Goal: Task Accomplishment & Management: Manage account settings

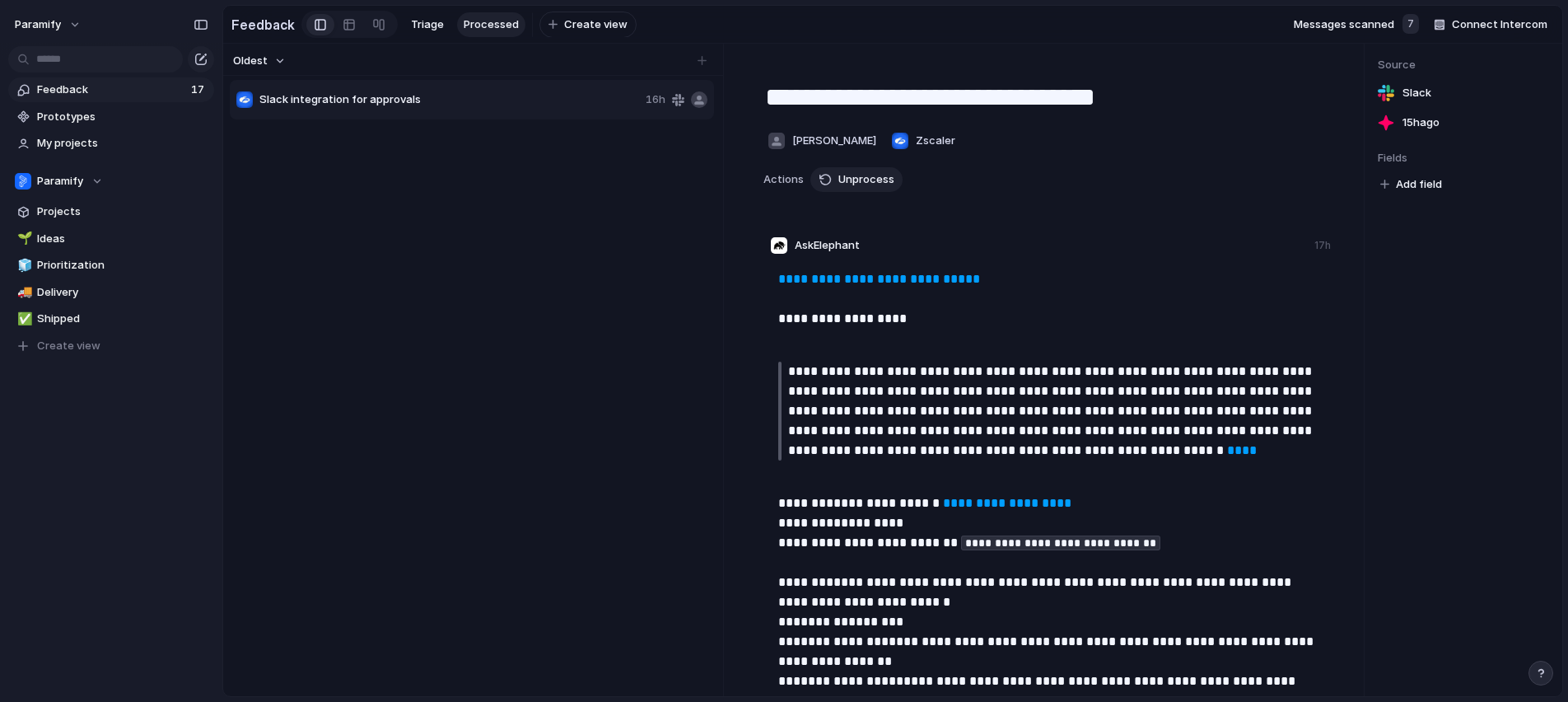
scroll to position [1487, 0]
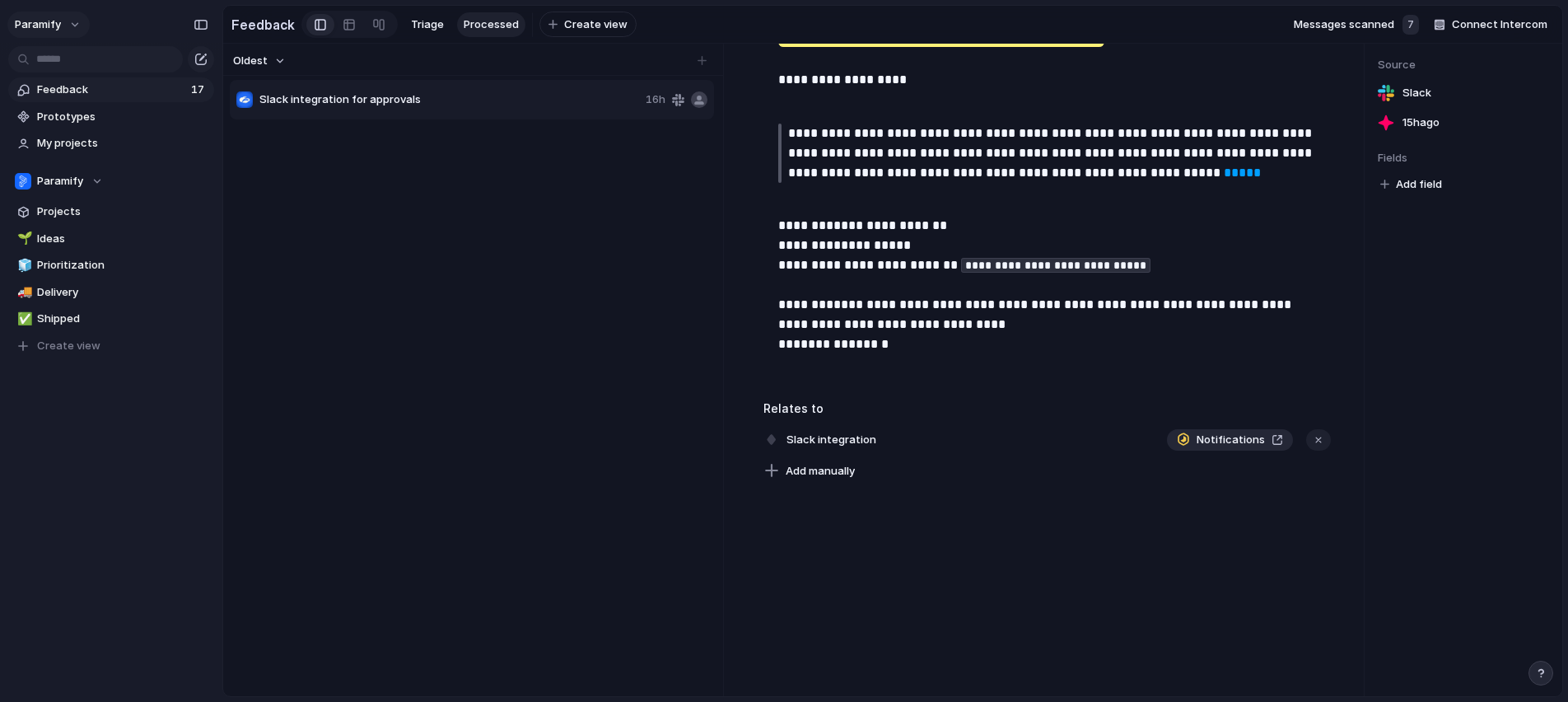
click at [69, 21] on button "Paramify" at bounding box center [48, 24] width 82 height 26
click at [64, 64] on span "Settings" at bounding box center [60, 62] width 46 height 16
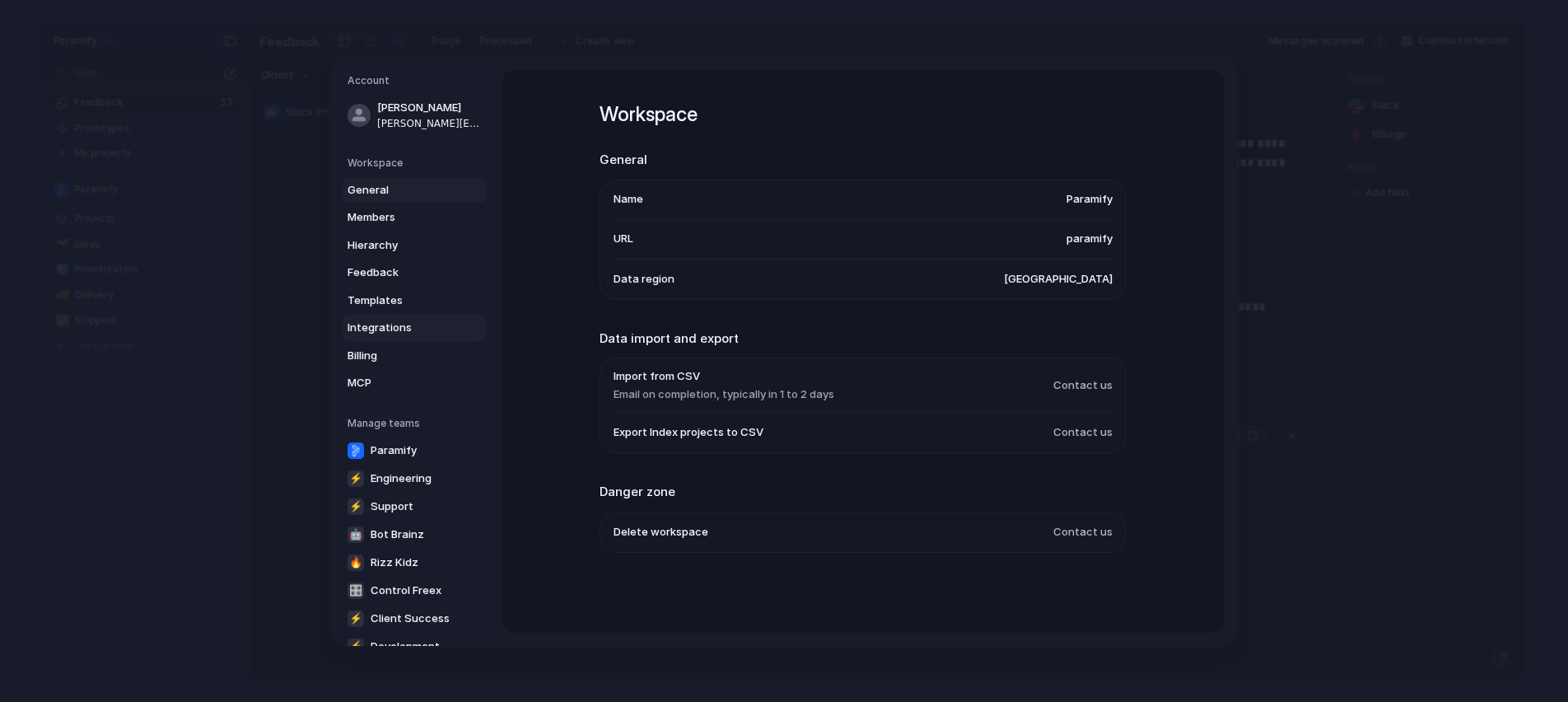
click at [405, 325] on span "Integrations" at bounding box center [400, 328] width 106 height 16
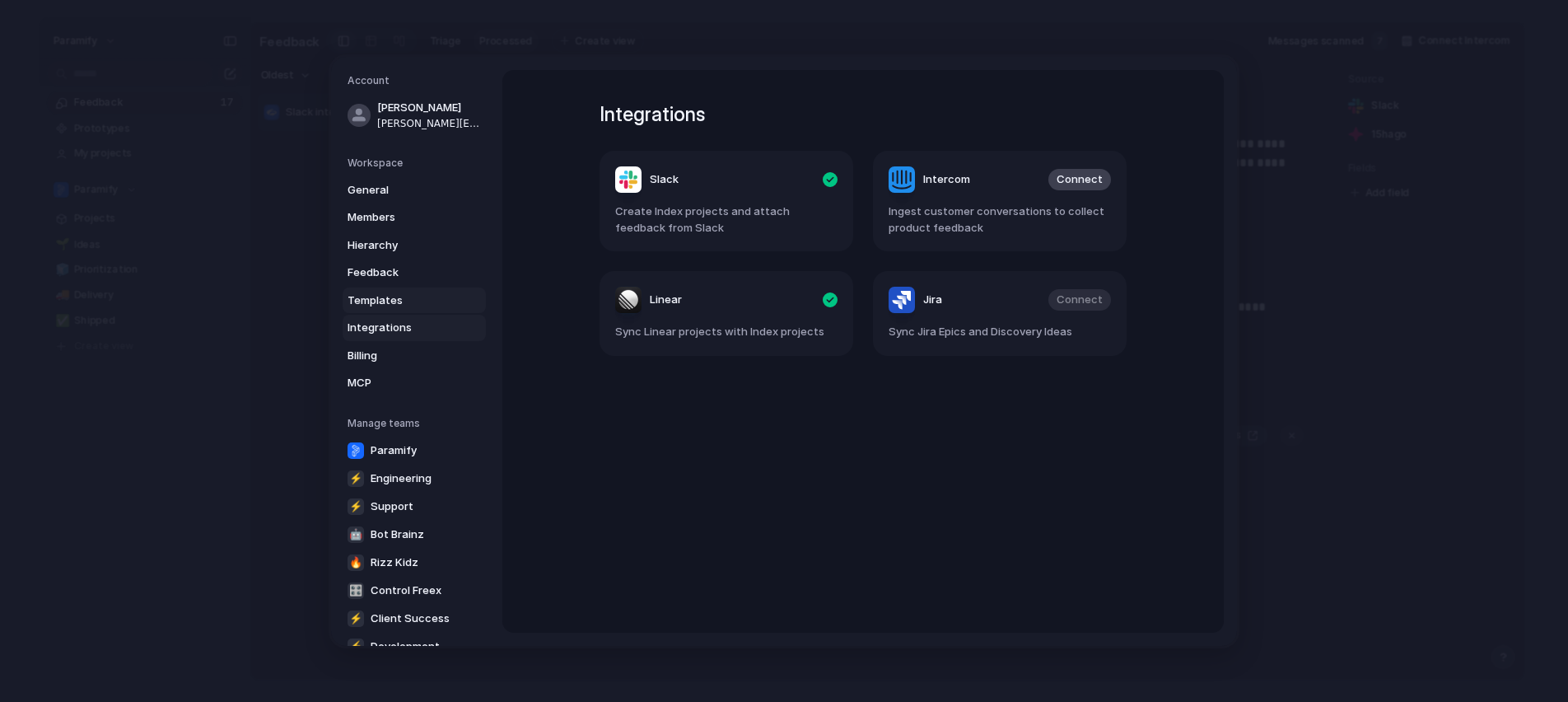
click at [393, 295] on span "Templates" at bounding box center [400, 300] width 106 height 16
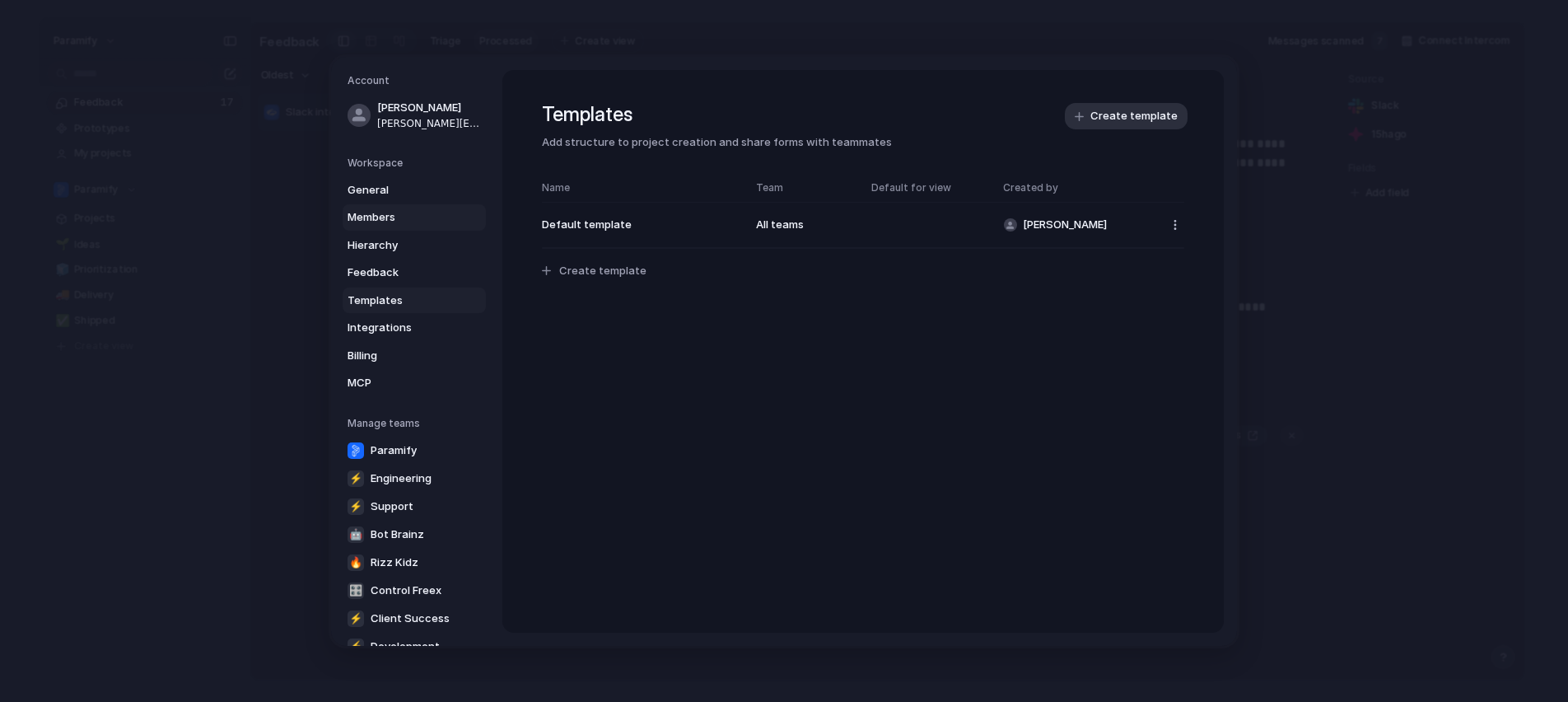
click at [384, 207] on link "Members" at bounding box center [414, 217] width 143 height 26
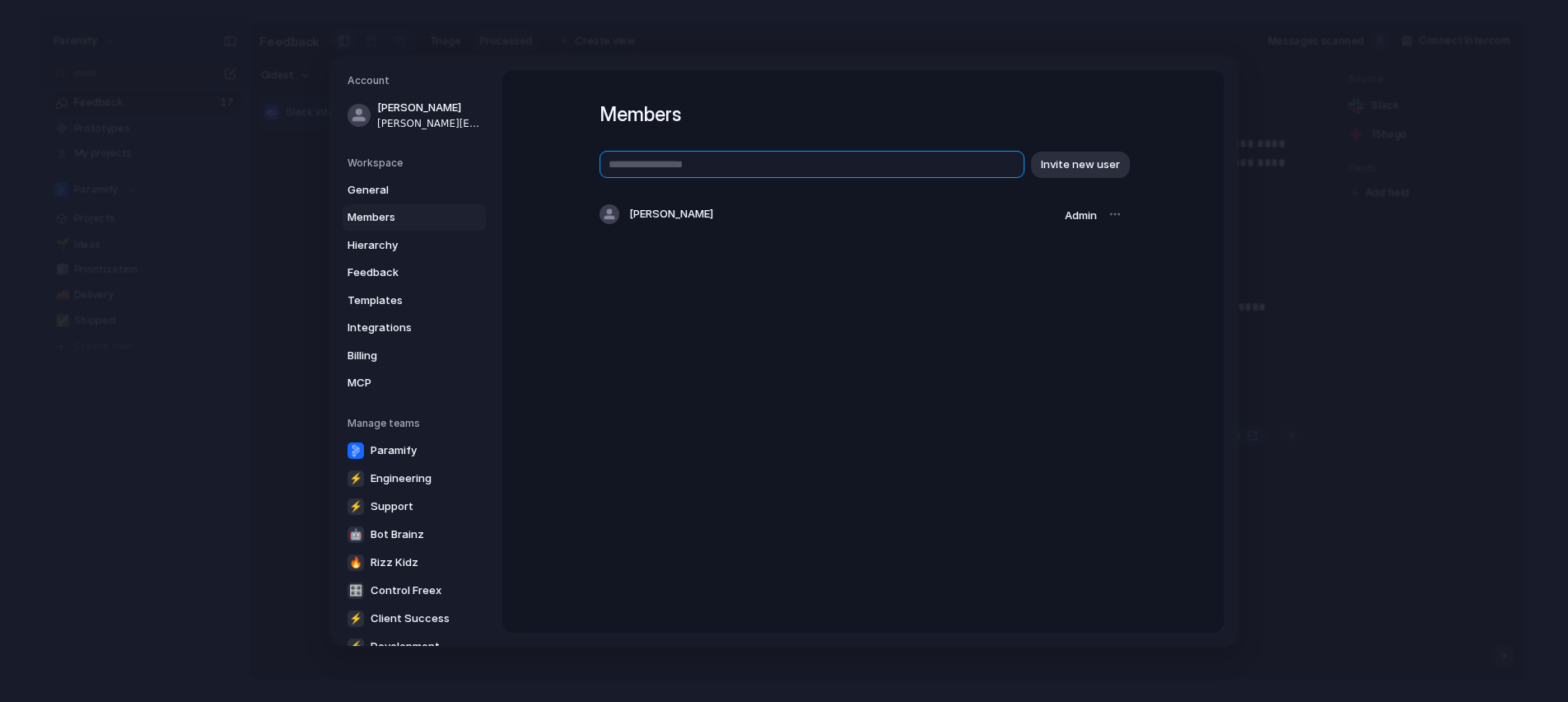
click at [964, 171] on input "text" at bounding box center [812, 164] width 425 height 27
type input "**********"
click at [1075, 169] on span "Invite new user" at bounding box center [1080, 164] width 79 height 16
click at [766, 166] on input "text" at bounding box center [812, 164] width 425 height 27
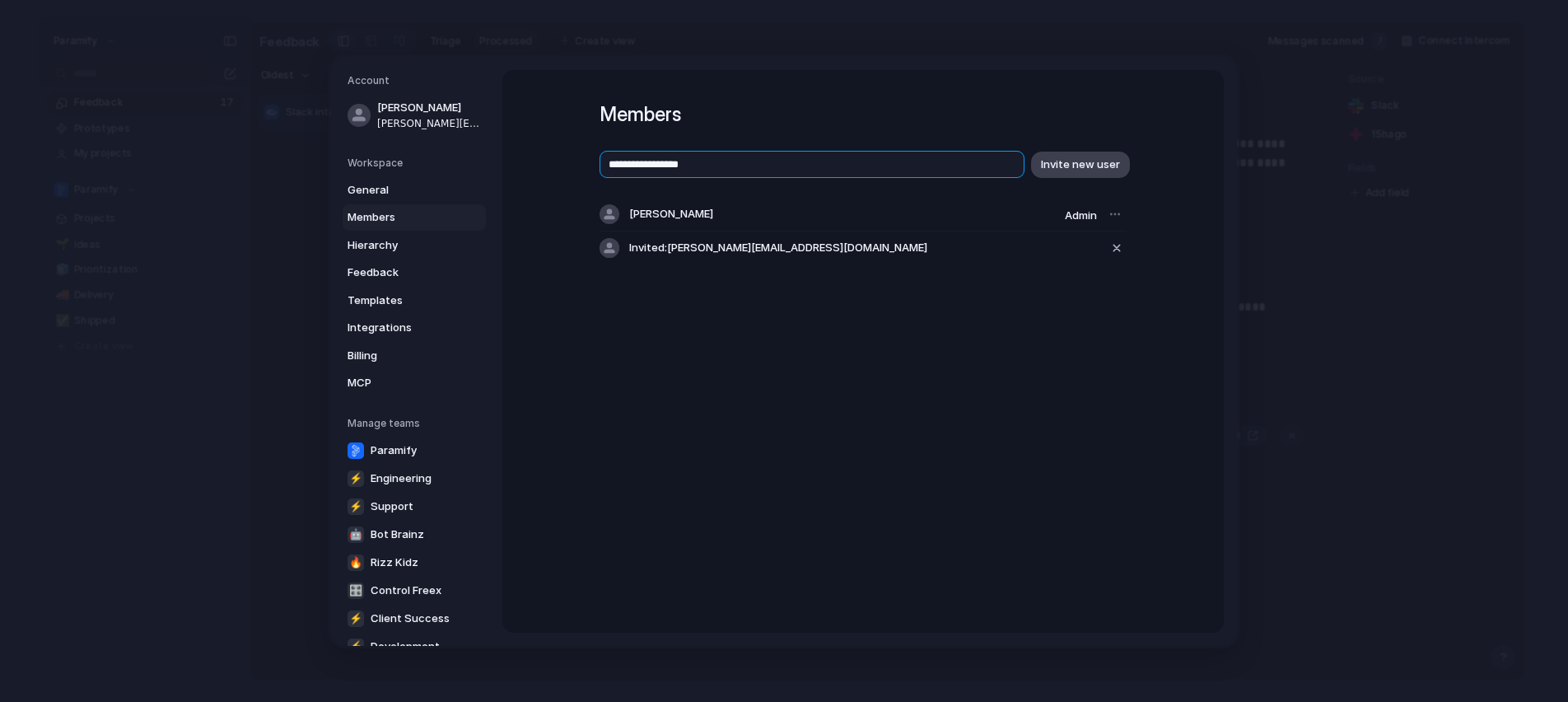
type input "**********"
click at [1086, 167] on span "Invite new user" at bounding box center [1080, 164] width 79 height 16
click at [633, 167] on input "text" at bounding box center [812, 164] width 425 height 27
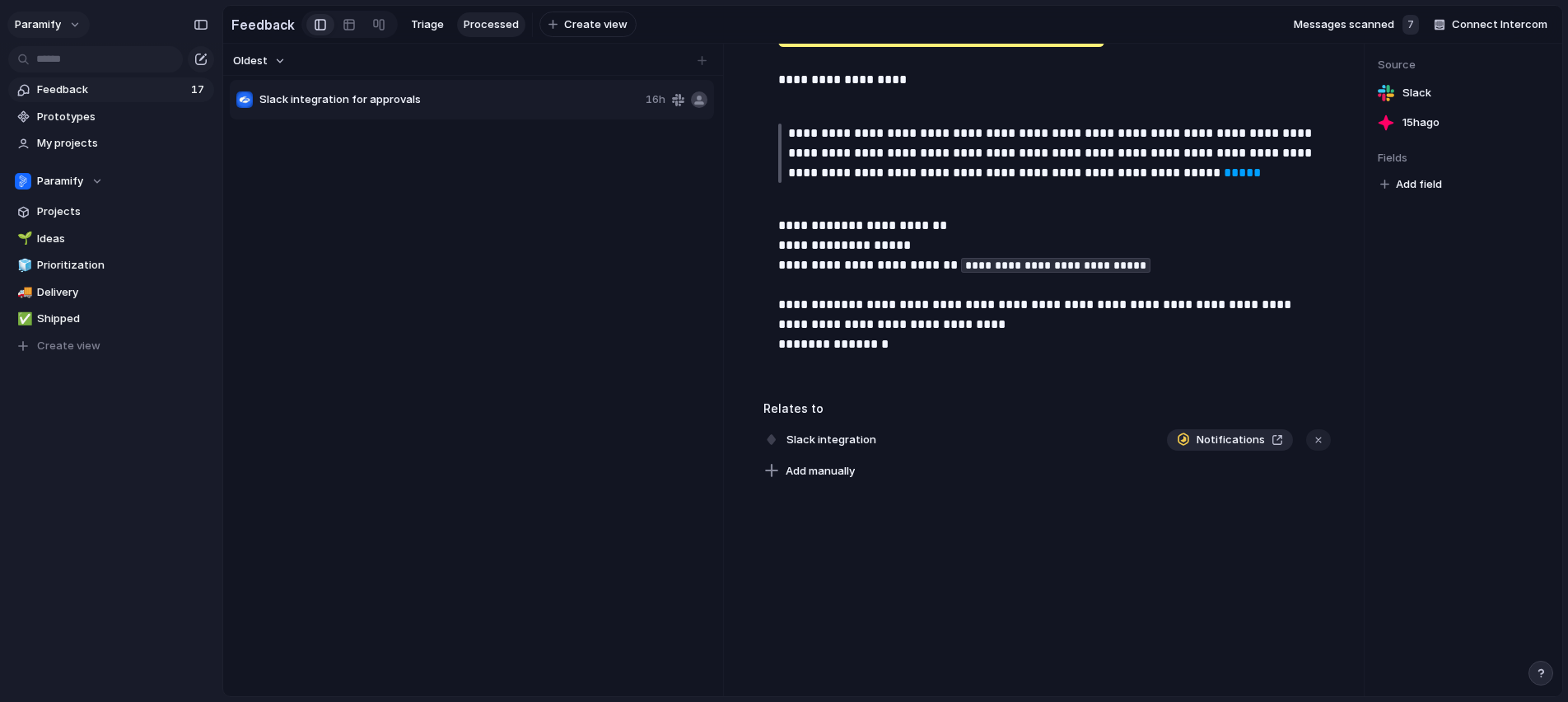
click at [76, 20] on button "Paramify" at bounding box center [48, 24] width 82 height 26
click at [78, 63] on span "Settings" at bounding box center [60, 62] width 46 height 16
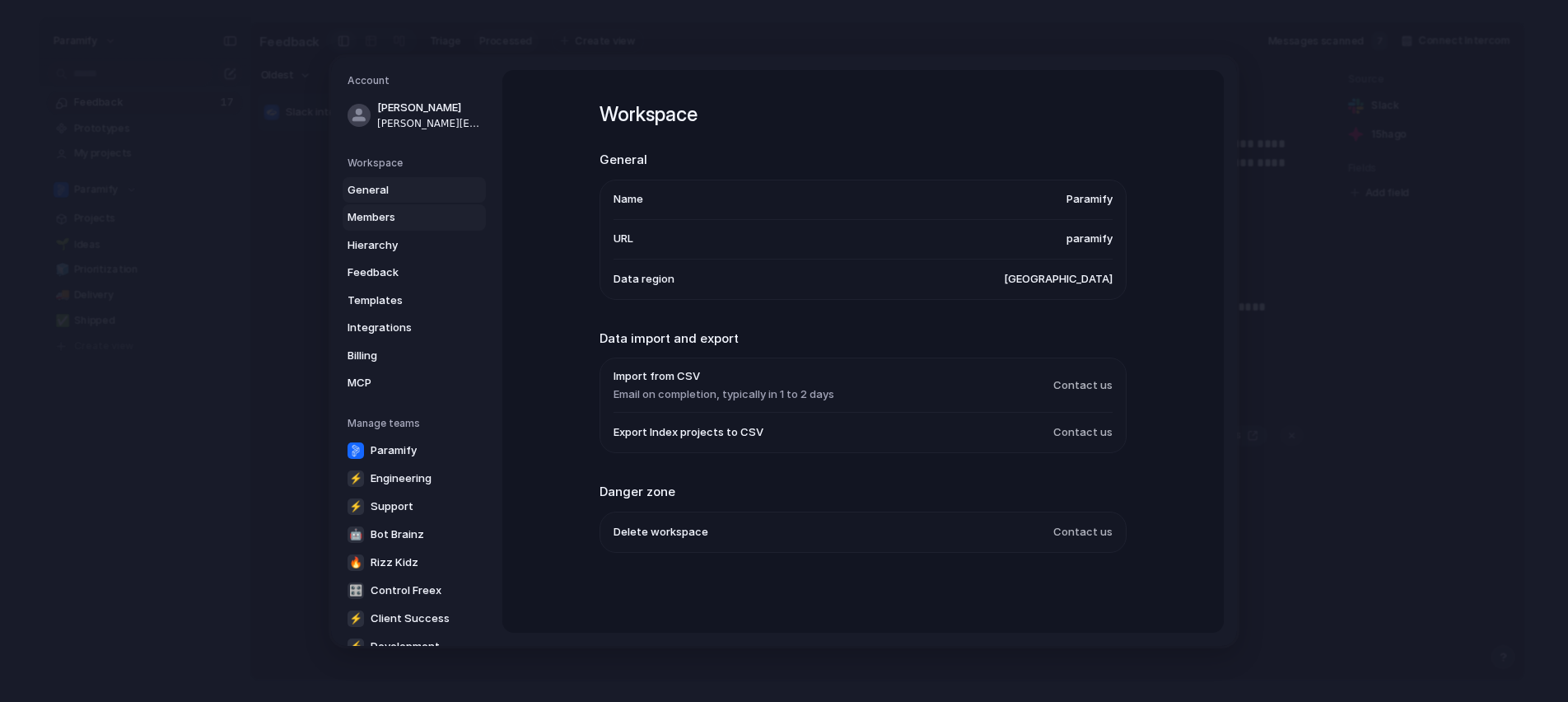
click at [387, 214] on span "Members" at bounding box center [400, 218] width 106 height 16
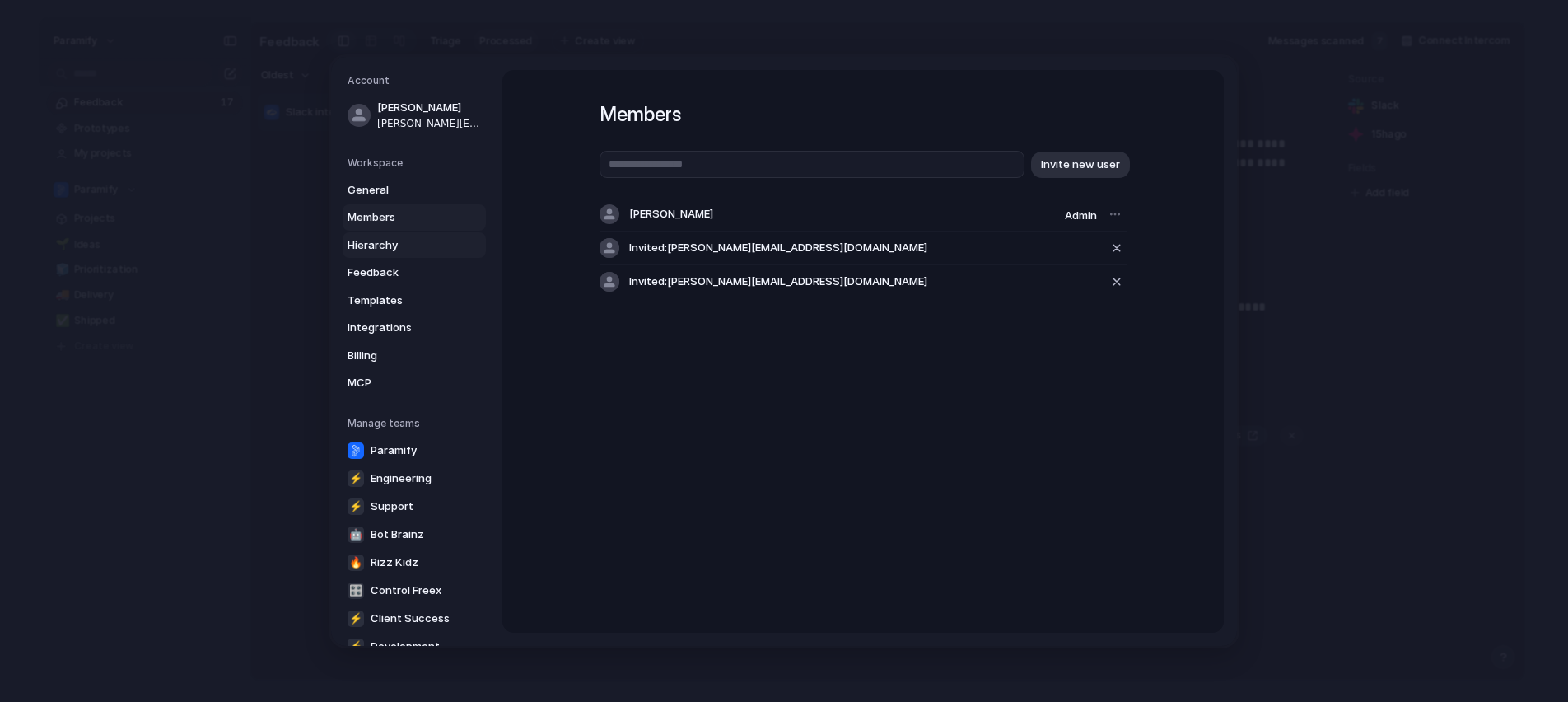
click at [401, 243] on span "Hierarchy" at bounding box center [400, 244] width 106 height 16
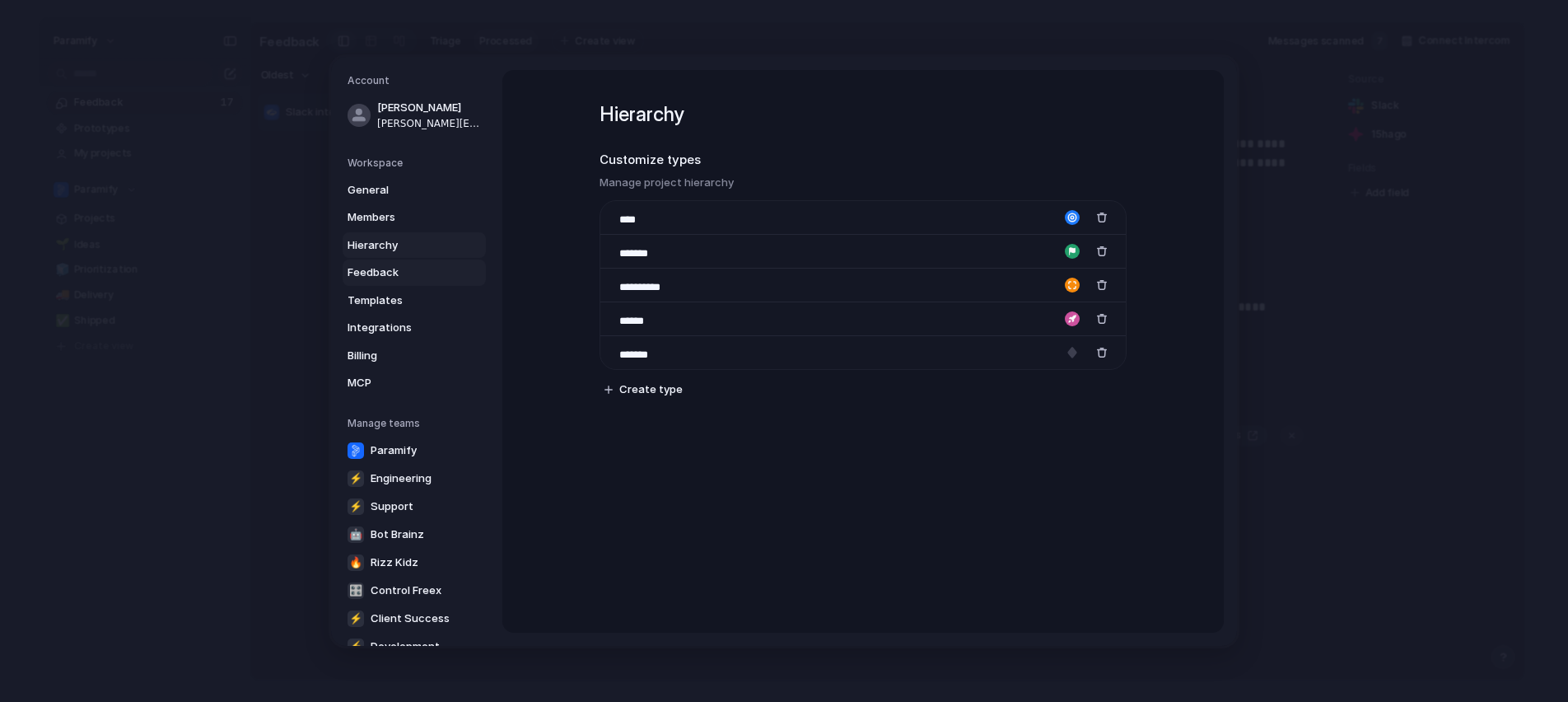
click at [409, 270] on span "Feedback" at bounding box center [400, 272] width 106 height 16
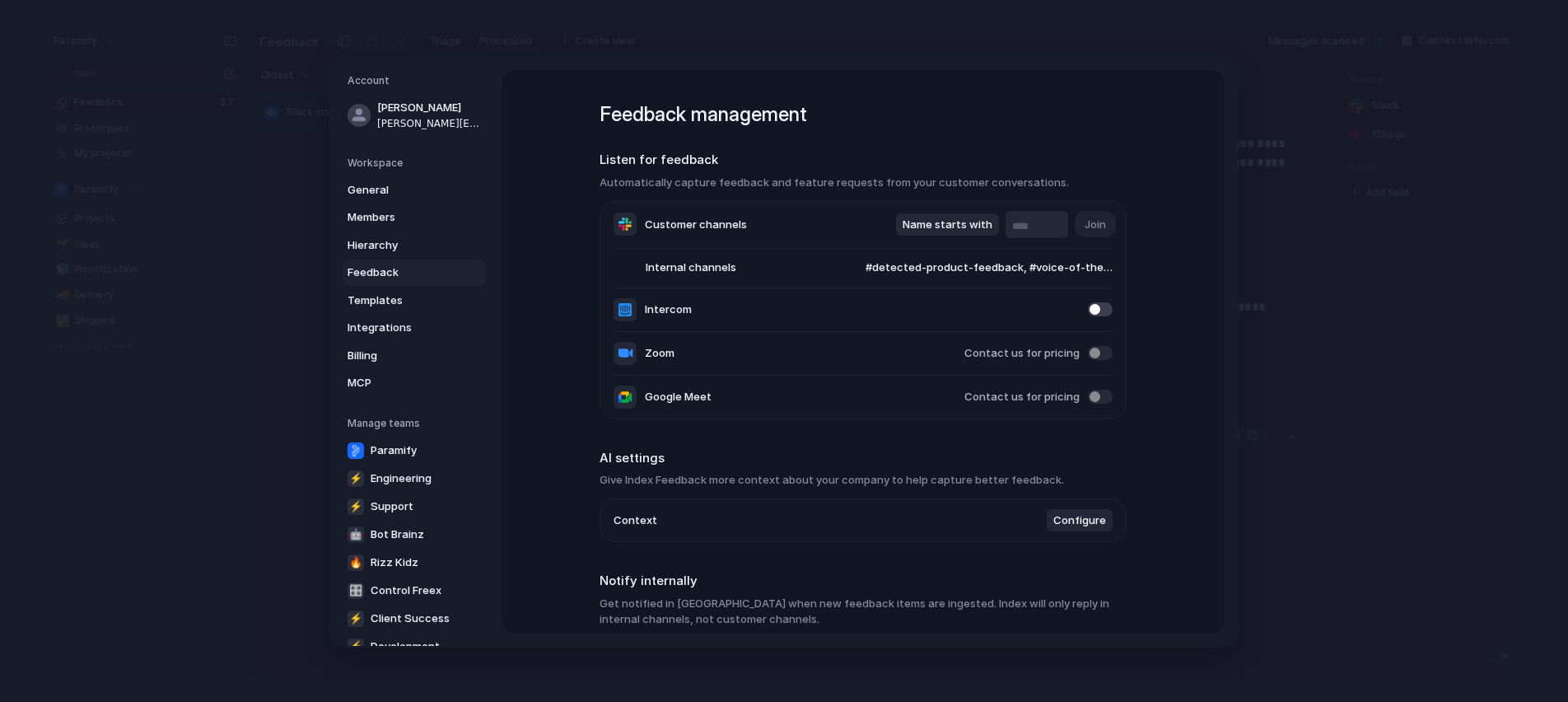
click at [1019, 271] on span "#detected-product-feedback, #voice-of-the-customer" at bounding box center [973, 268] width 279 height 16
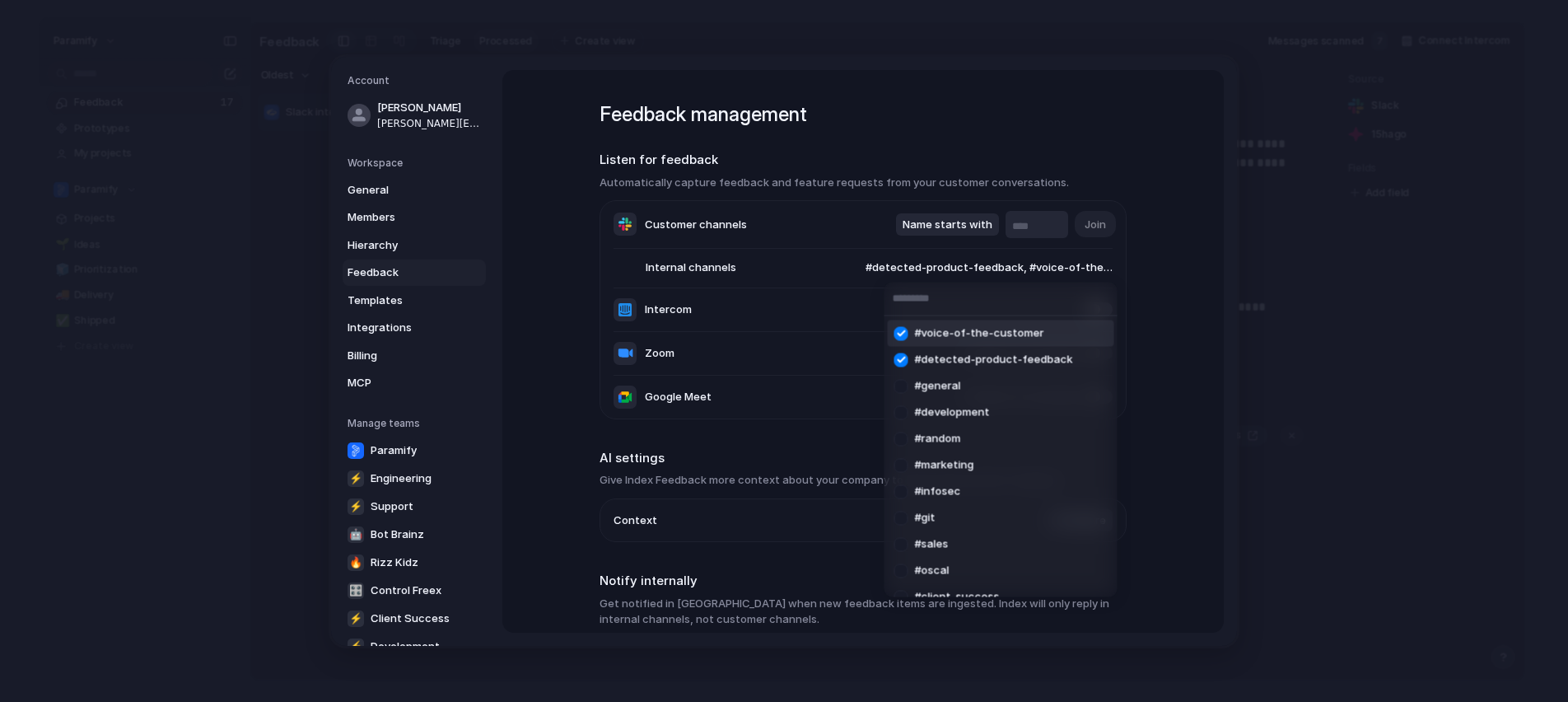
click at [894, 142] on div "#voice-of-the-customer #detected-product-feedback #general #development #random…" at bounding box center [784, 351] width 1568 height 702
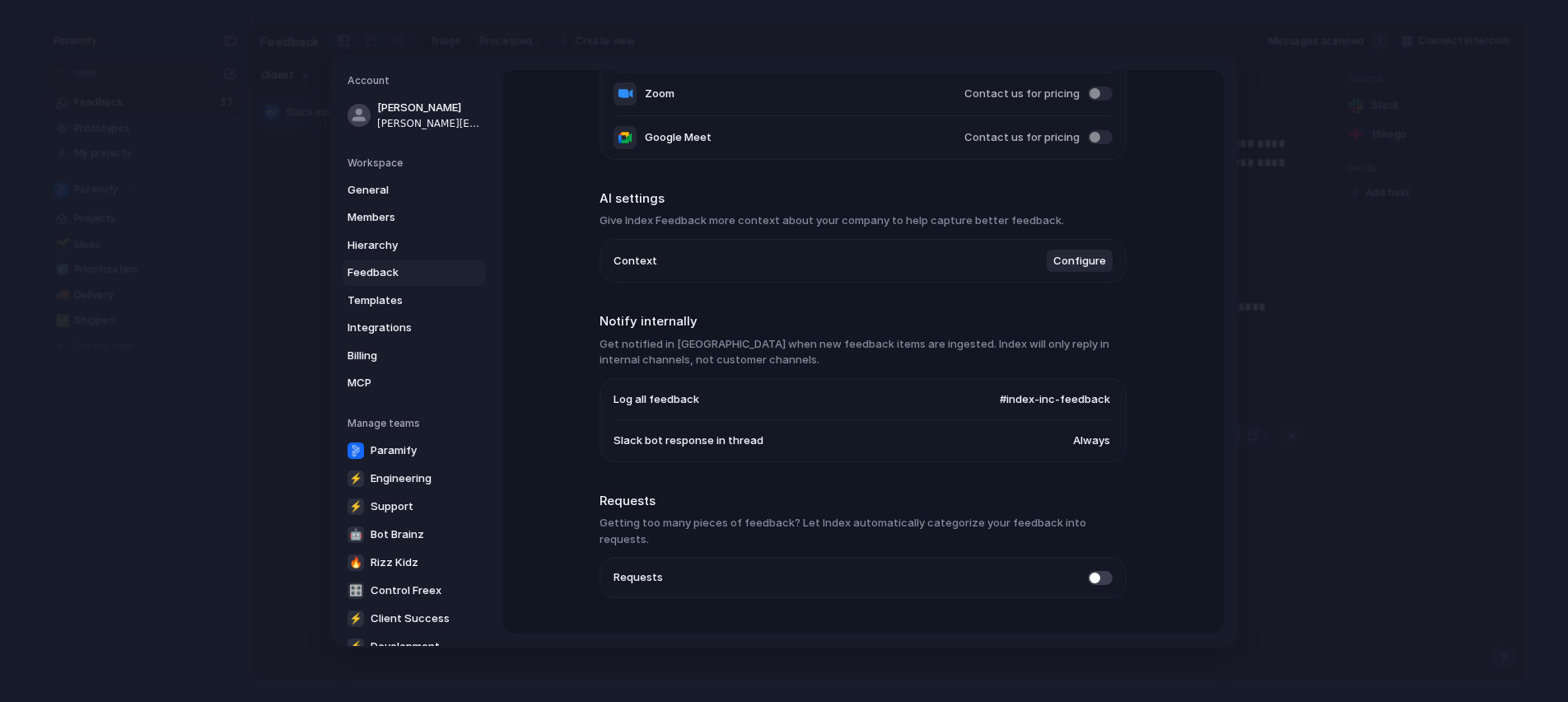
scroll to position [261, 0]
click at [687, 347] on h3 "Get notified in [GEOGRAPHIC_DATA] when new feedback items are ingested. Index w…" at bounding box center [863, 351] width 527 height 32
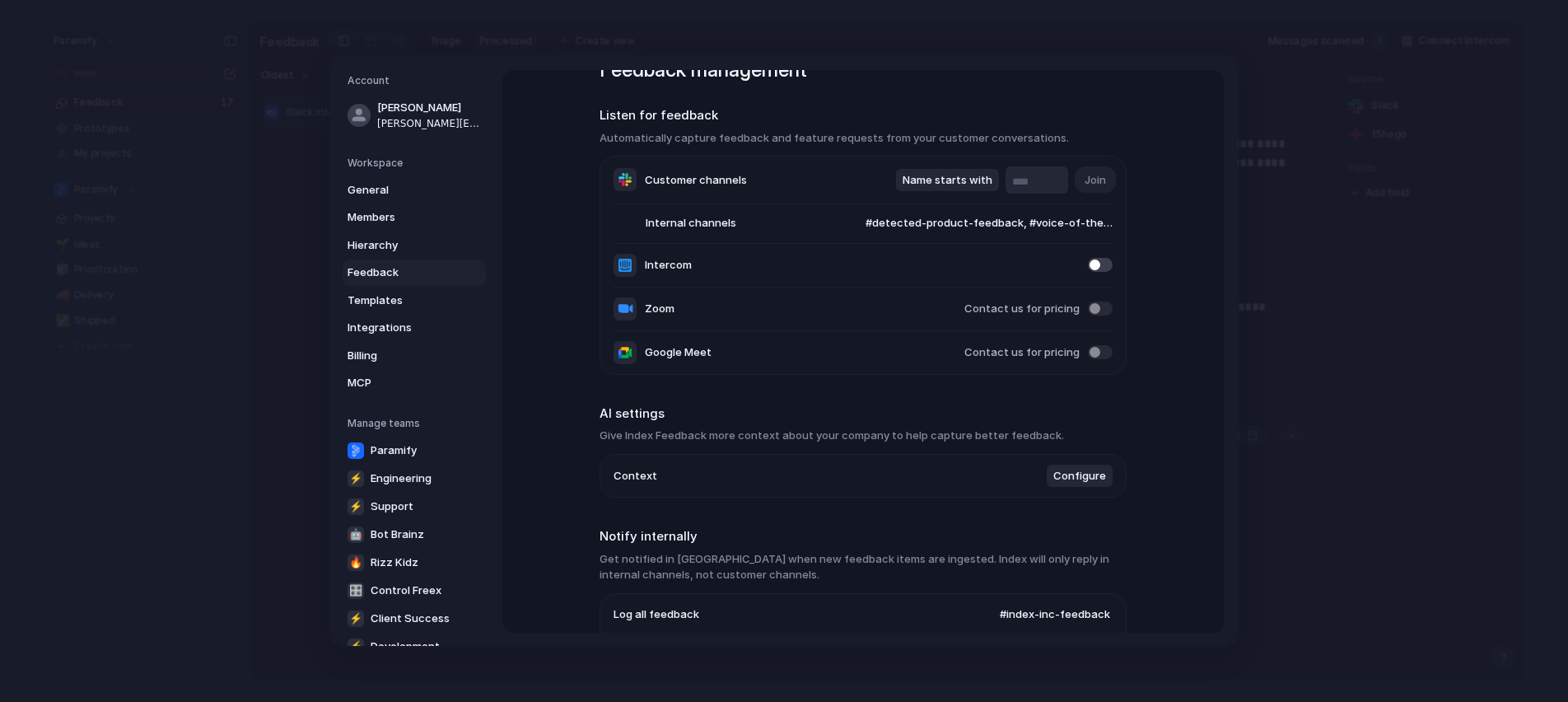
scroll to position [0, 0]
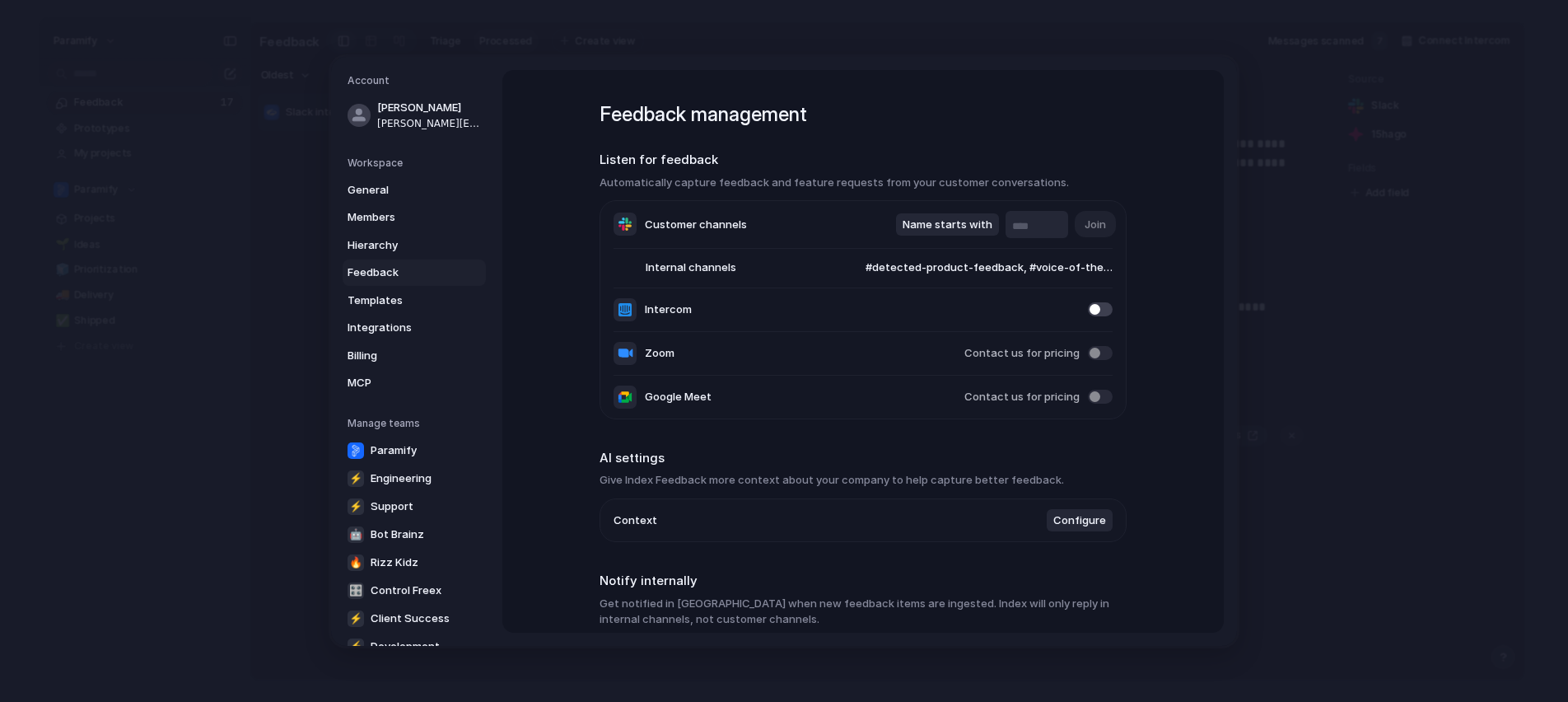
click at [761, 272] on li "Internal channels #detected-product-feedback, #voice-of-the-customer" at bounding box center [864, 268] width 499 height 39
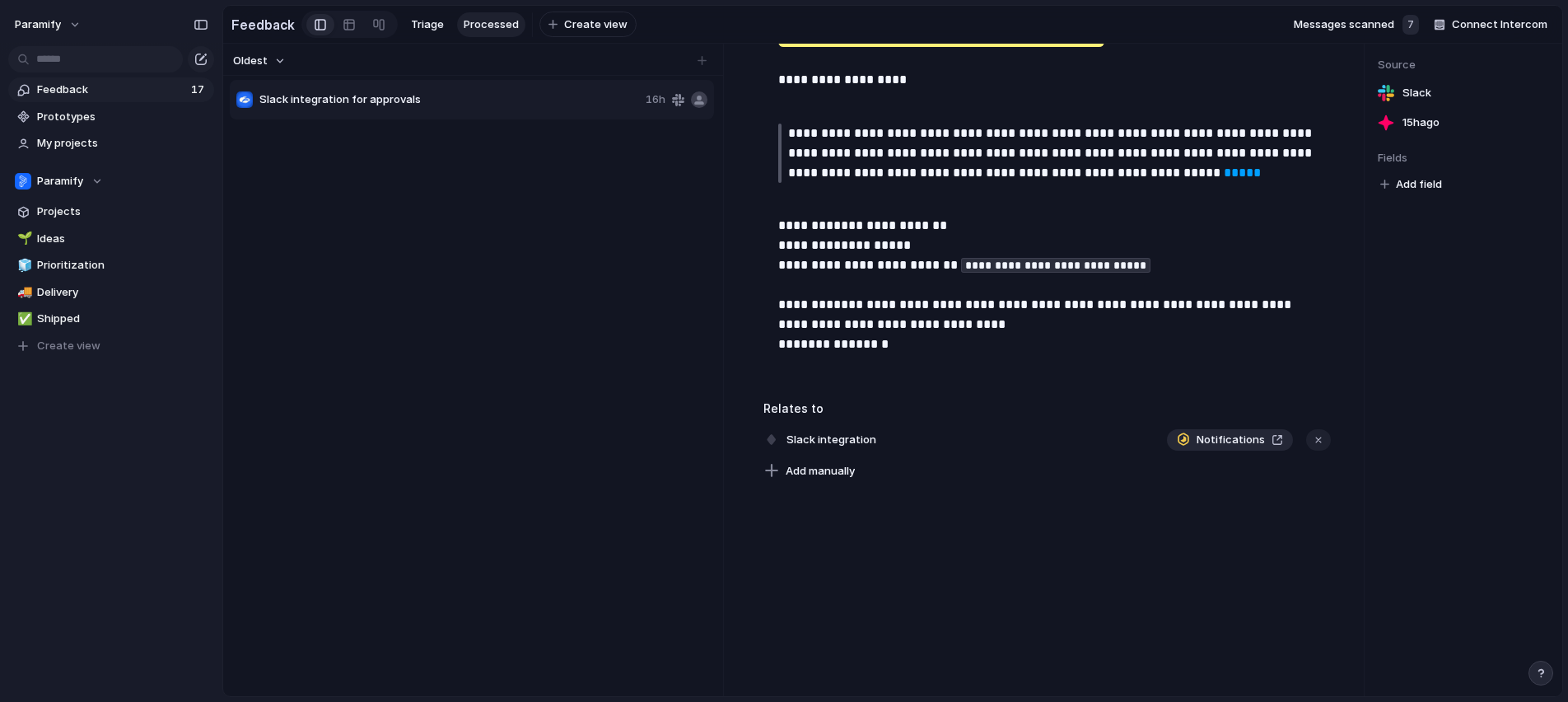
click at [152, 90] on span "Feedback" at bounding box center [111, 90] width 149 height 16
click at [430, 23] on span "Triage" at bounding box center [427, 24] width 33 height 16
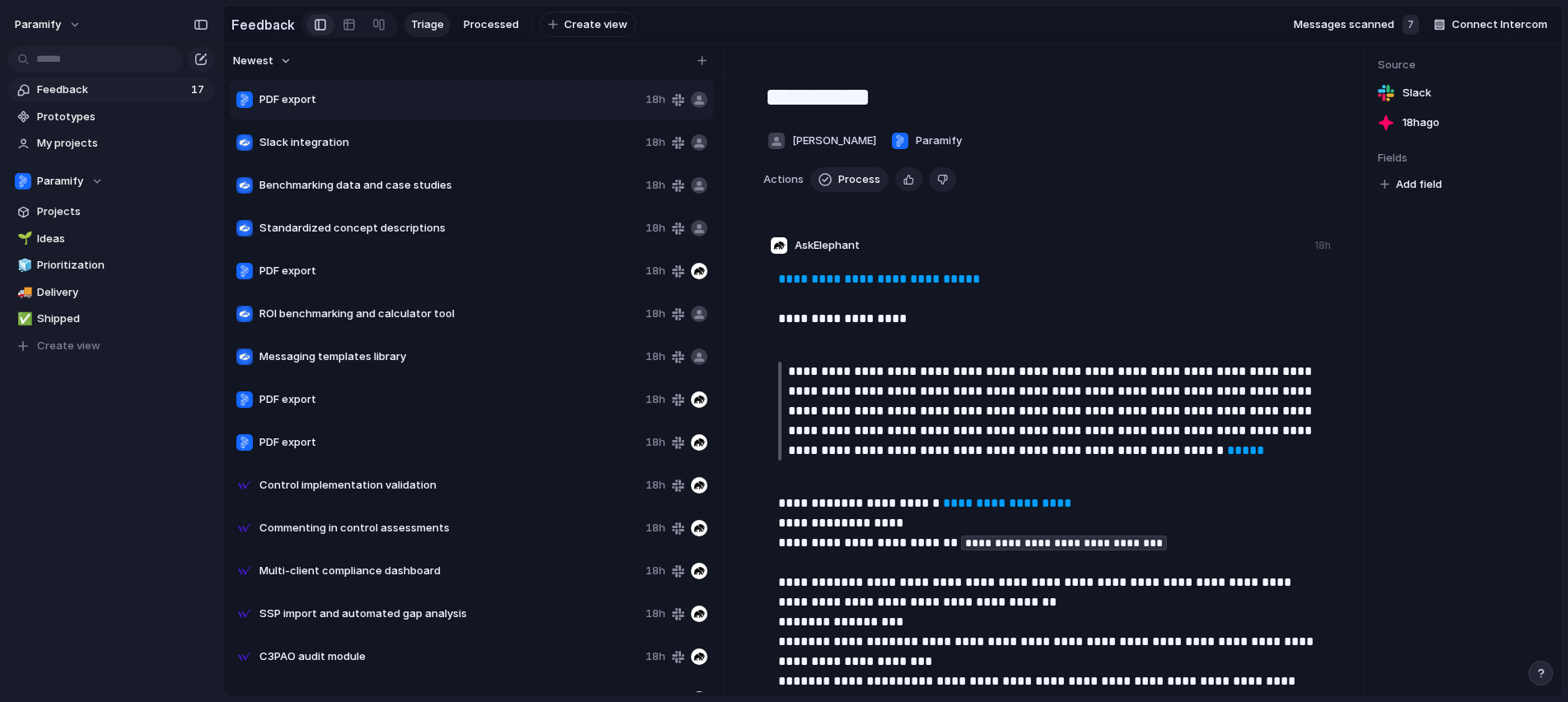
click at [1418, 21] on div "7" at bounding box center [1410, 25] width 16 height 20
click at [1364, 23] on span "Messages scanned" at bounding box center [1344, 24] width 100 height 16
click at [75, 27] on button "Paramify" at bounding box center [48, 24] width 82 height 26
click at [81, 63] on li "Settings" at bounding box center [80, 61] width 137 height 26
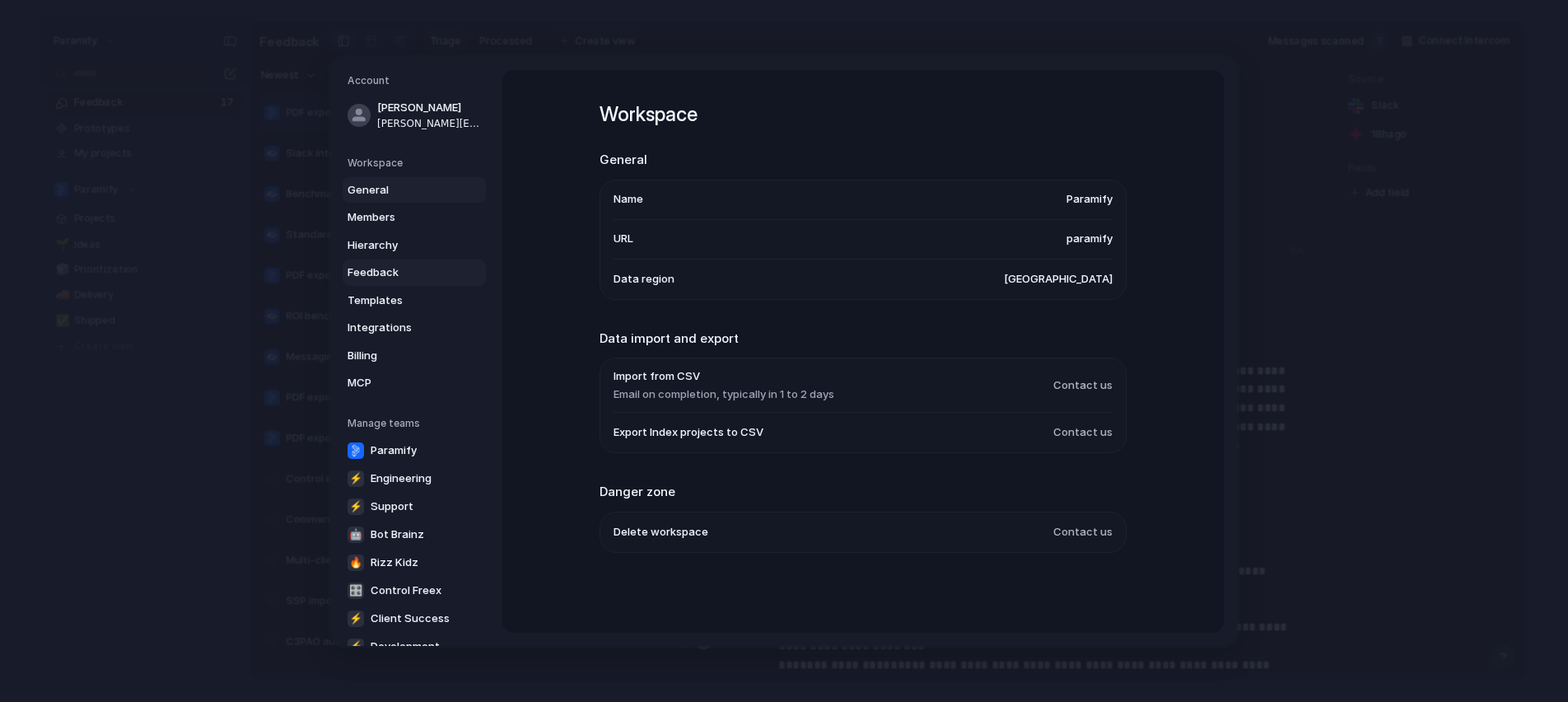
click at [398, 265] on span "Feedback" at bounding box center [400, 272] width 106 height 16
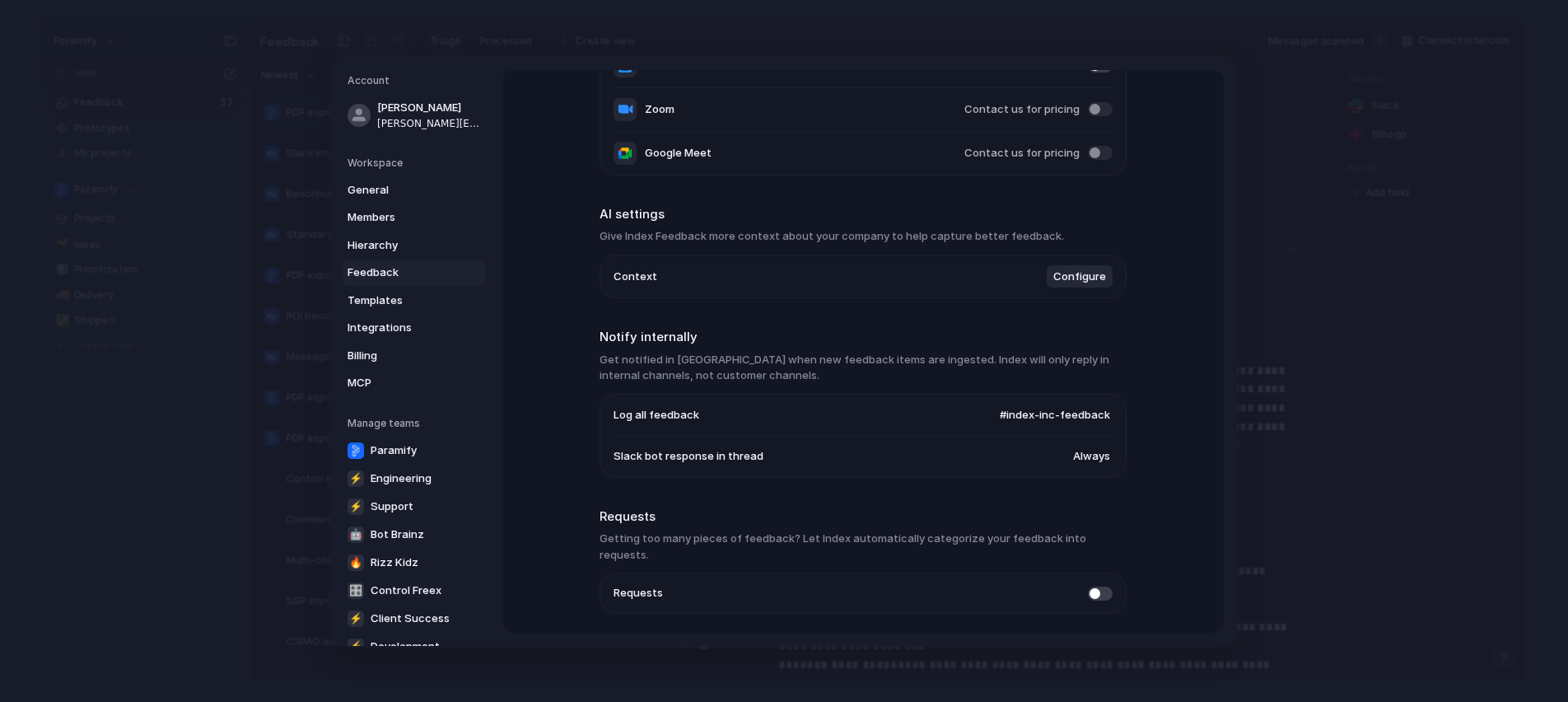
scroll to position [285, 0]
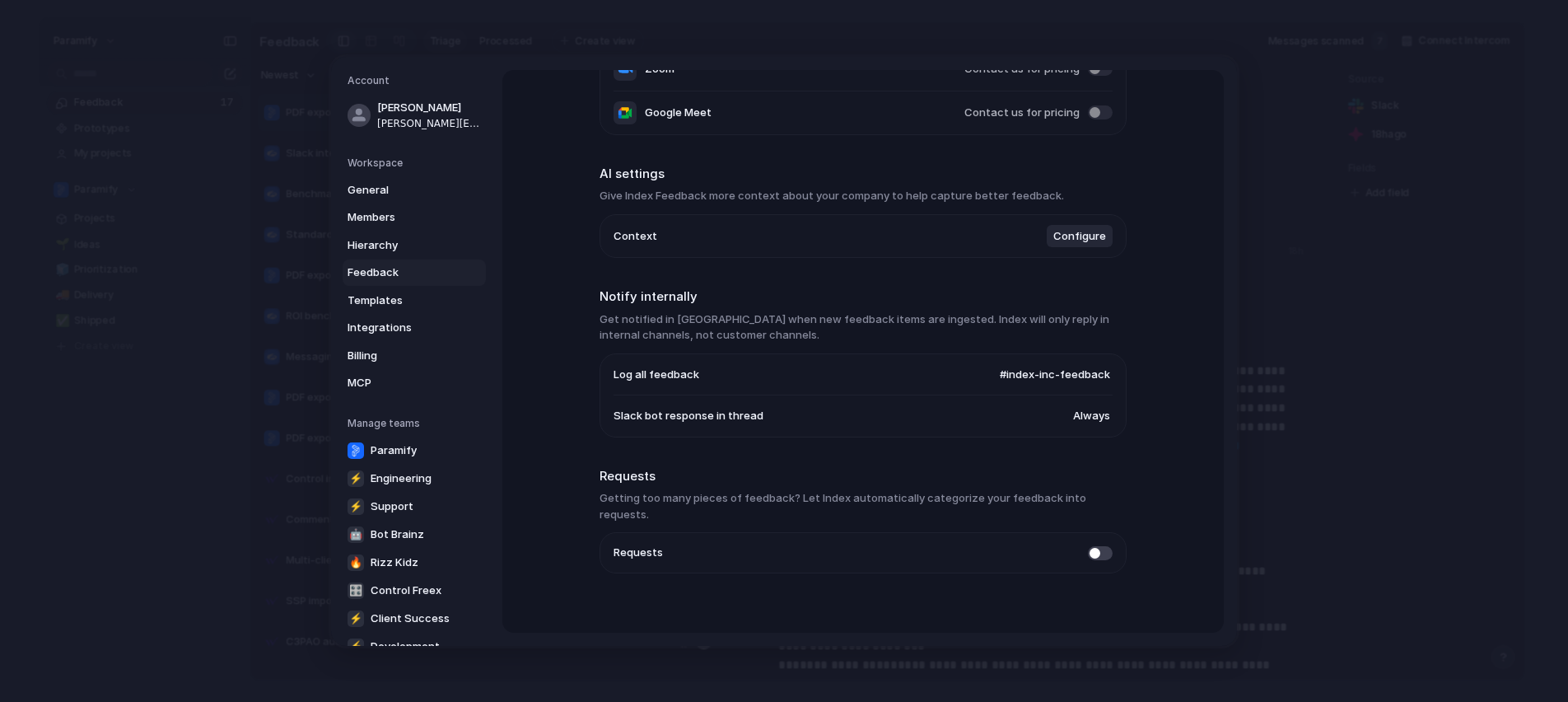
click at [1072, 233] on span "Configure" at bounding box center [1079, 235] width 53 height 16
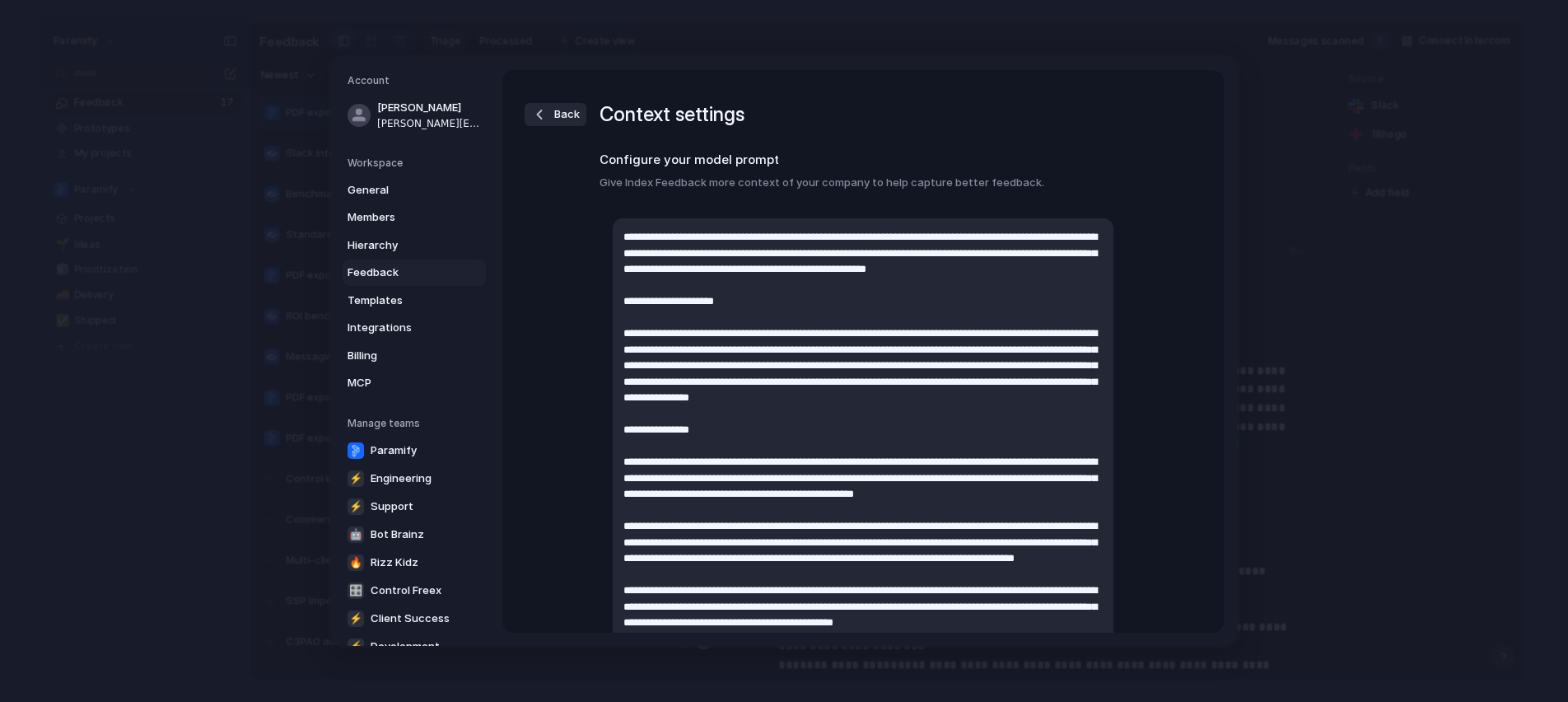
scroll to position [823, 0]
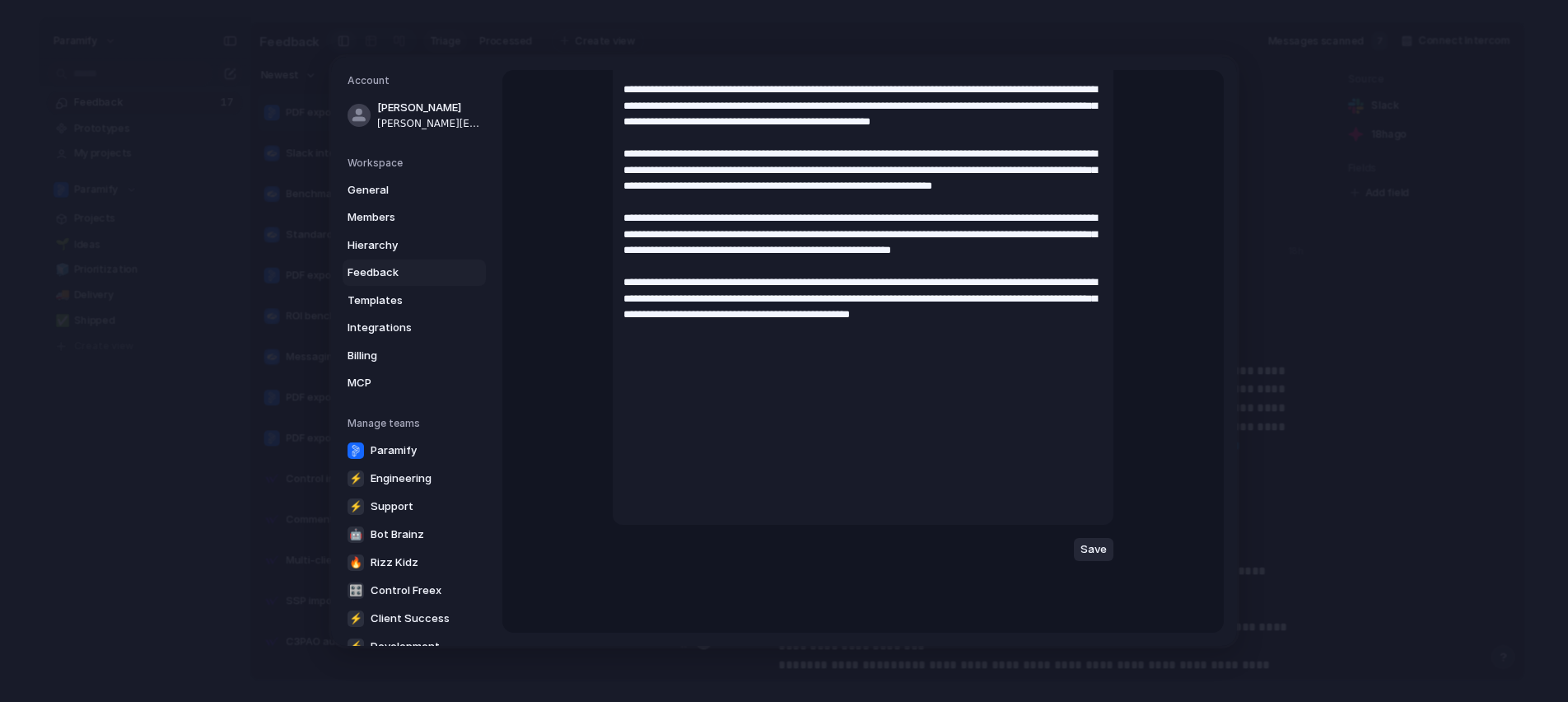
click at [1094, 554] on span "Save" at bounding box center [1094, 550] width 26 height 16
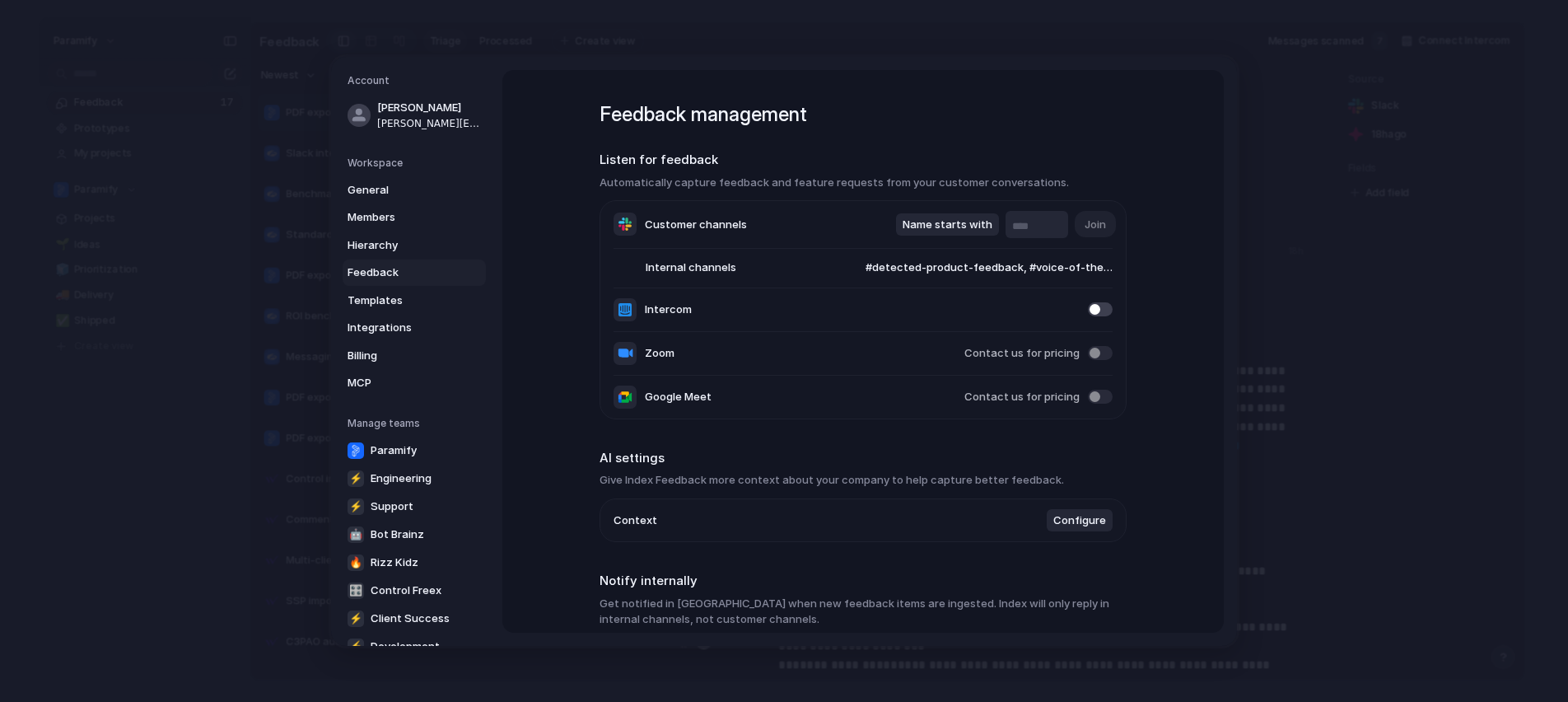
scroll to position [1, 0]
click at [396, 299] on span "Templates" at bounding box center [400, 300] width 106 height 16
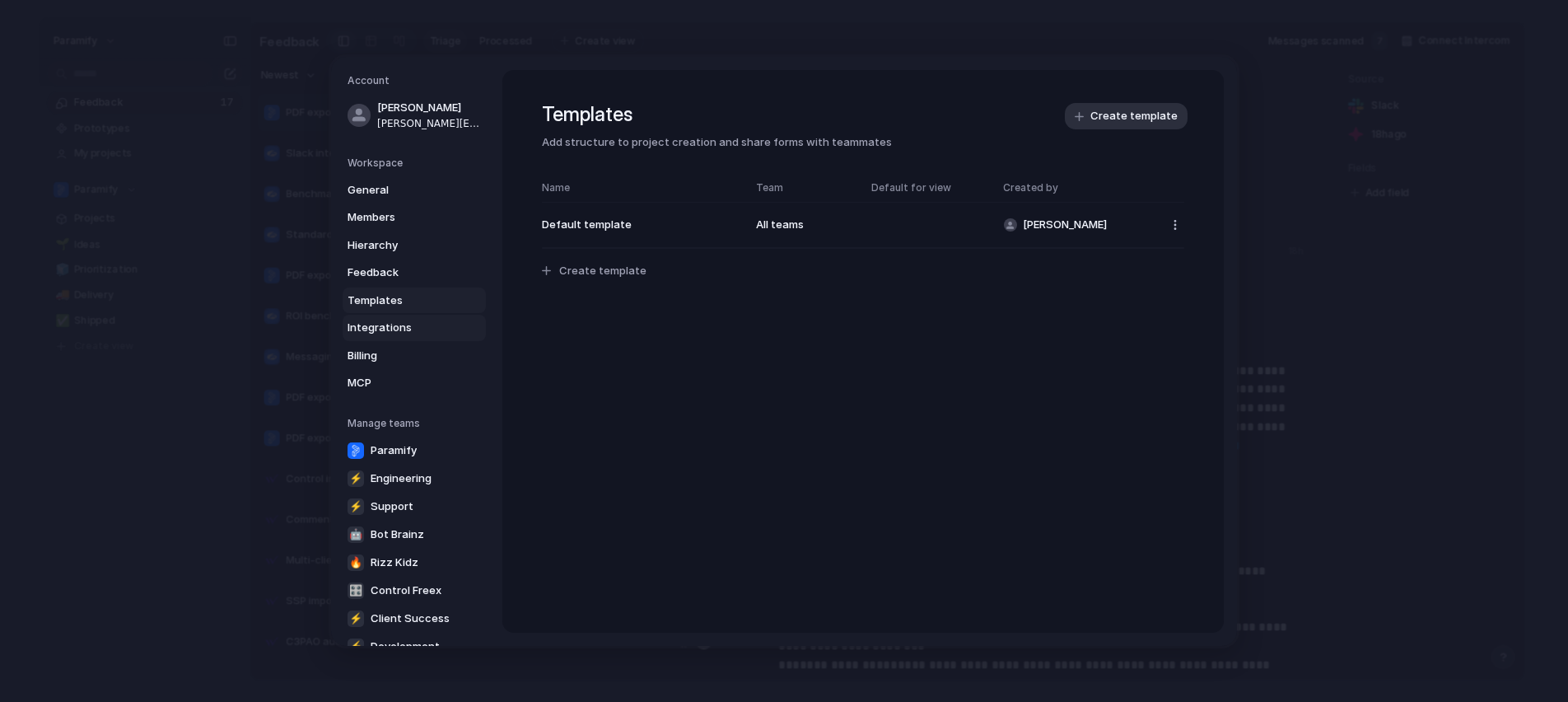
click at [416, 327] on span "Integrations" at bounding box center [400, 328] width 106 height 16
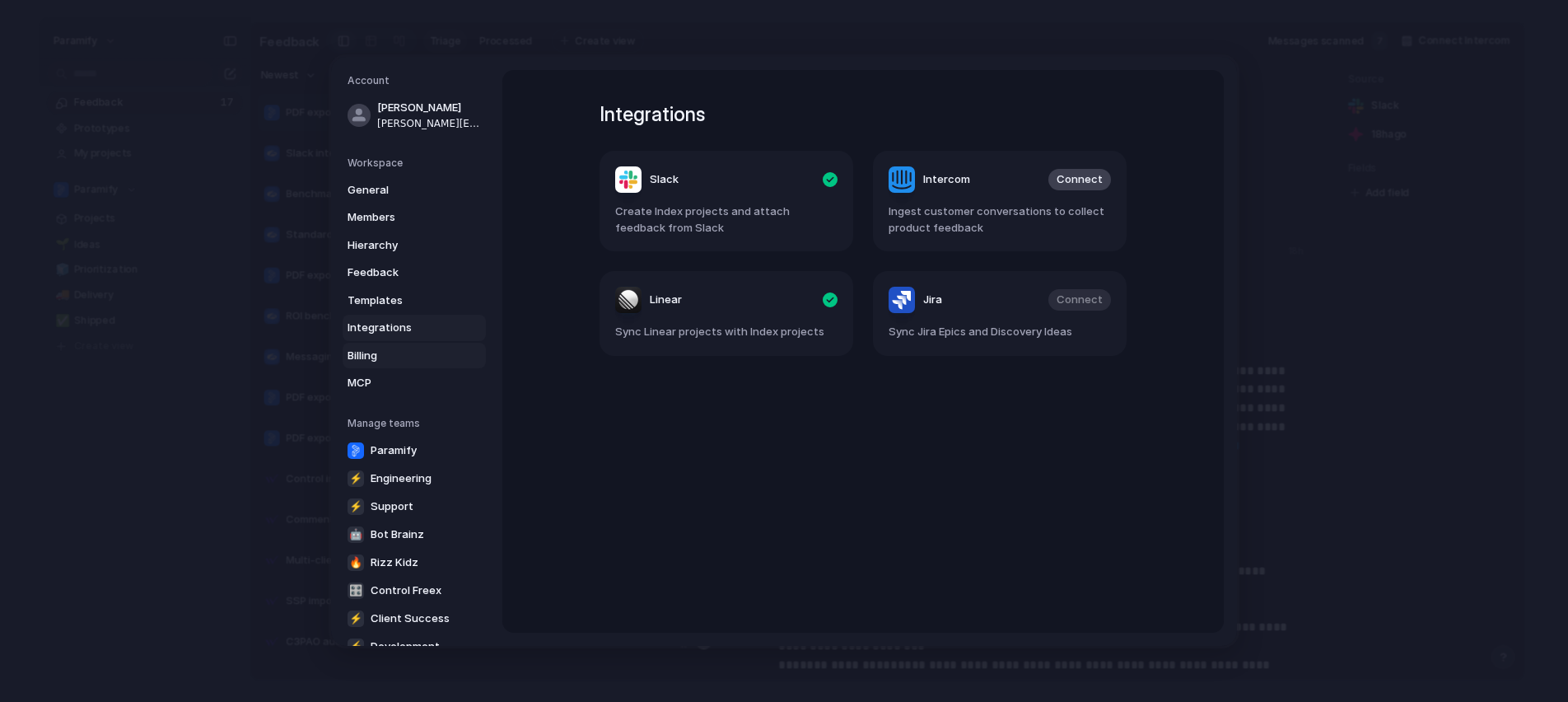
click at [403, 358] on span "Billing" at bounding box center [400, 355] width 106 height 16
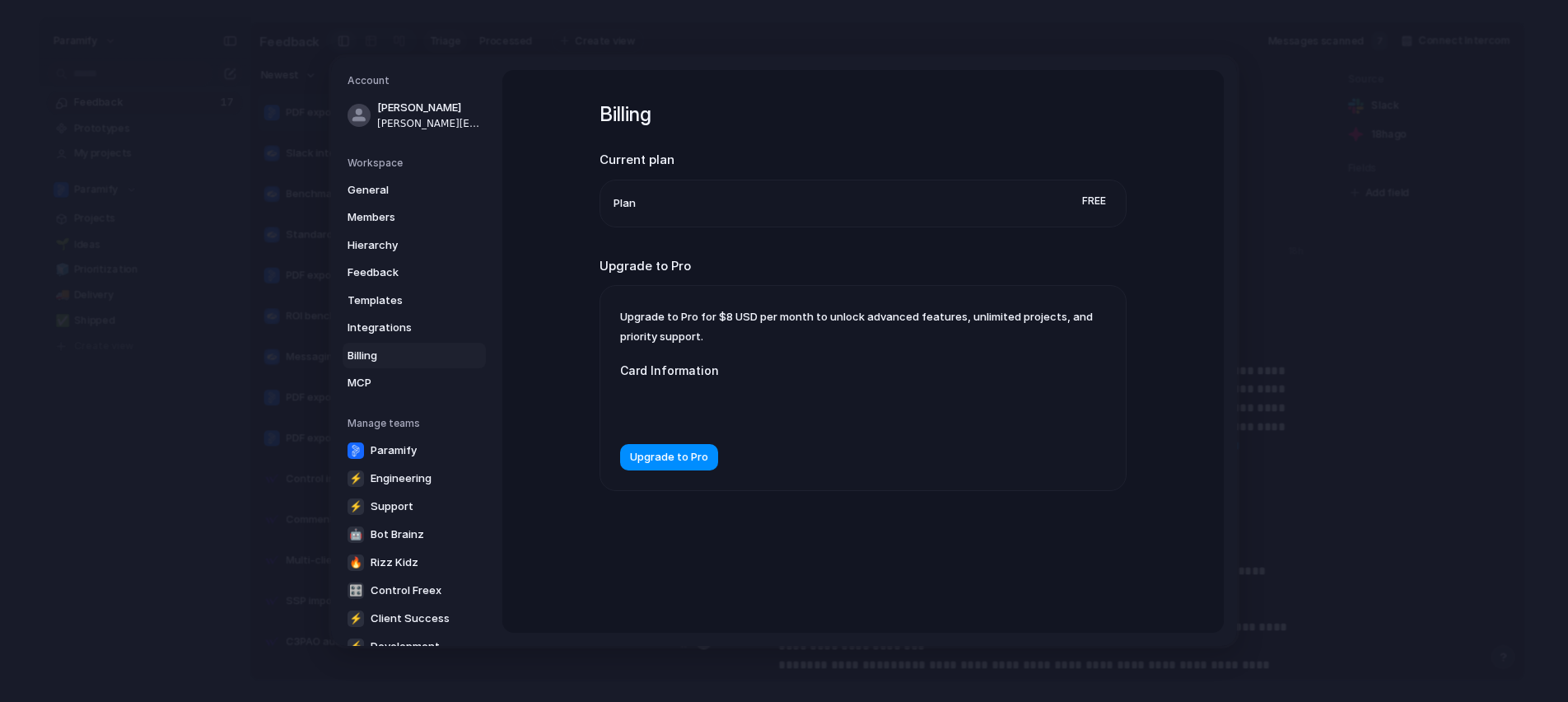
click at [1044, 200] on li "Plan Free" at bounding box center [864, 203] width 499 height 47
click at [661, 451] on span "Upgrade to Pro" at bounding box center [669, 458] width 78 height 16
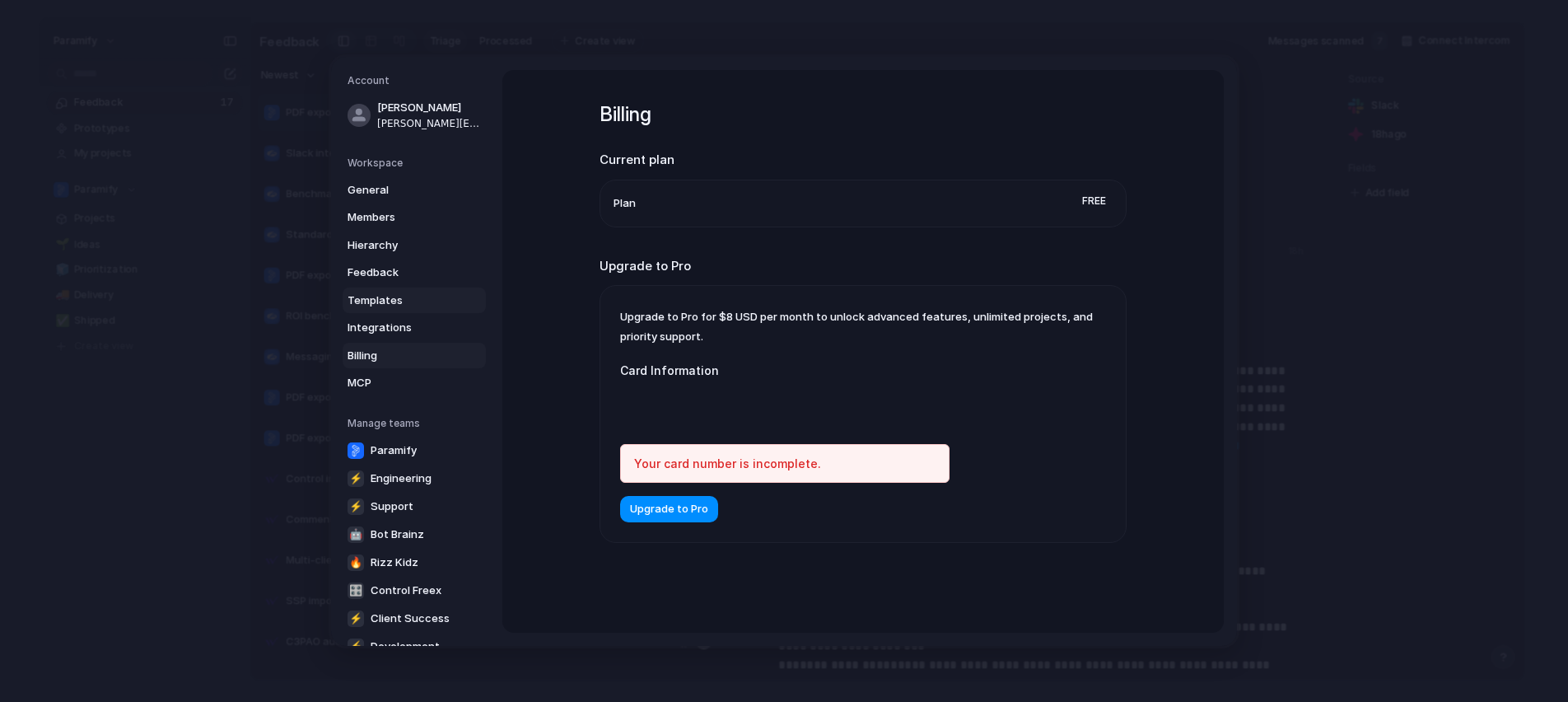
click at [413, 295] on span "Templates" at bounding box center [400, 300] width 106 height 16
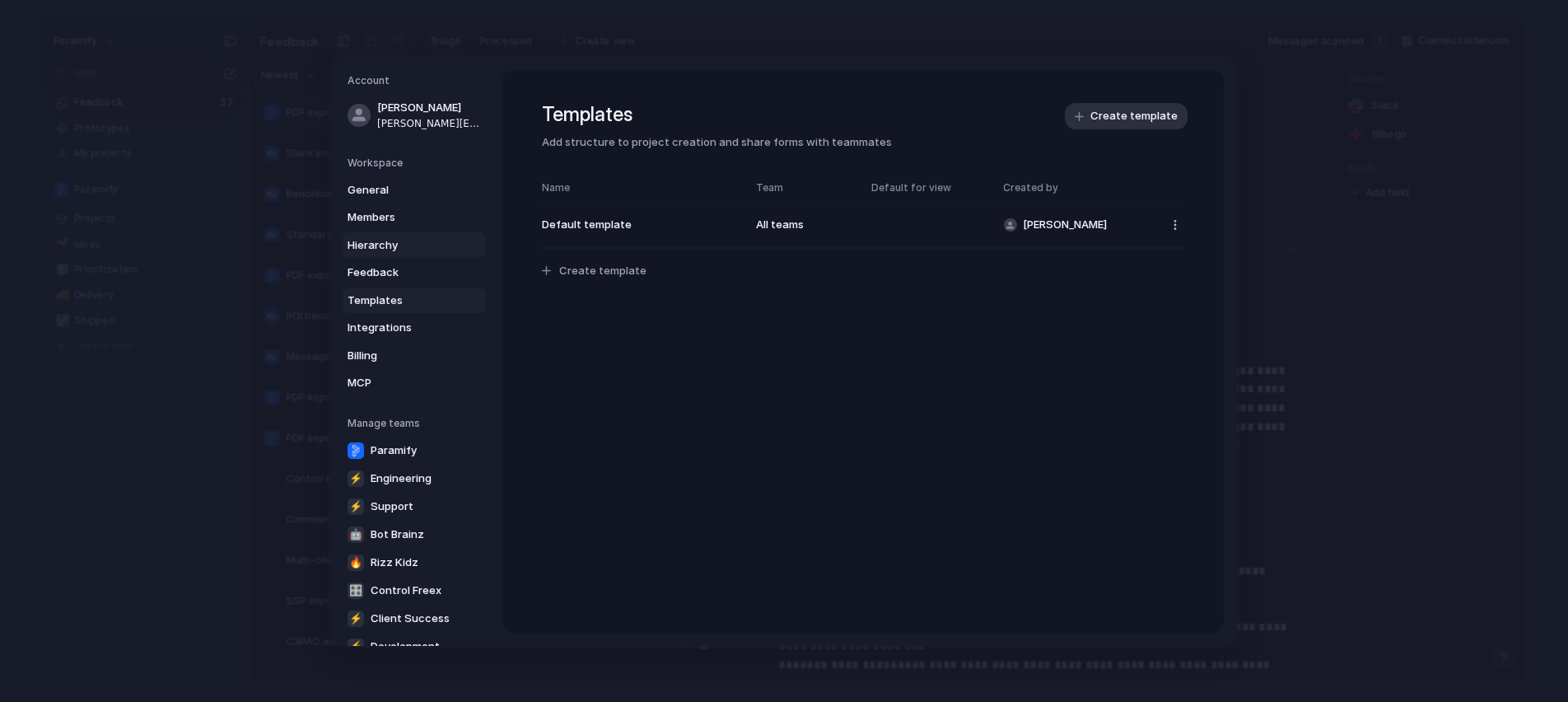
click at [367, 243] on span "Hierarchy" at bounding box center [400, 244] width 106 height 16
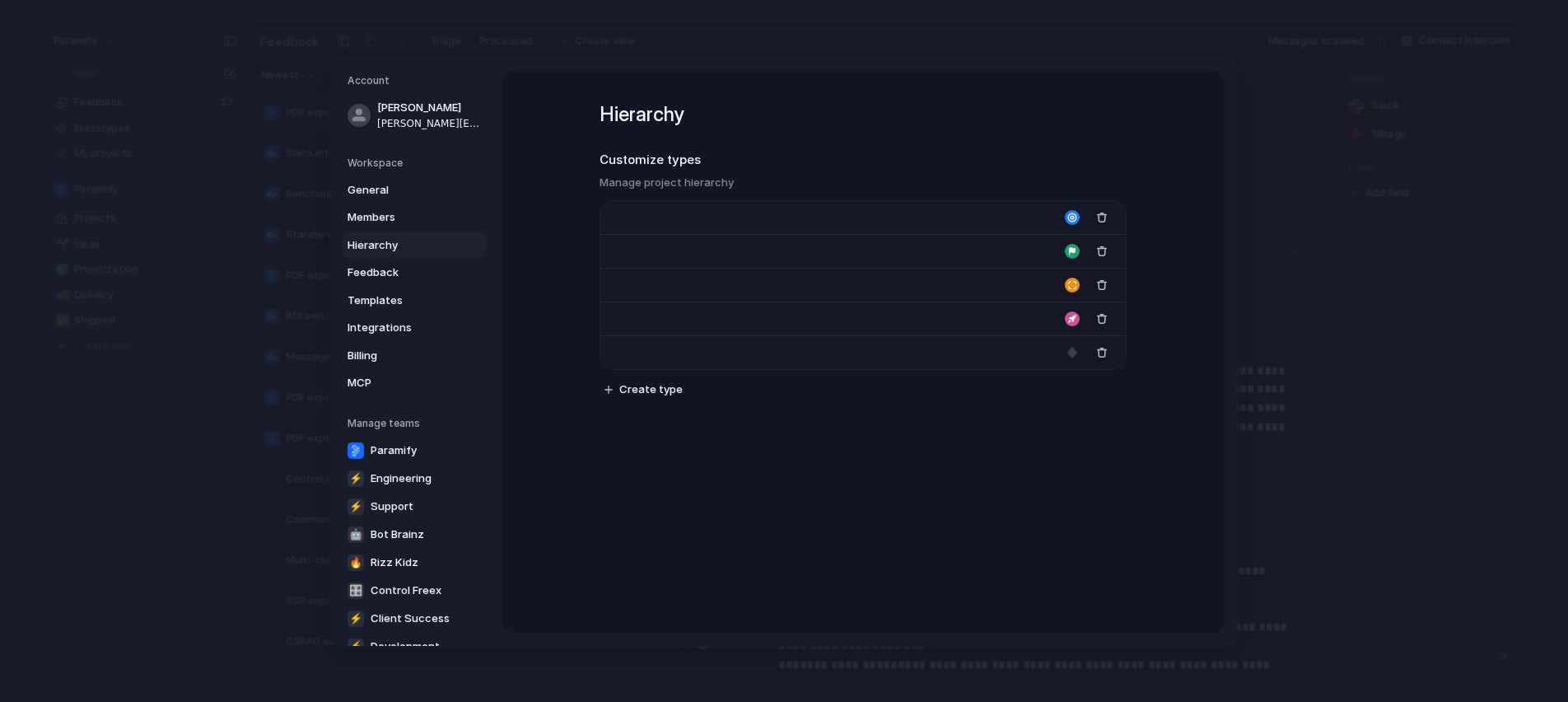
type input "****"
type input "*******"
type input "**********"
type input "******"
type input "*******"
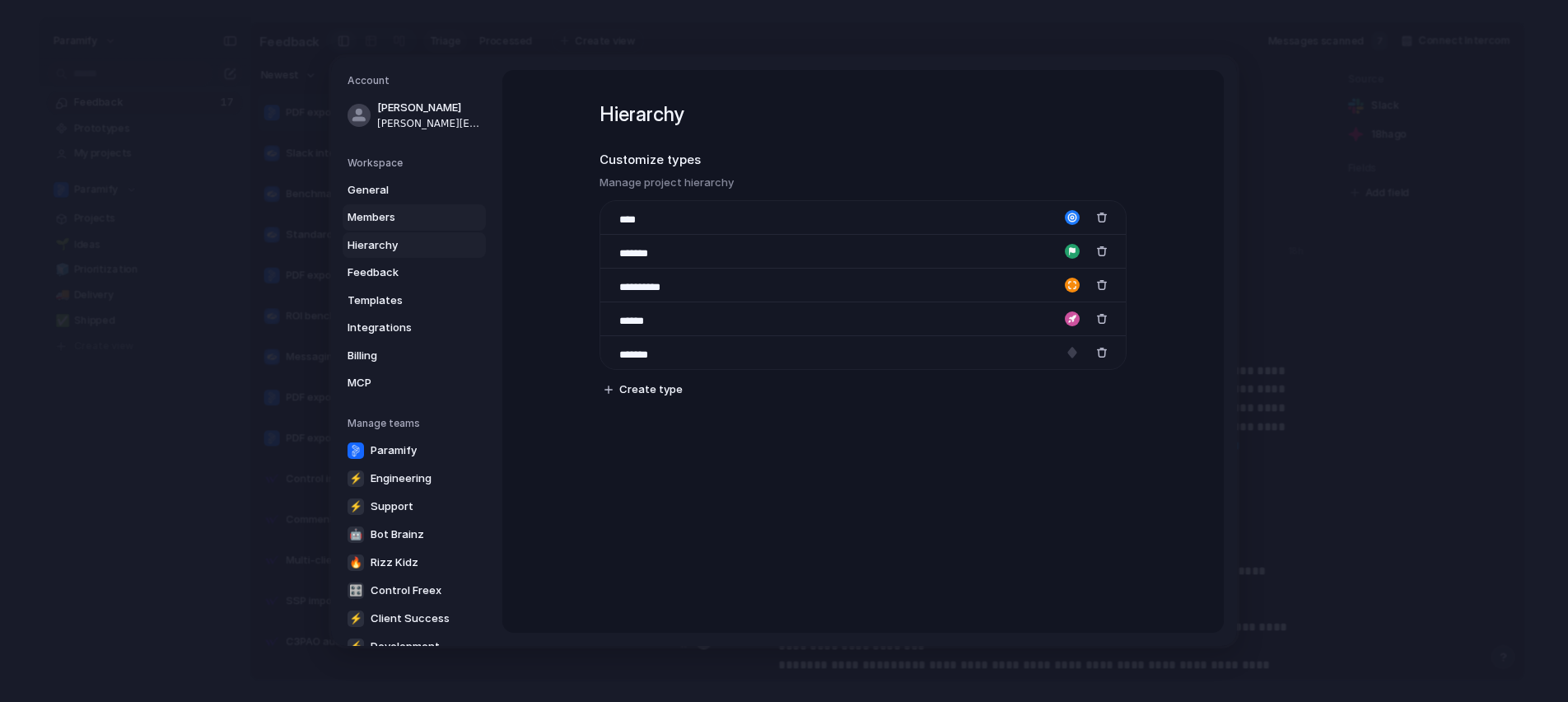
click at [375, 214] on span "Members" at bounding box center [400, 218] width 106 height 16
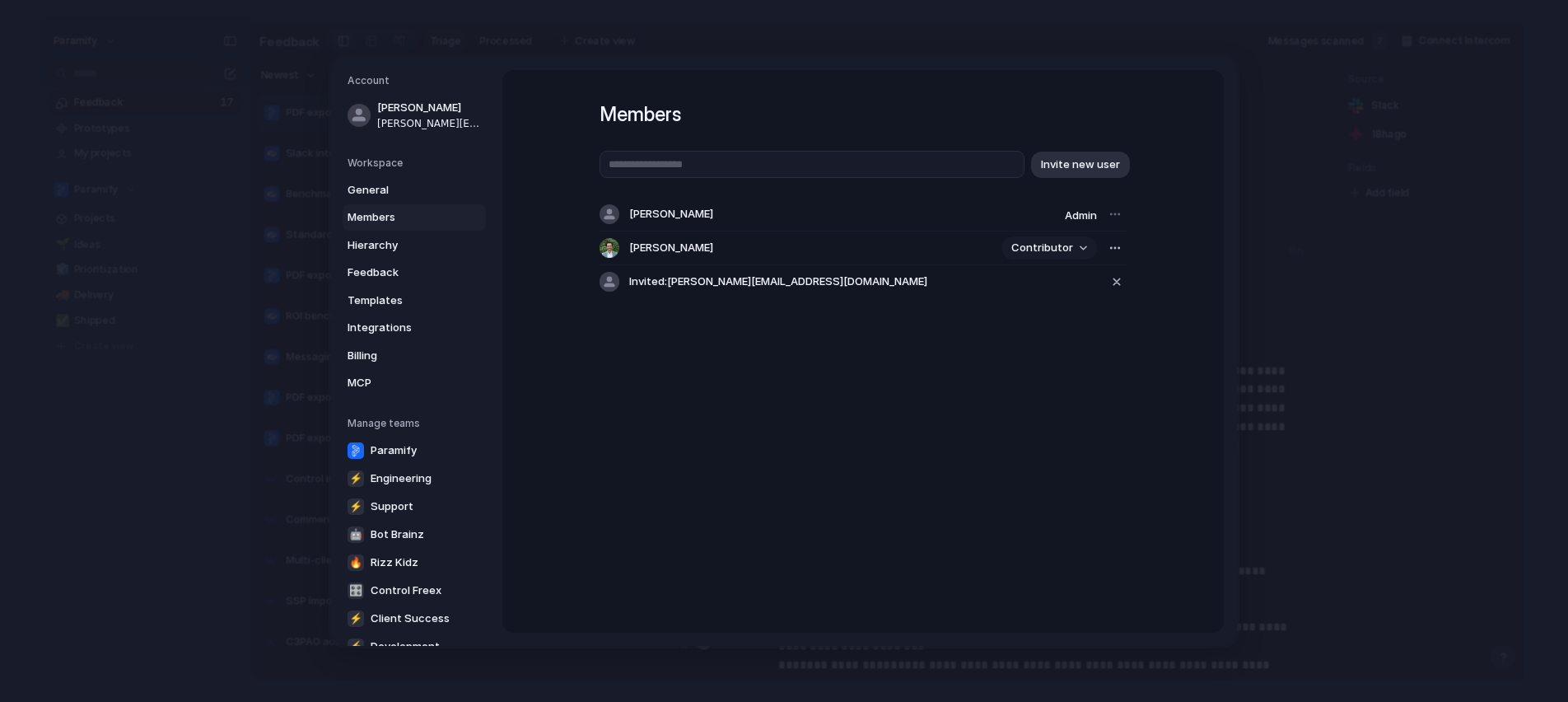
click at [1072, 245] on button "Contributor" at bounding box center [1049, 248] width 96 height 23
click at [1038, 281] on span "Admin" at bounding box center [1031, 283] width 32 height 16
click at [1118, 249] on div "button" at bounding box center [1115, 248] width 13 height 13
click at [620, 406] on div "Remove from workspace" at bounding box center [784, 351] width 1568 height 702
click at [387, 191] on span "General" at bounding box center [400, 189] width 106 height 16
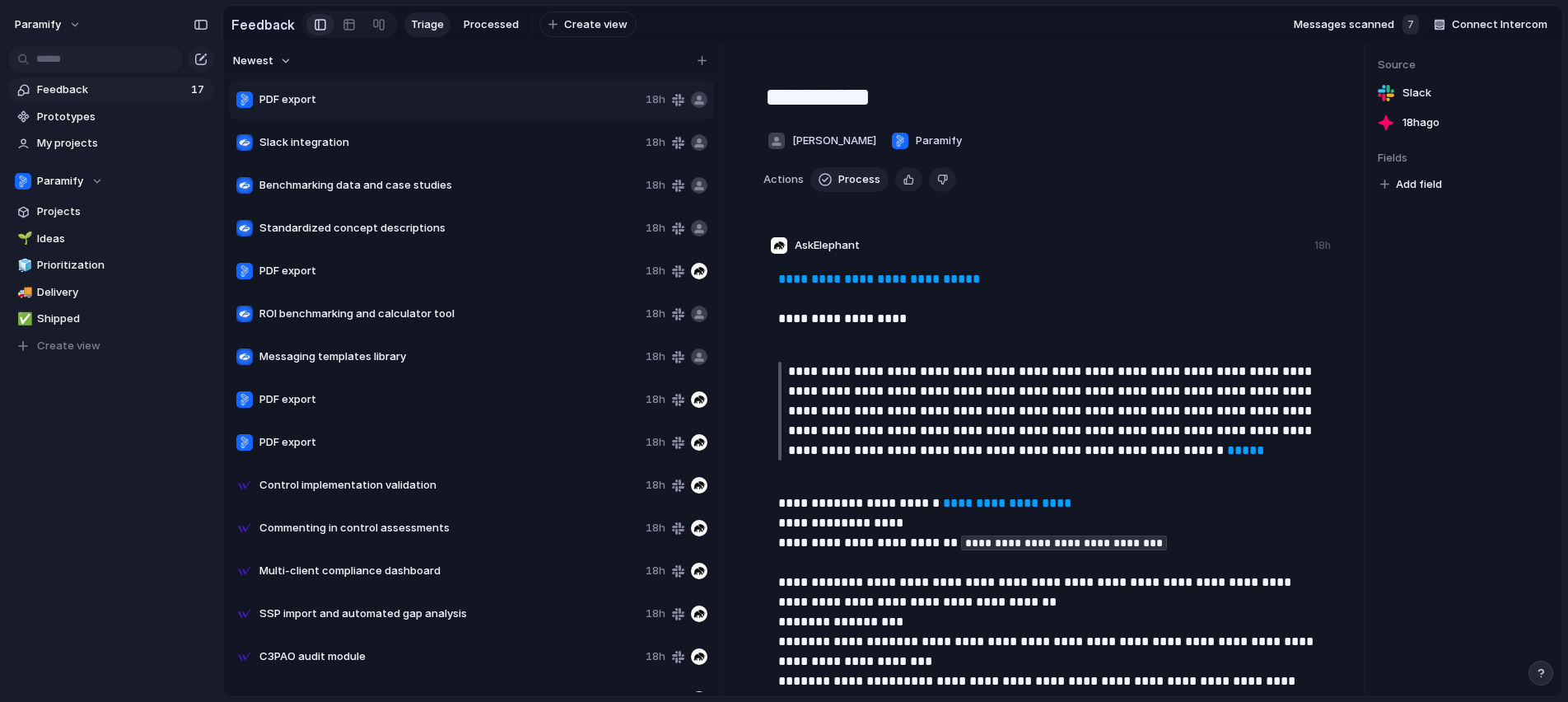
click at [1412, 21] on div "7" at bounding box center [1410, 25] width 16 height 20
click at [1390, 22] on span "Messages scanned" at bounding box center [1344, 24] width 100 height 16
click at [201, 30] on button "button" at bounding box center [200, 24] width 26 height 26
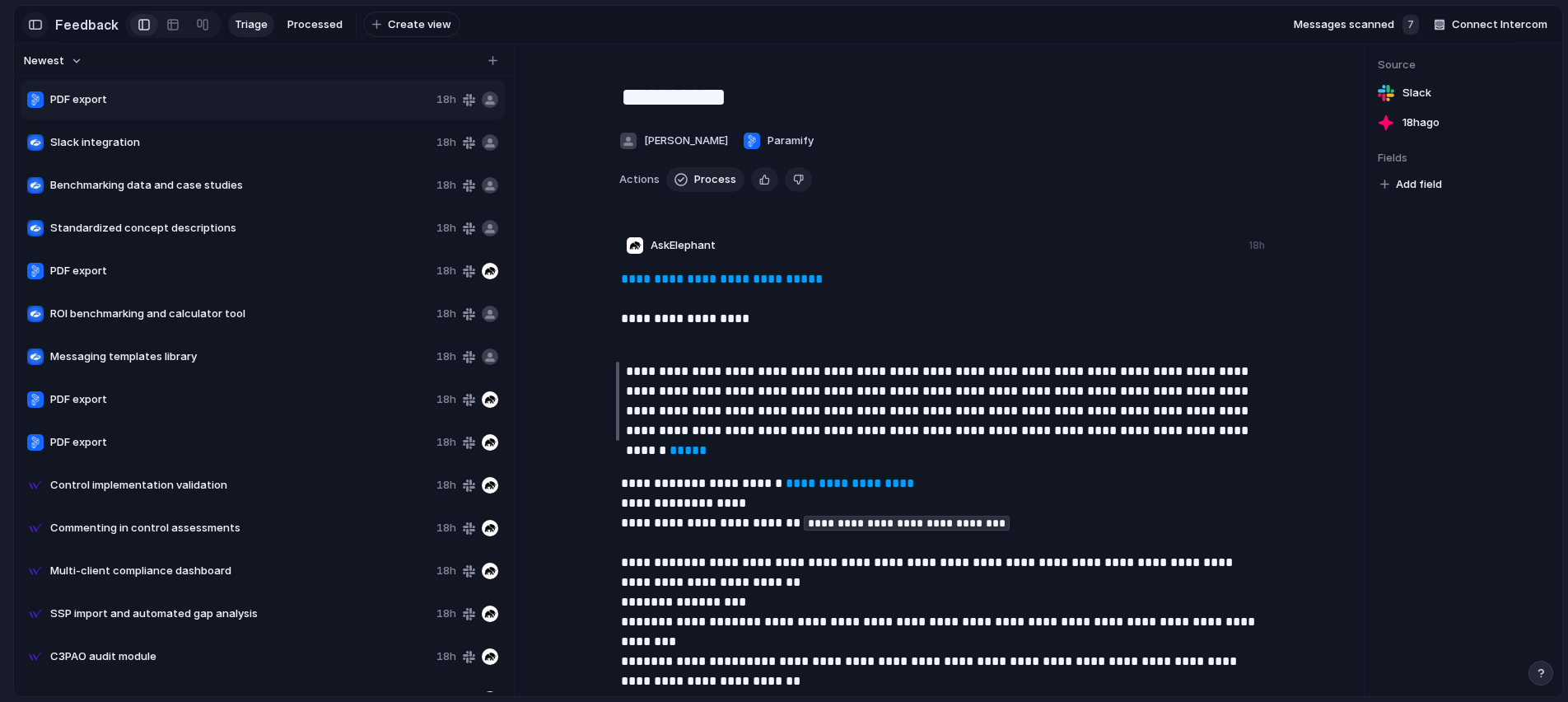
click at [35, 28] on div "button" at bounding box center [35, 24] width 15 height 12
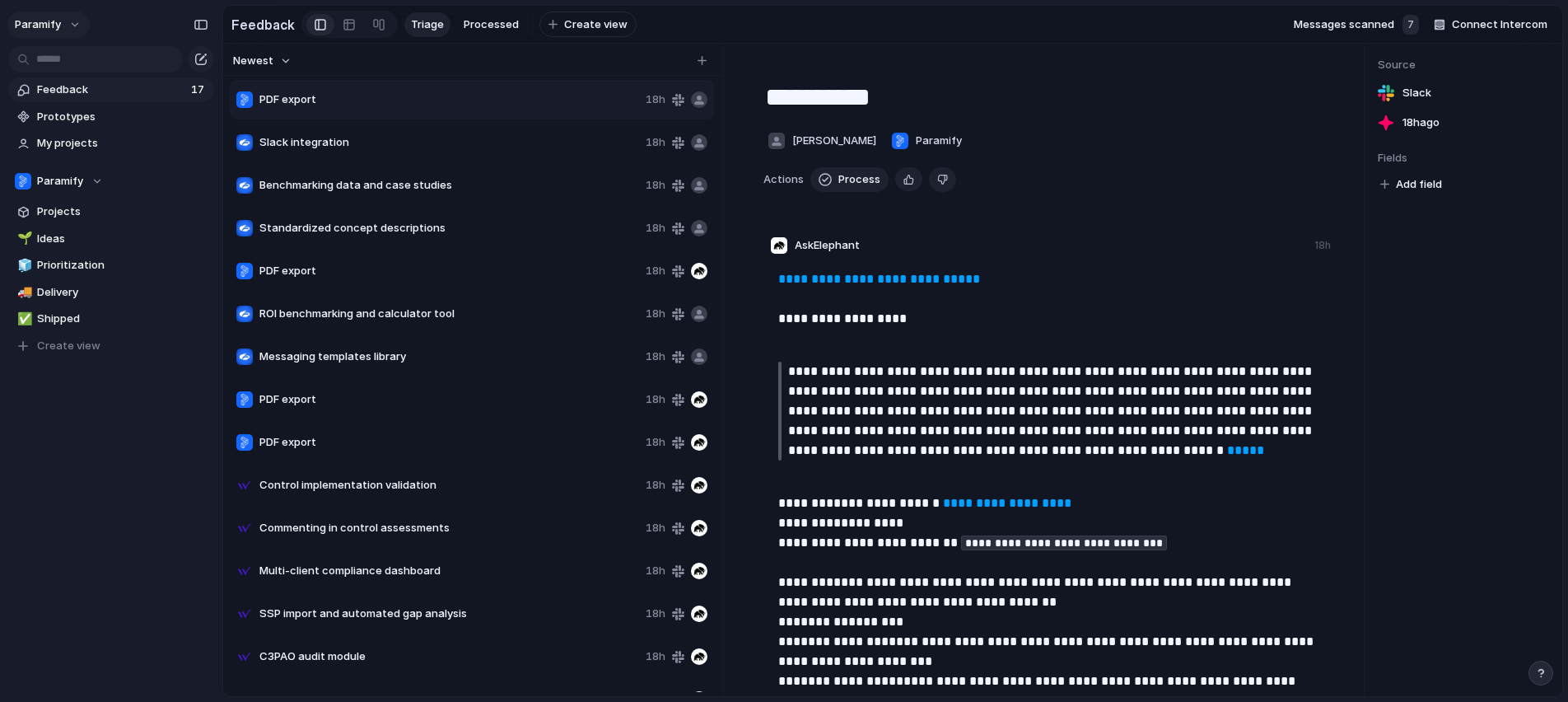
click at [50, 28] on span "Paramify" at bounding box center [38, 24] width 47 height 16
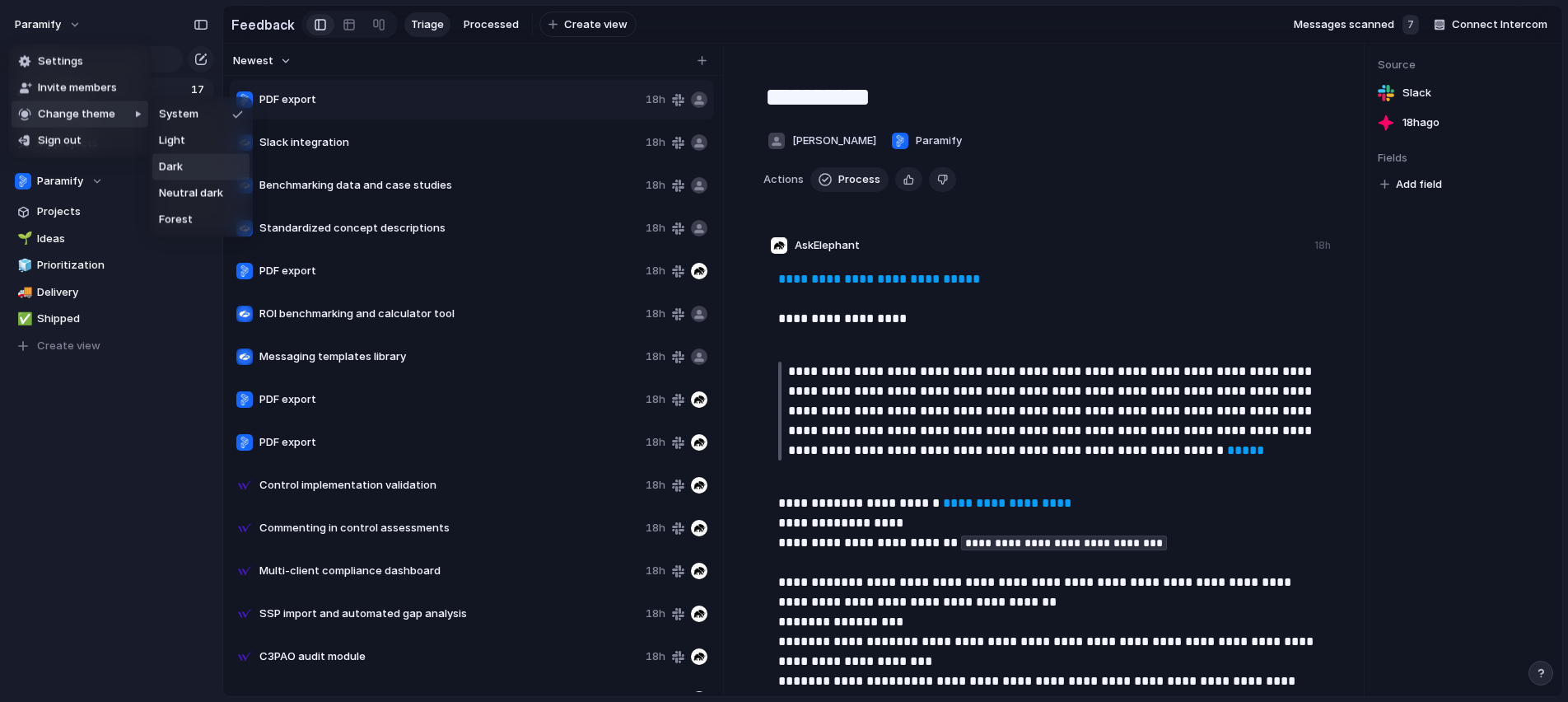
click at [188, 163] on li "Dark" at bounding box center [200, 167] width 98 height 26
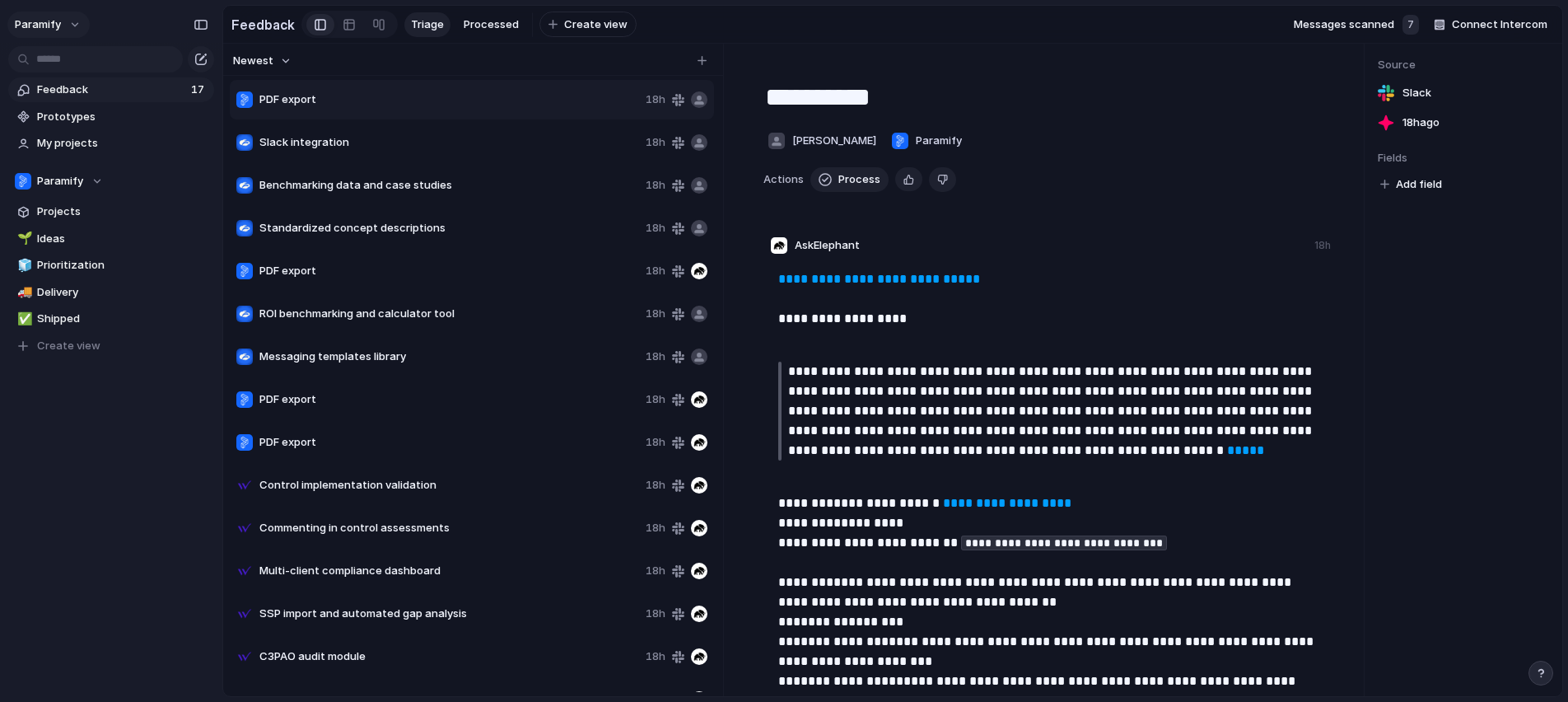
click at [68, 29] on button "Paramify" at bounding box center [48, 24] width 82 height 26
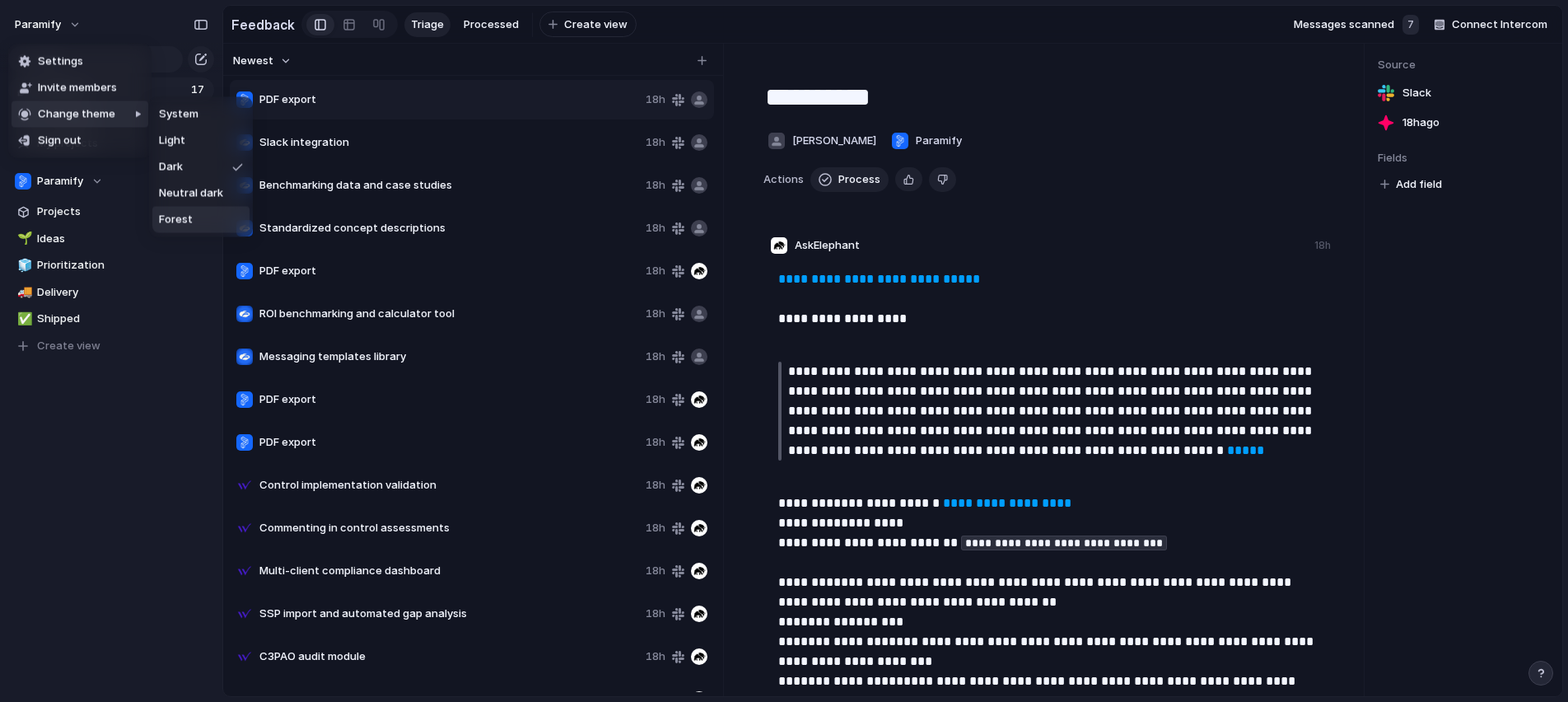
click at [192, 222] on li "Forest" at bounding box center [200, 219] width 98 height 26
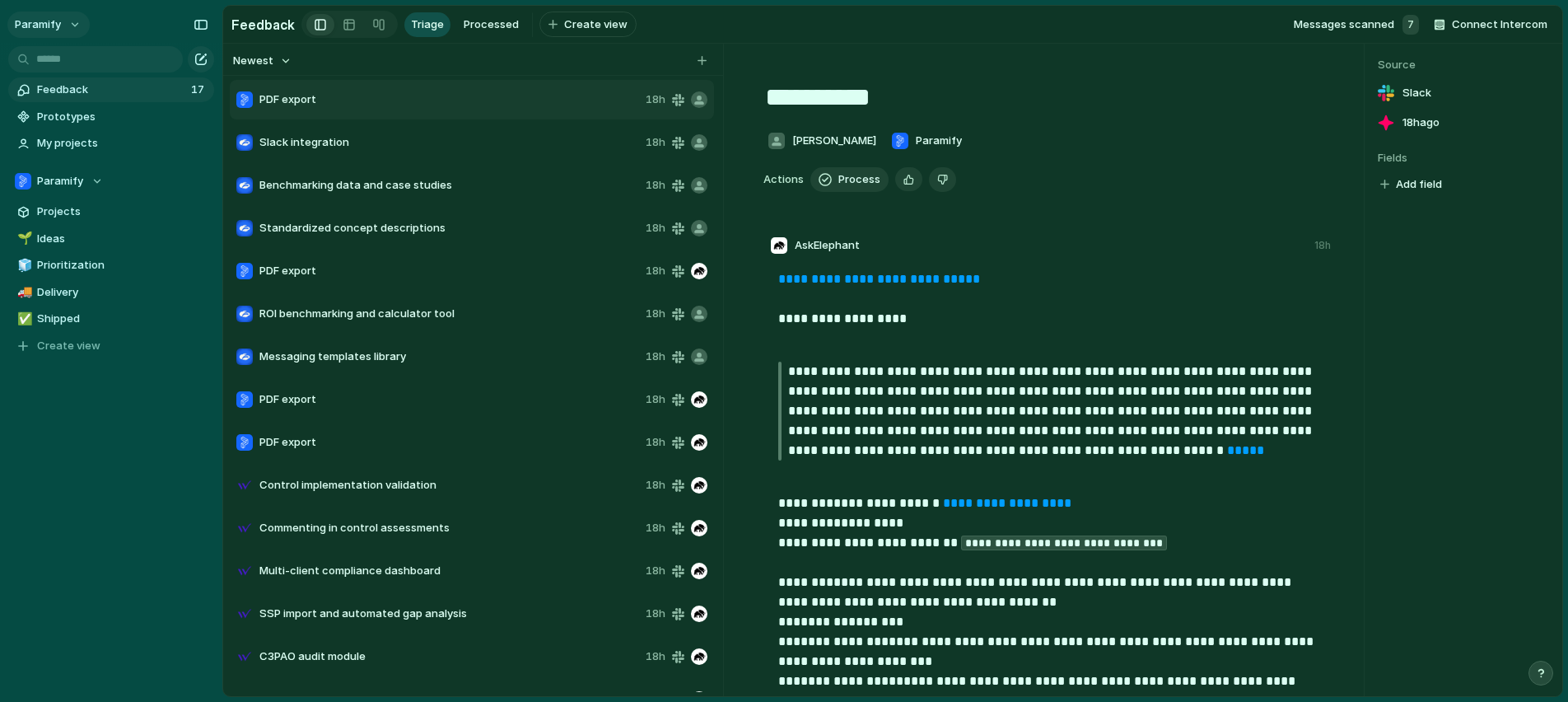
click at [63, 26] on button "Paramify" at bounding box center [48, 24] width 82 height 26
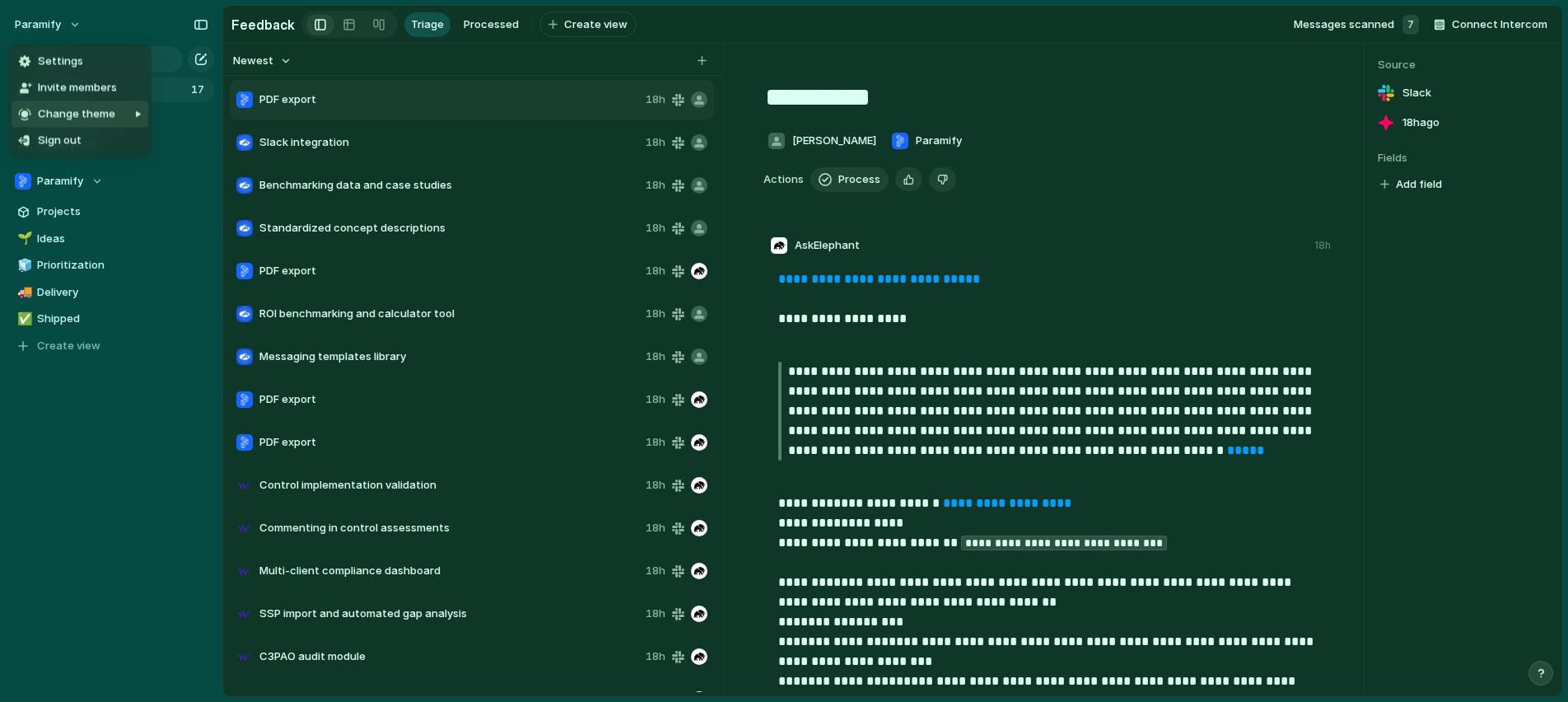
click at [67, 112] on div at bounding box center [107, 167] width 81 height 140
click at [110, 101] on div at bounding box center [129, 167] width 38 height 140
click at [81, 110] on span "Change theme" at bounding box center [76, 115] width 78 height 16
click at [111, 113] on body "Paramify Feedback 17 Prototypes My projects Paramify Projects 🌱 Ideas 🧊 Priorit…" at bounding box center [784, 351] width 1568 height 702
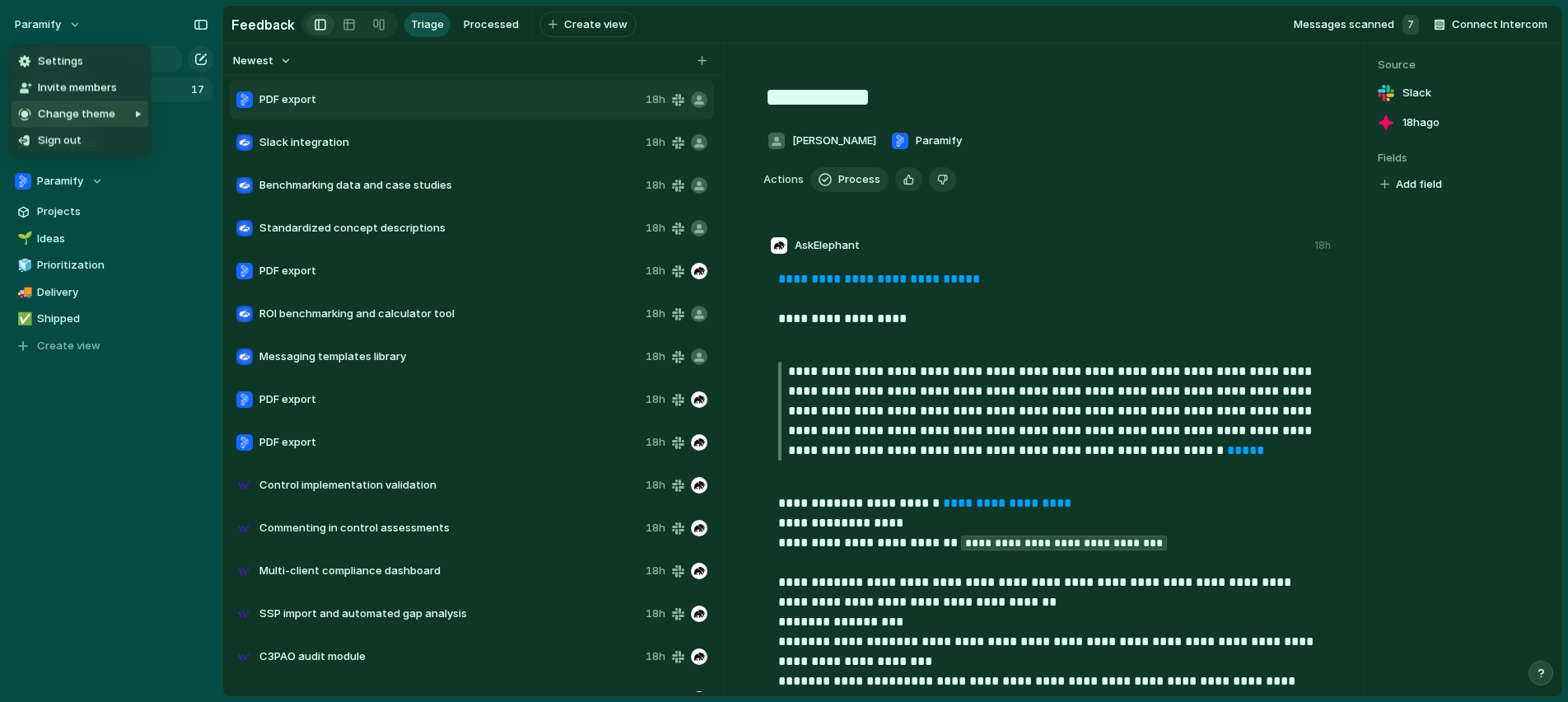
click at [111, 113] on span "Change theme" at bounding box center [76, 115] width 78 height 16
click at [203, 200] on span "Neutral dark" at bounding box center [192, 193] width 64 height 16
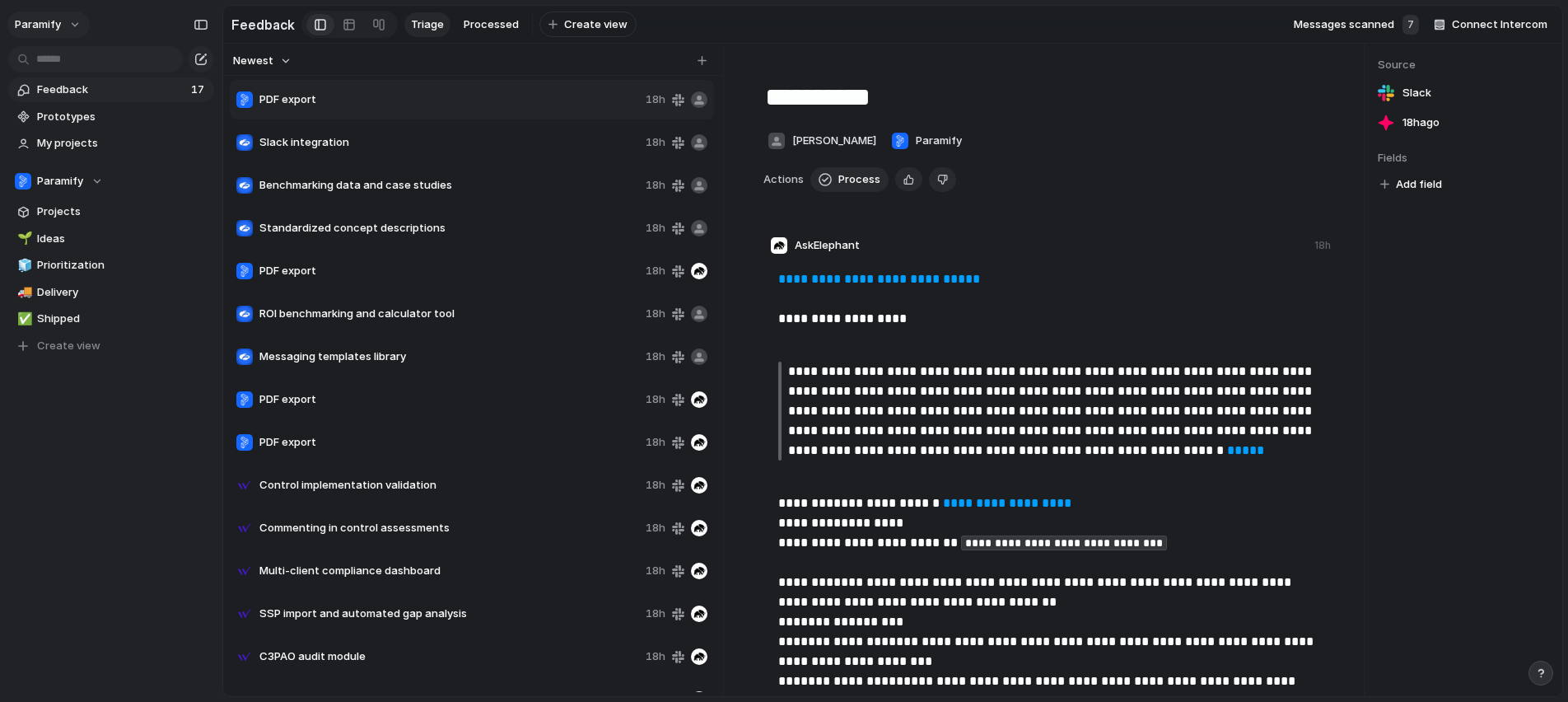
click at [78, 18] on button "Paramify" at bounding box center [48, 24] width 82 height 26
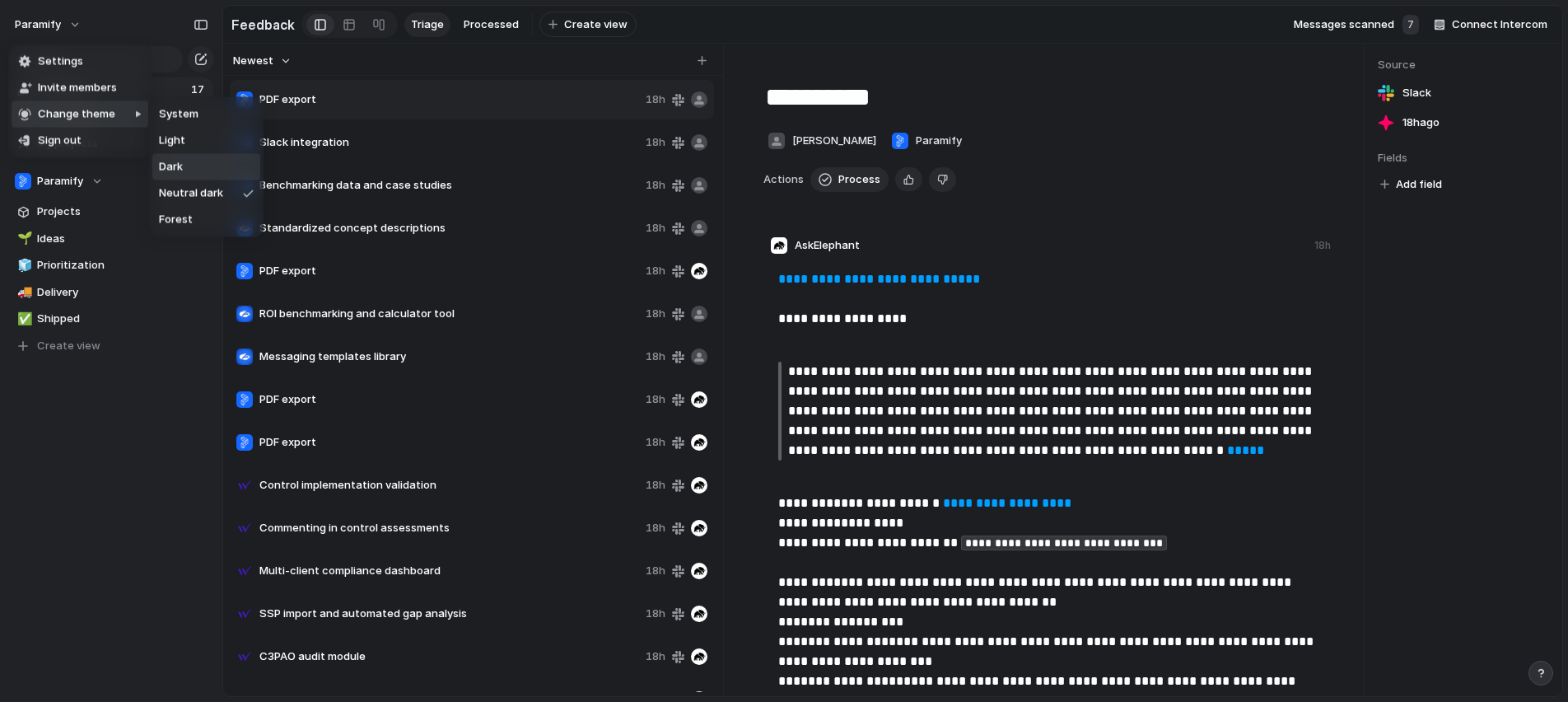
click at [199, 168] on li "Dark" at bounding box center [206, 167] width 108 height 26
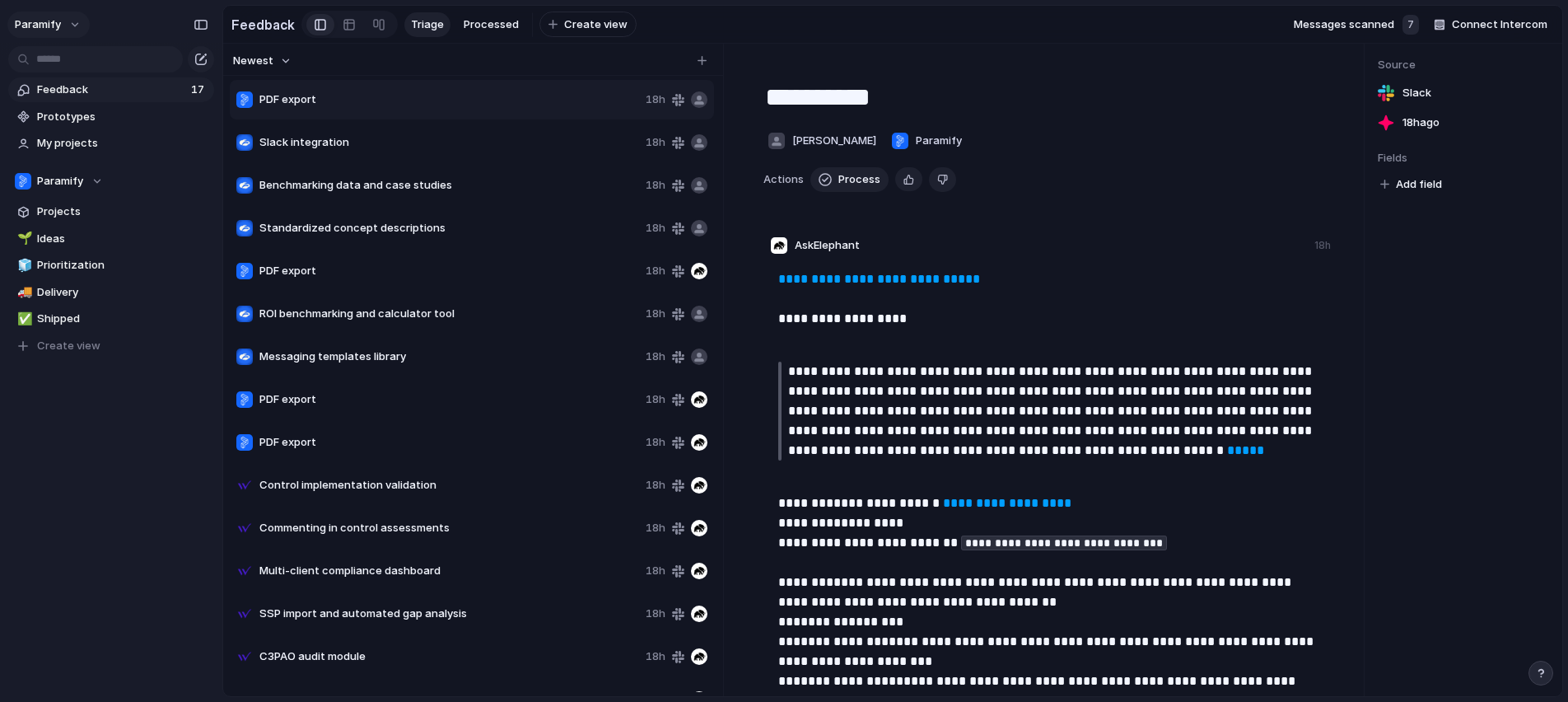
click at [68, 21] on button "Paramify" at bounding box center [48, 24] width 82 height 26
click at [69, 65] on span "Settings" at bounding box center [60, 62] width 46 height 16
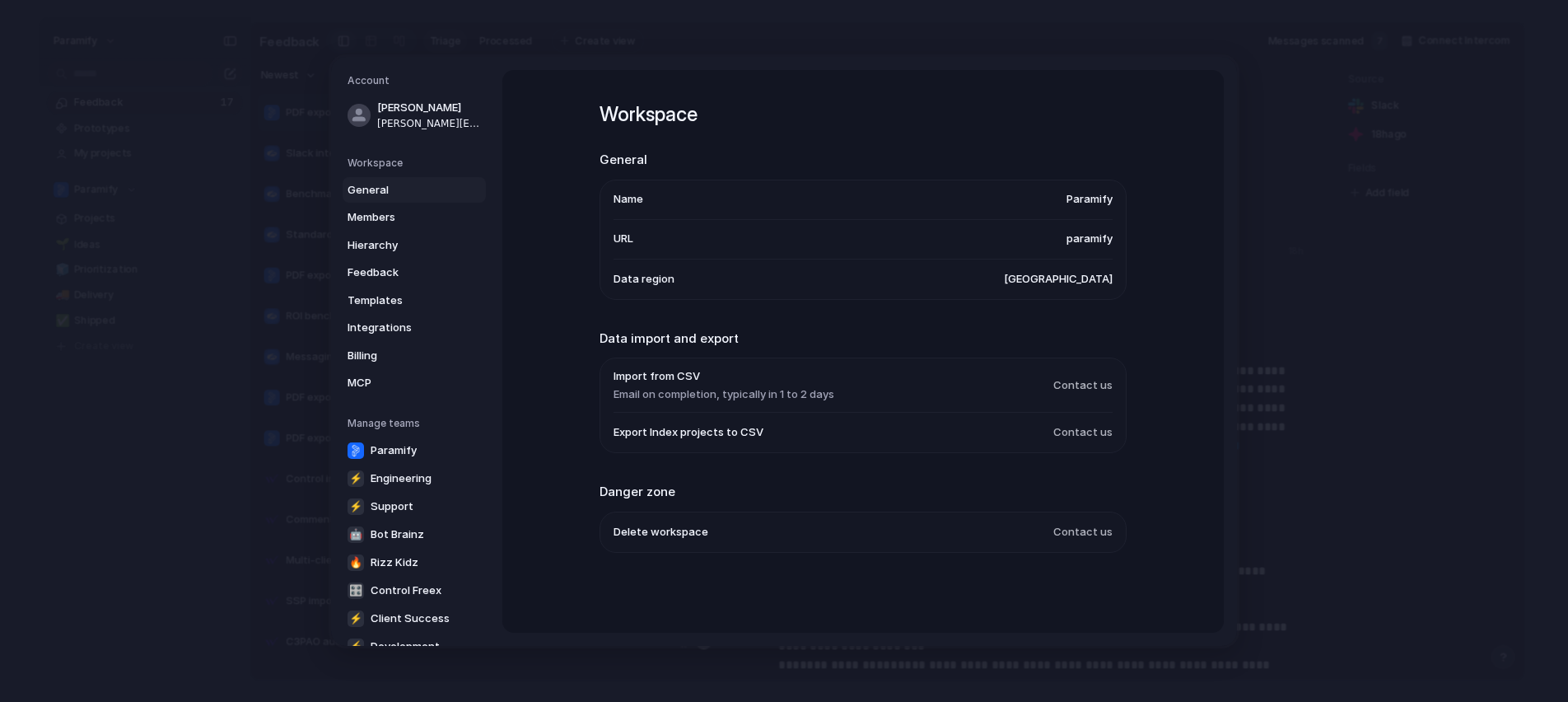
click at [691, 388] on span "Email on completion, typically in 1 to 2 days" at bounding box center [724, 394] width 221 height 16
click at [368, 321] on span "Integrations" at bounding box center [400, 328] width 106 height 16
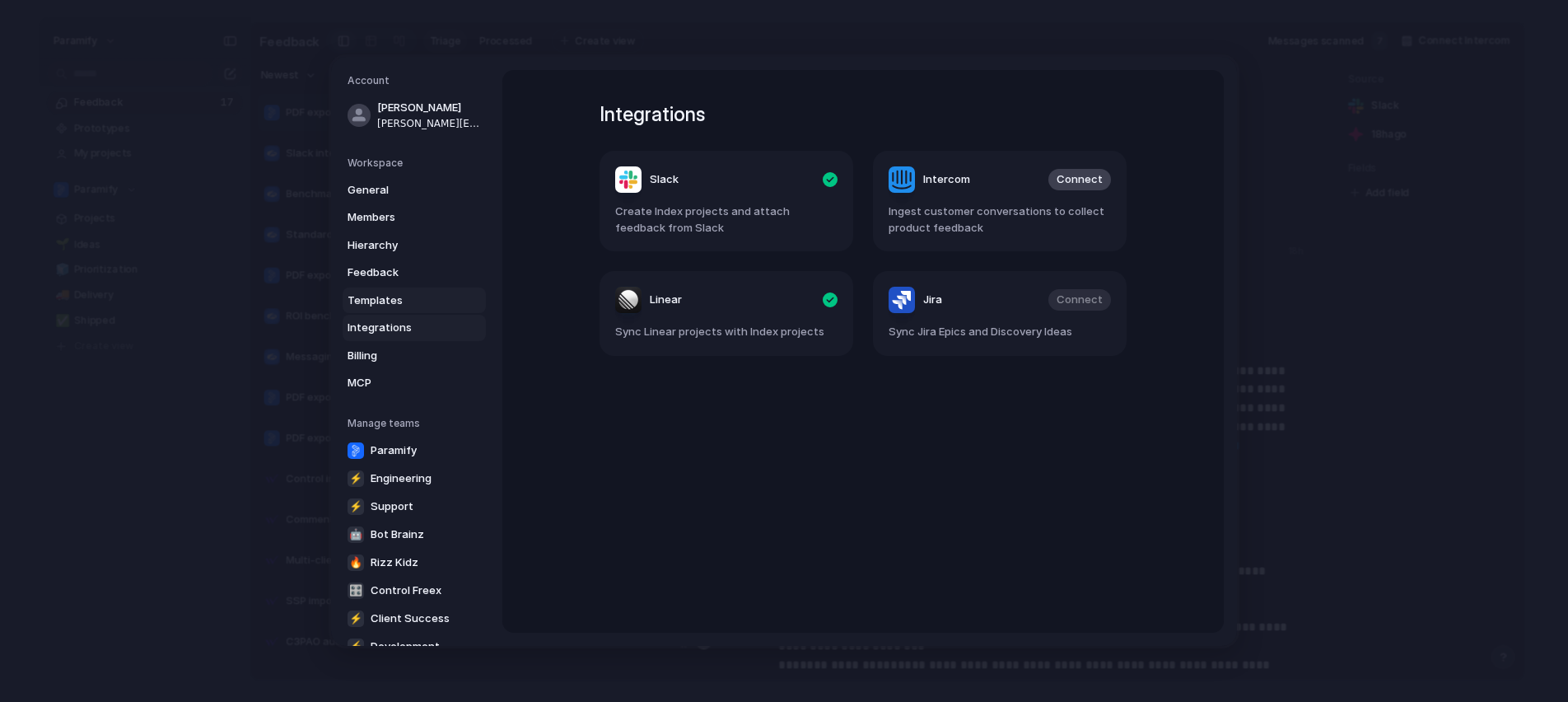
click at [398, 303] on span "Templates" at bounding box center [400, 300] width 106 height 16
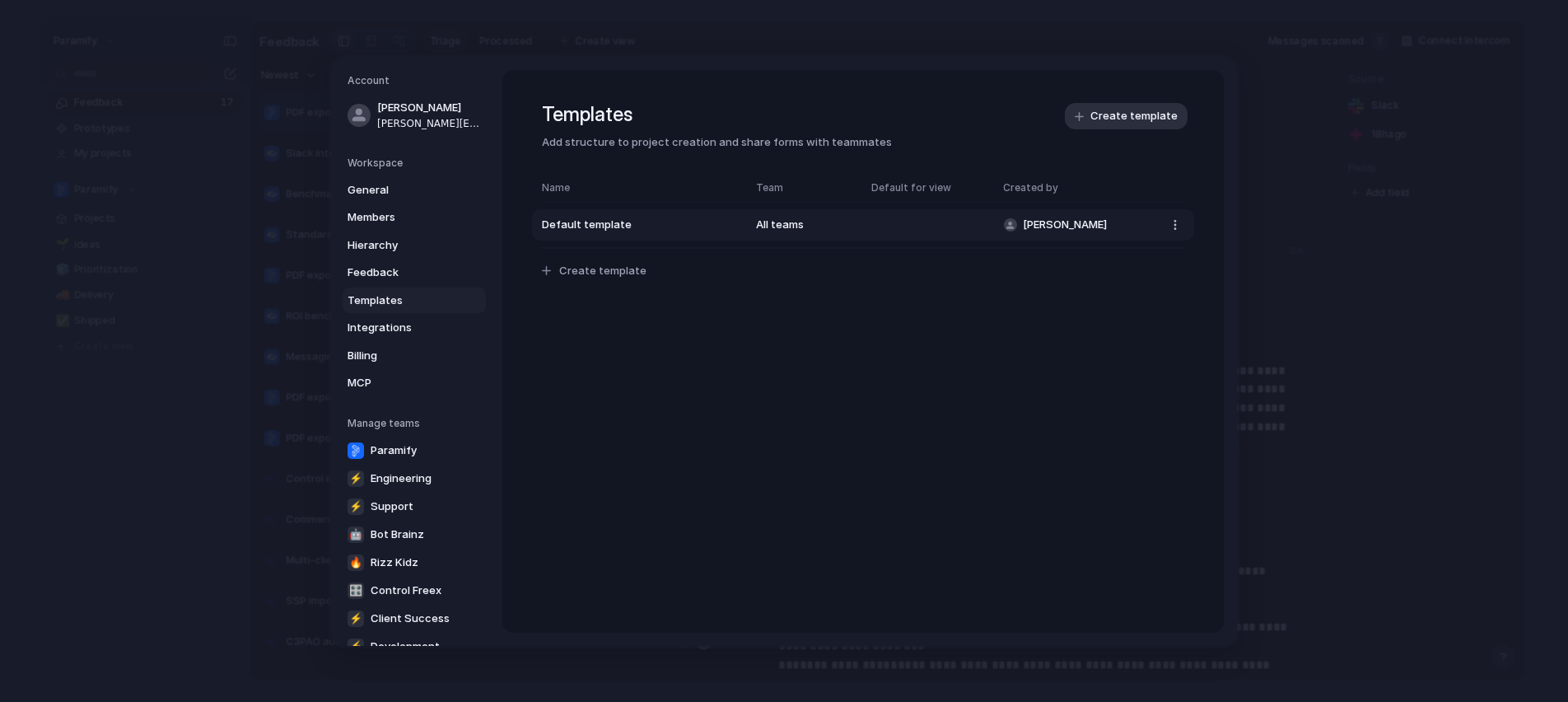
click at [996, 225] on button "Default template All teams [PERSON_NAME]" at bounding box center [864, 225] width 662 height 31
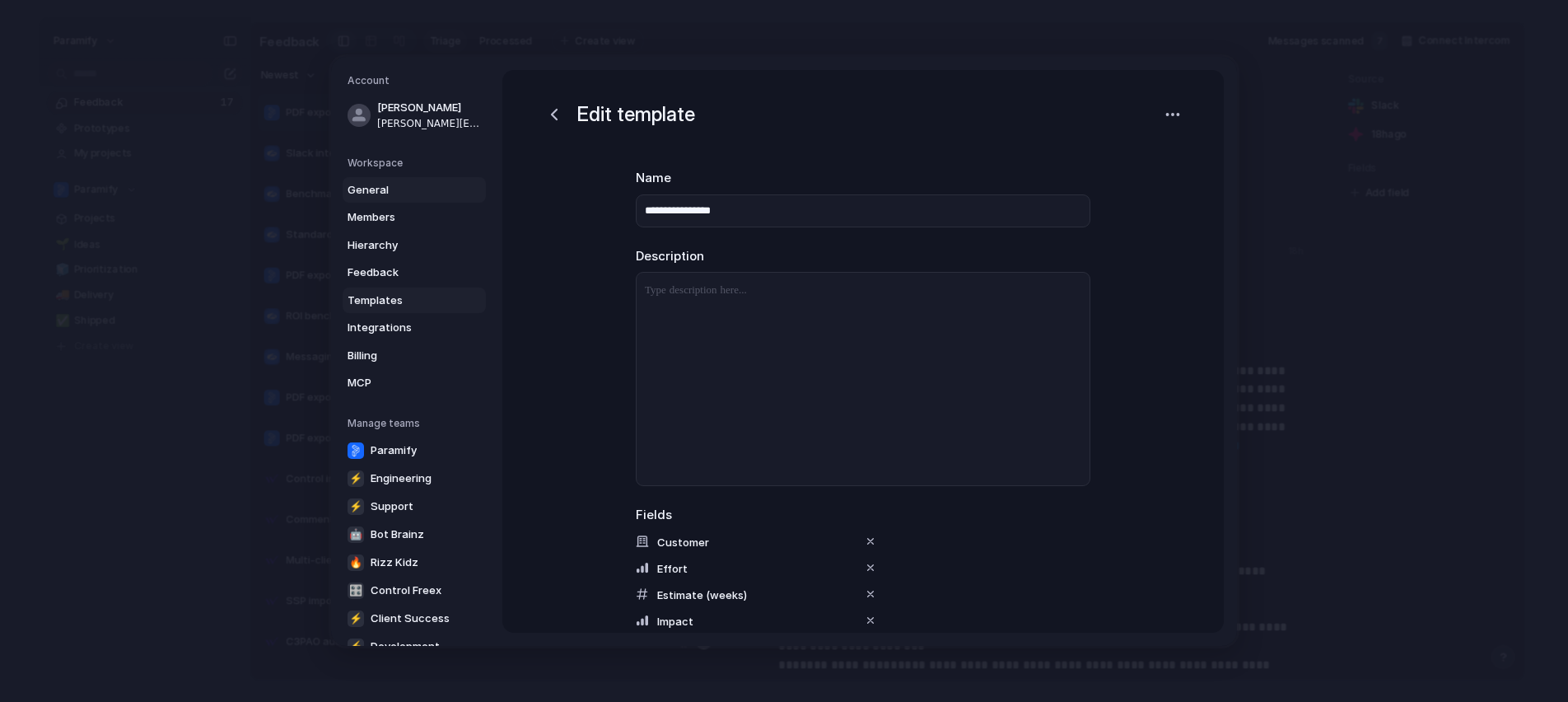
click at [433, 201] on link "General" at bounding box center [414, 189] width 143 height 26
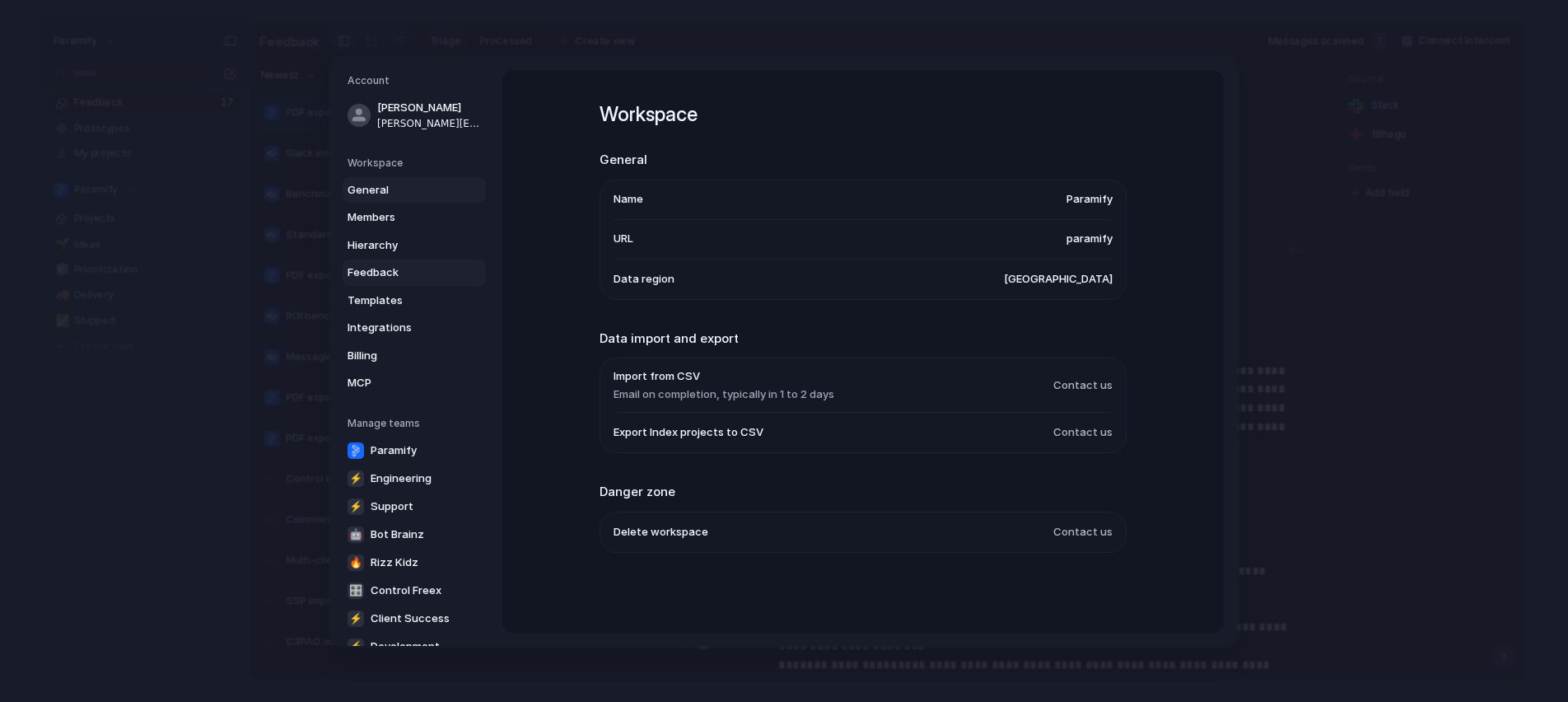
click at [392, 275] on span "Feedback" at bounding box center [400, 272] width 106 height 16
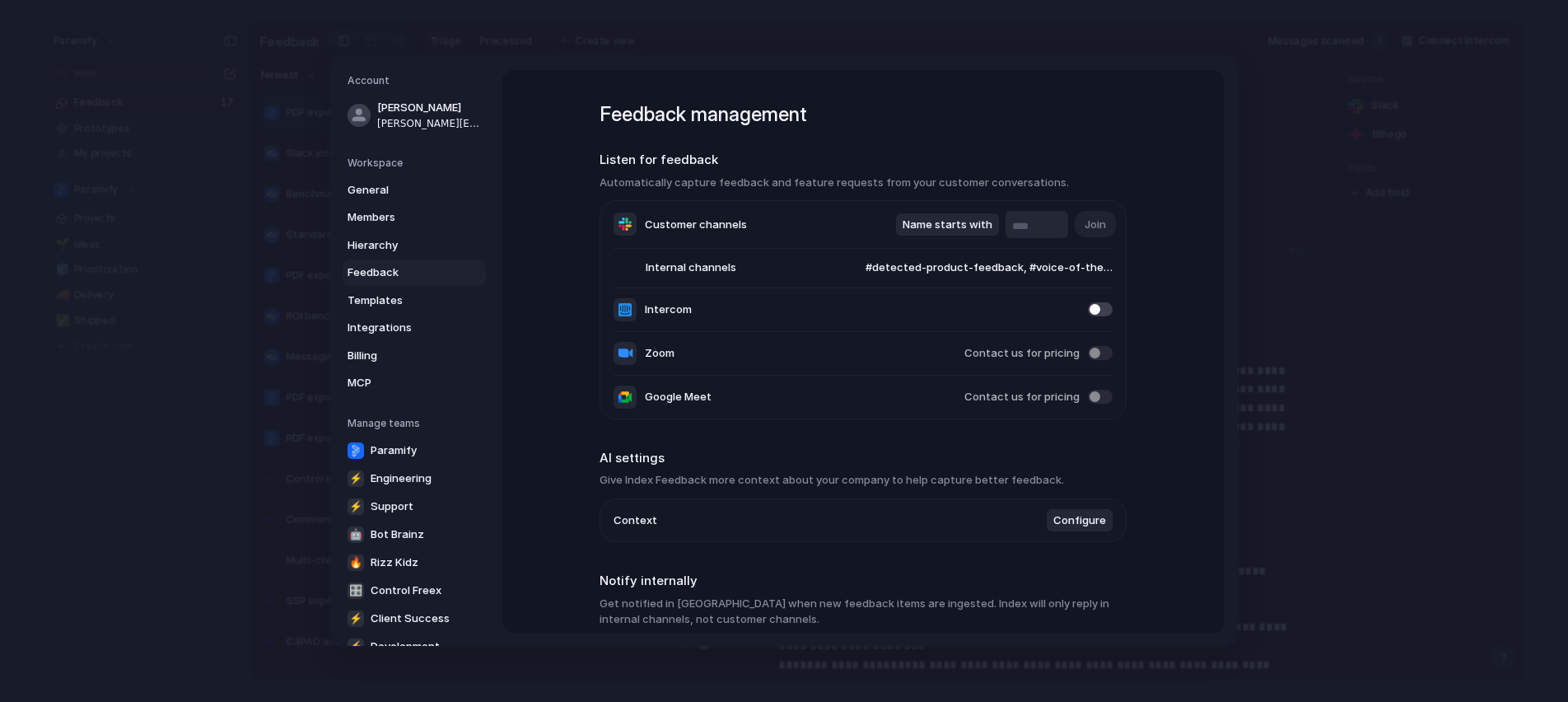
click at [1026, 225] on input "text" at bounding box center [1036, 227] width 49 height 16
click at [972, 221] on span "Name starts with" at bounding box center [948, 224] width 89 height 16
click at [1044, 218] on div "Name contains Name starts with Name ends with" at bounding box center [784, 351] width 1568 height 702
click at [1049, 224] on input "text" at bounding box center [1036, 227] width 49 height 16
type input "****"
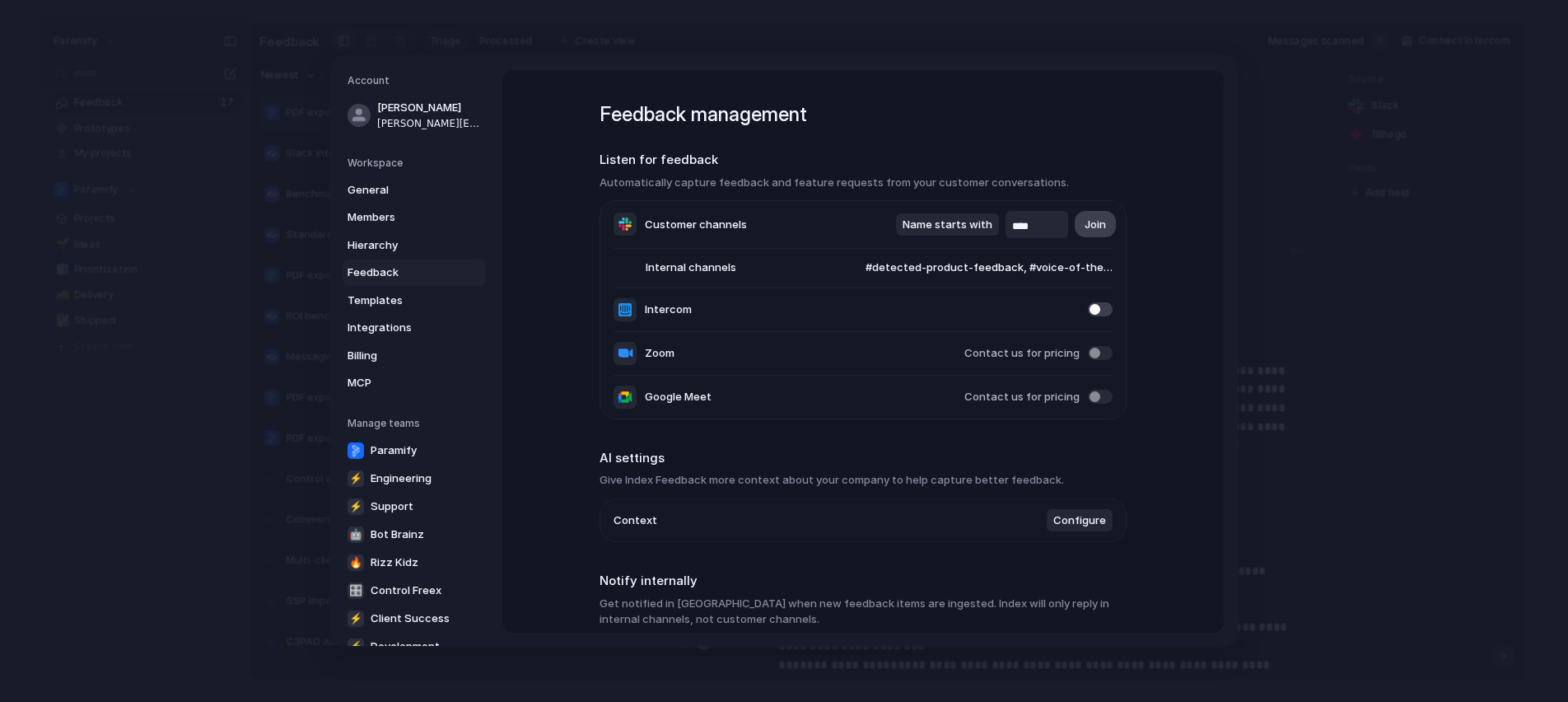
click at [1098, 226] on span "Join" at bounding box center [1095, 224] width 21 height 16
click at [959, 218] on span "Name starts with" at bounding box center [948, 224] width 89 height 16
click at [958, 194] on span "Name contains" at bounding box center [944, 198] width 78 height 16
click at [1045, 220] on input "****" at bounding box center [1036, 227] width 49 height 16
click at [1057, 264] on span "#detected-product-feedback, #voice-of-the-customer" at bounding box center [973, 268] width 279 height 16
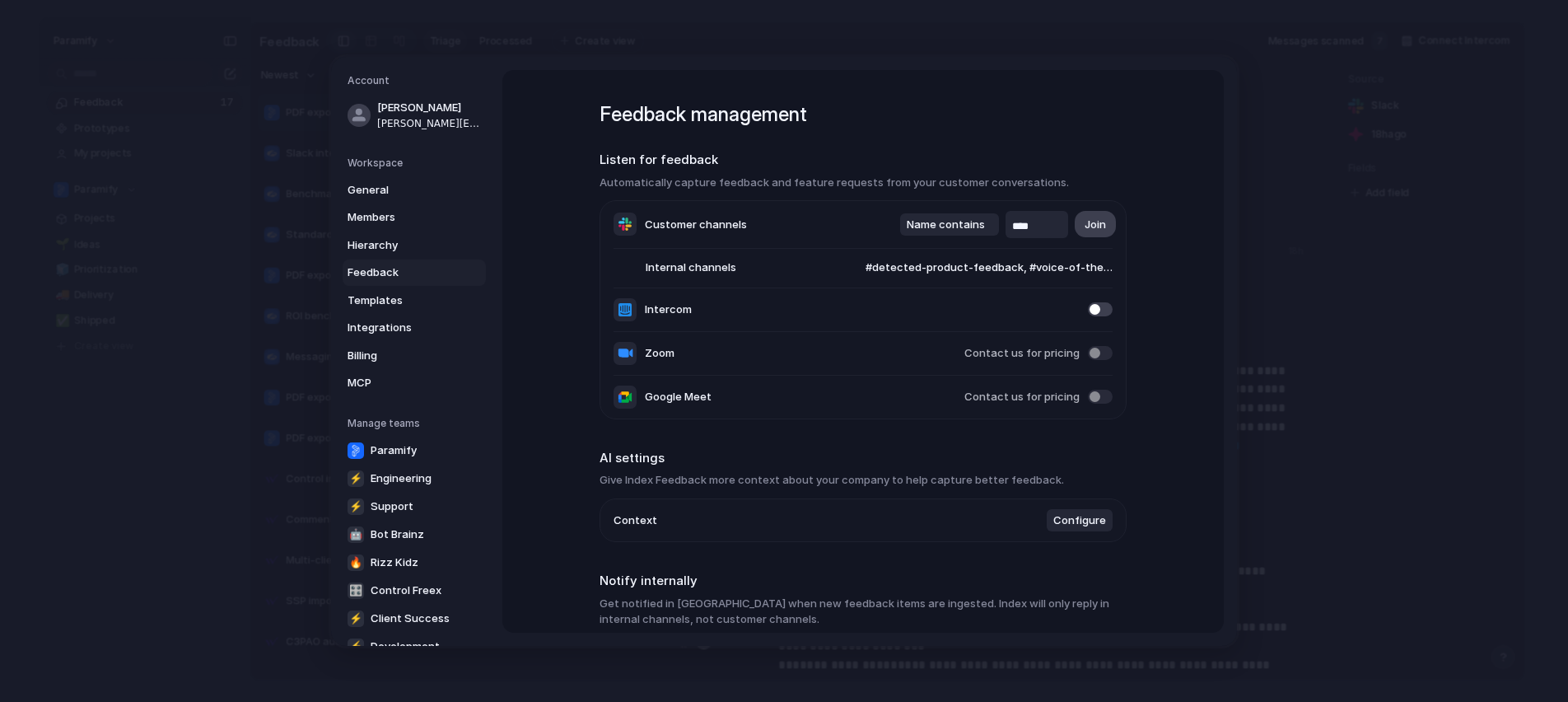
click at [1089, 229] on span "Join" at bounding box center [1095, 224] width 21 height 16
click at [1038, 226] on input "****" at bounding box center [1036, 227] width 49 height 16
click at [1040, 226] on input "****" at bounding box center [1036, 227] width 49 height 16
click at [822, 217] on li "Customer channels Name contains **** Join" at bounding box center [864, 225] width 499 height 47
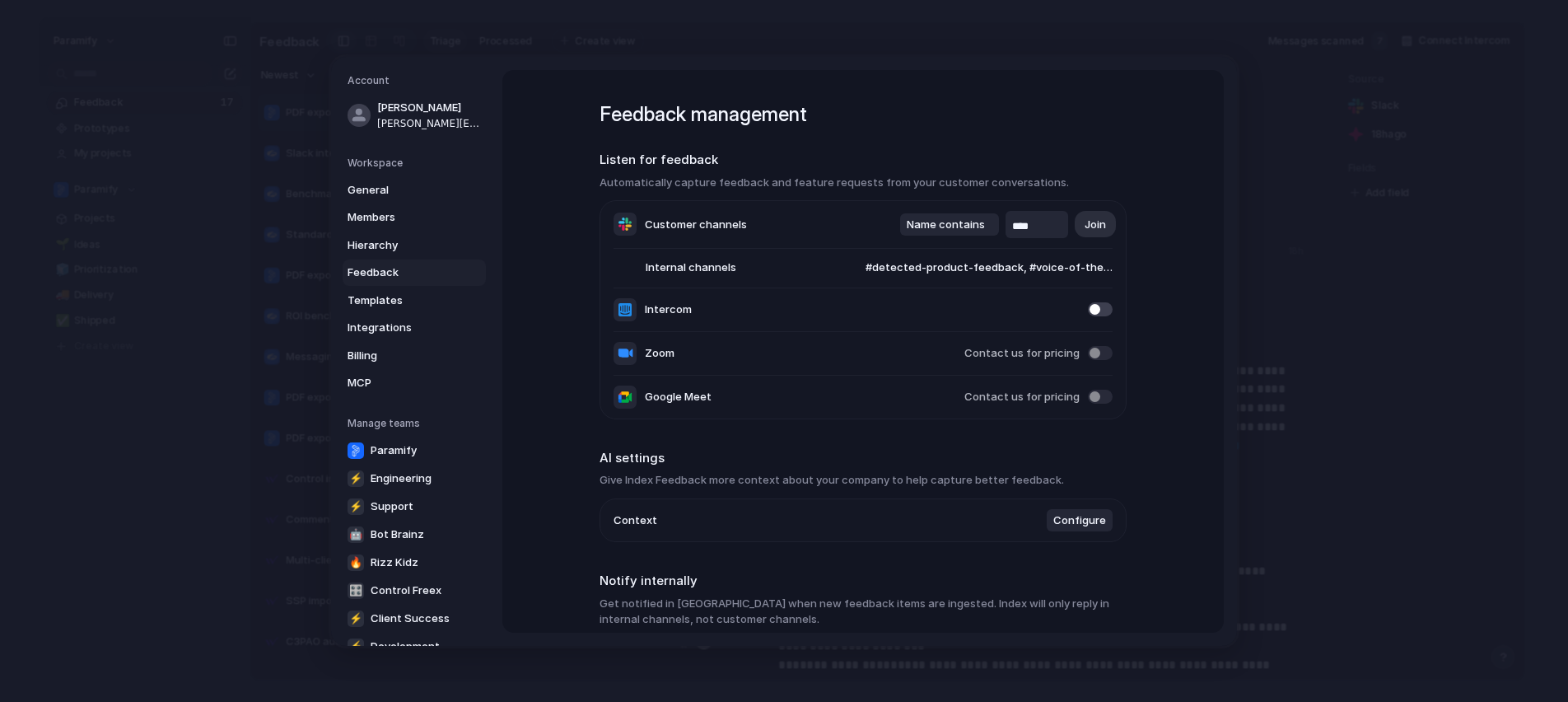
click at [729, 165] on h2 "Listen for feedback" at bounding box center [863, 159] width 527 height 19
click at [1040, 229] on input "****" at bounding box center [1036, 227] width 49 height 16
click at [366, 349] on span "Billing" at bounding box center [400, 355] width 106 height 16
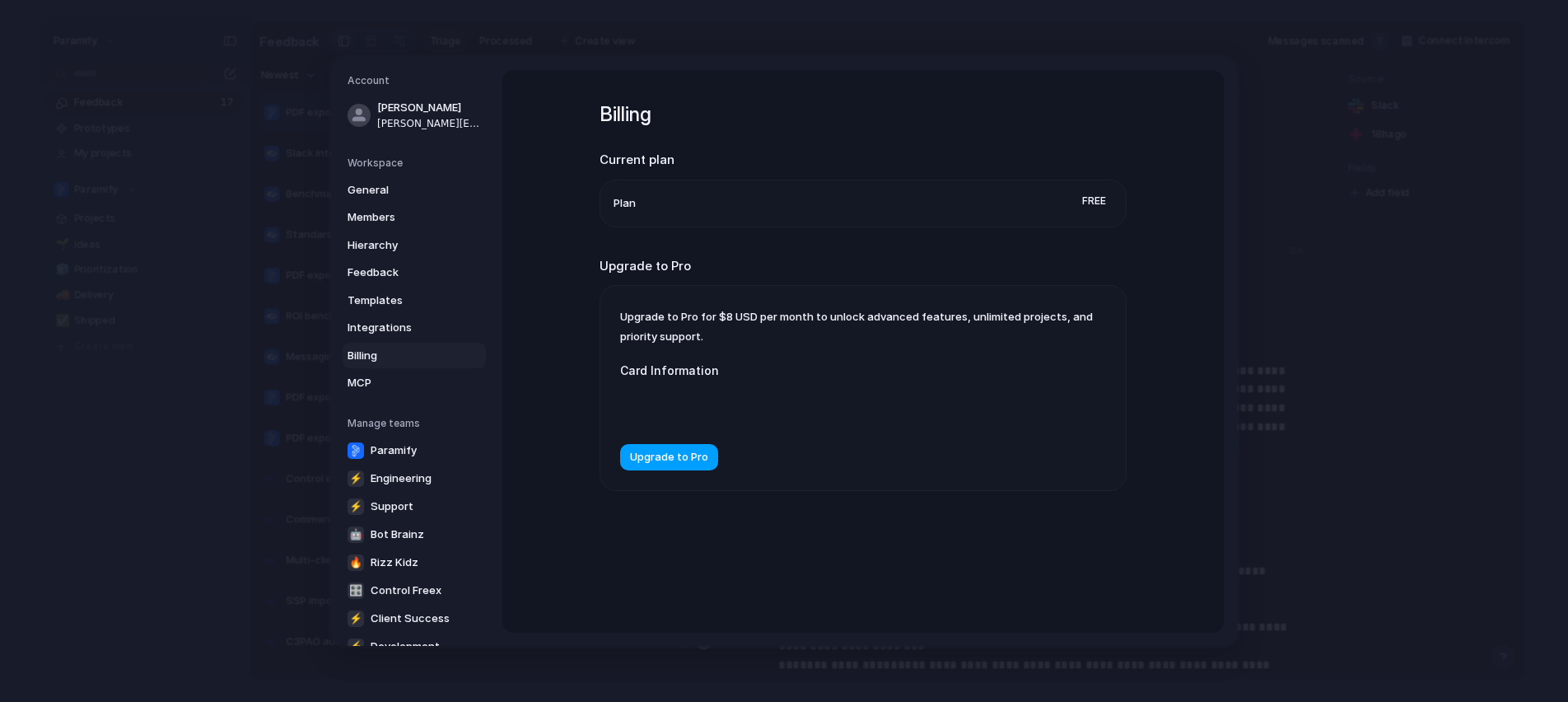
click at [671, 461] on span "Upgrade to Pro" at bounding box center [669, 458] width 78 height 16
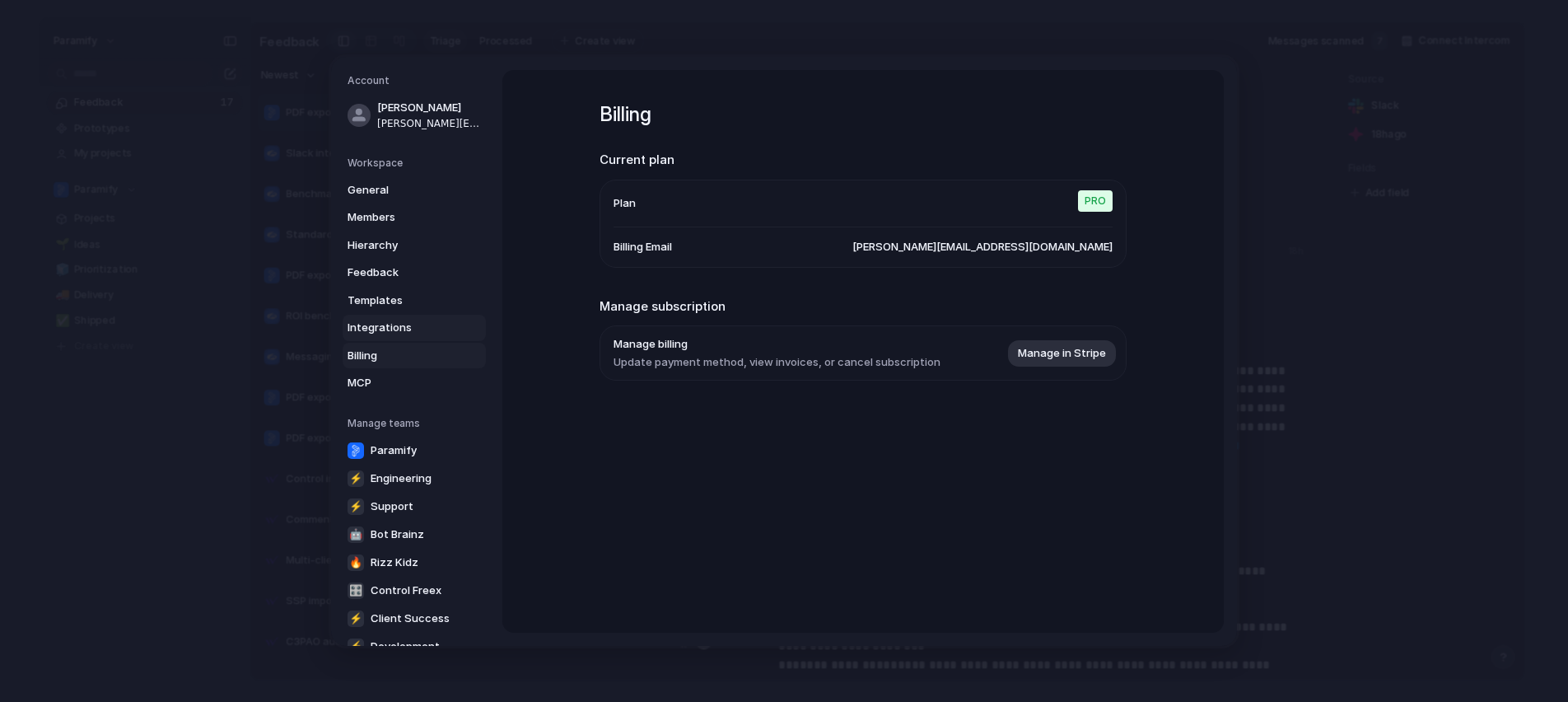
click at [395, 325] on span "Integrations" at bounding box center [400, 328] width 106 height 16
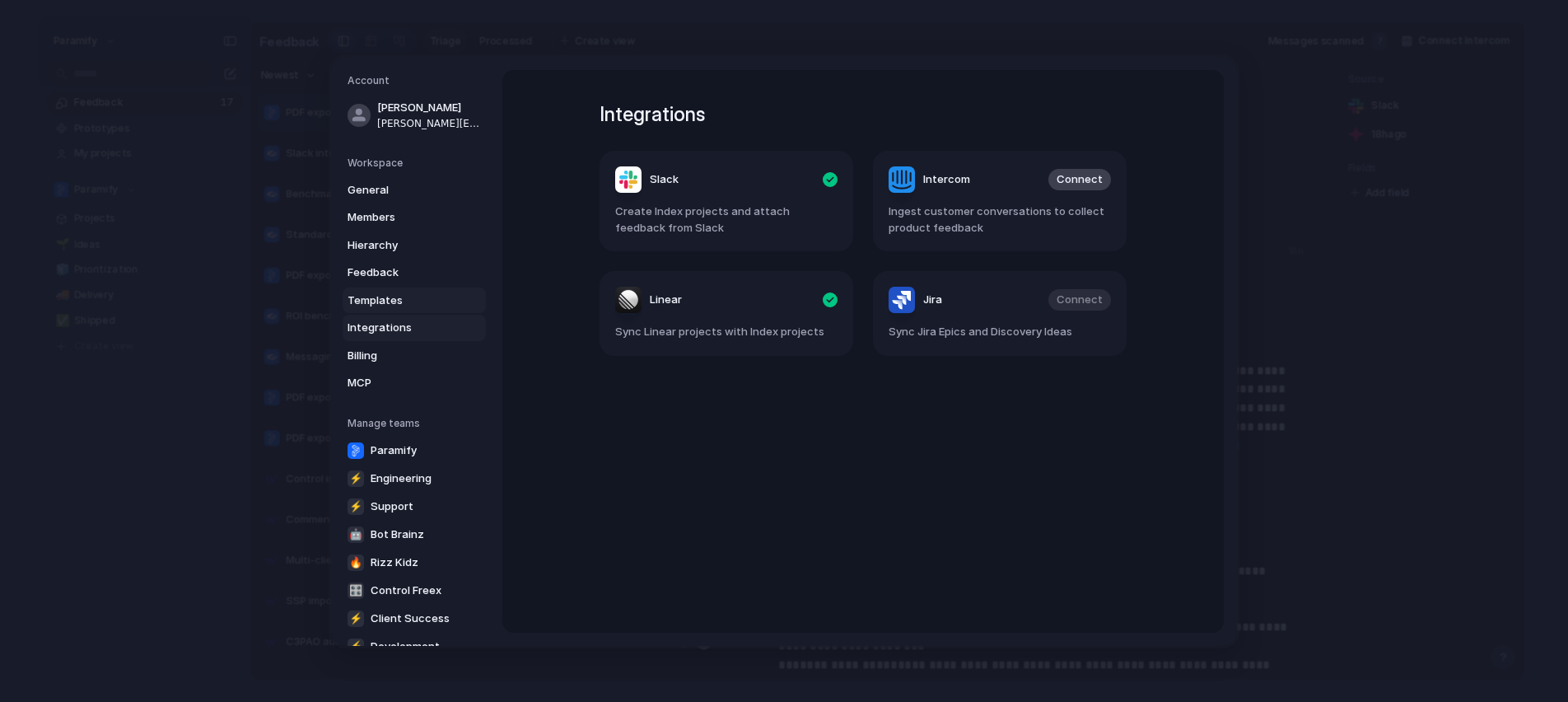
click at [373, 302] on span "Templates" at bounding box center [400, 300] width 106 height 16
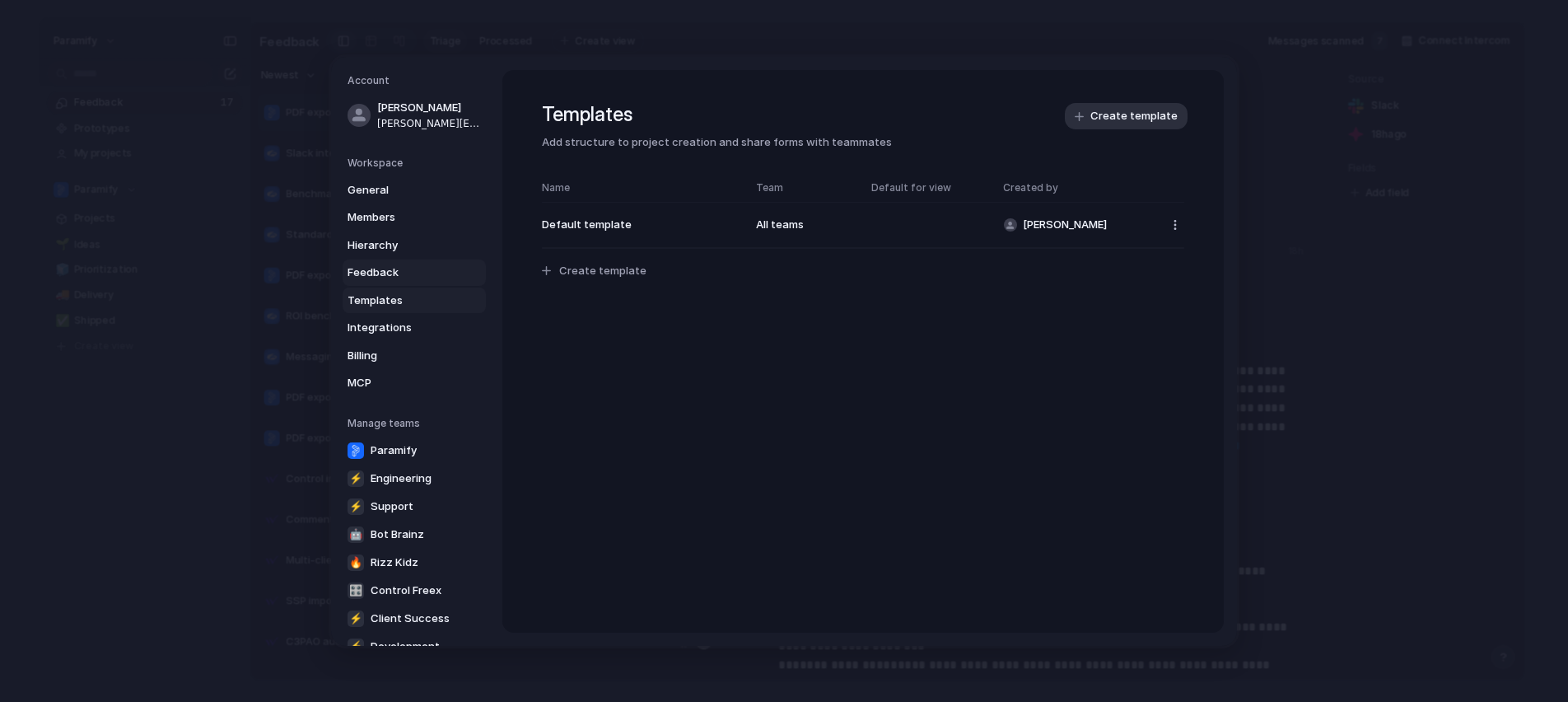
click at [388, 273] on span "Feedback" at bounding box center [400, 272] width 106 height 16
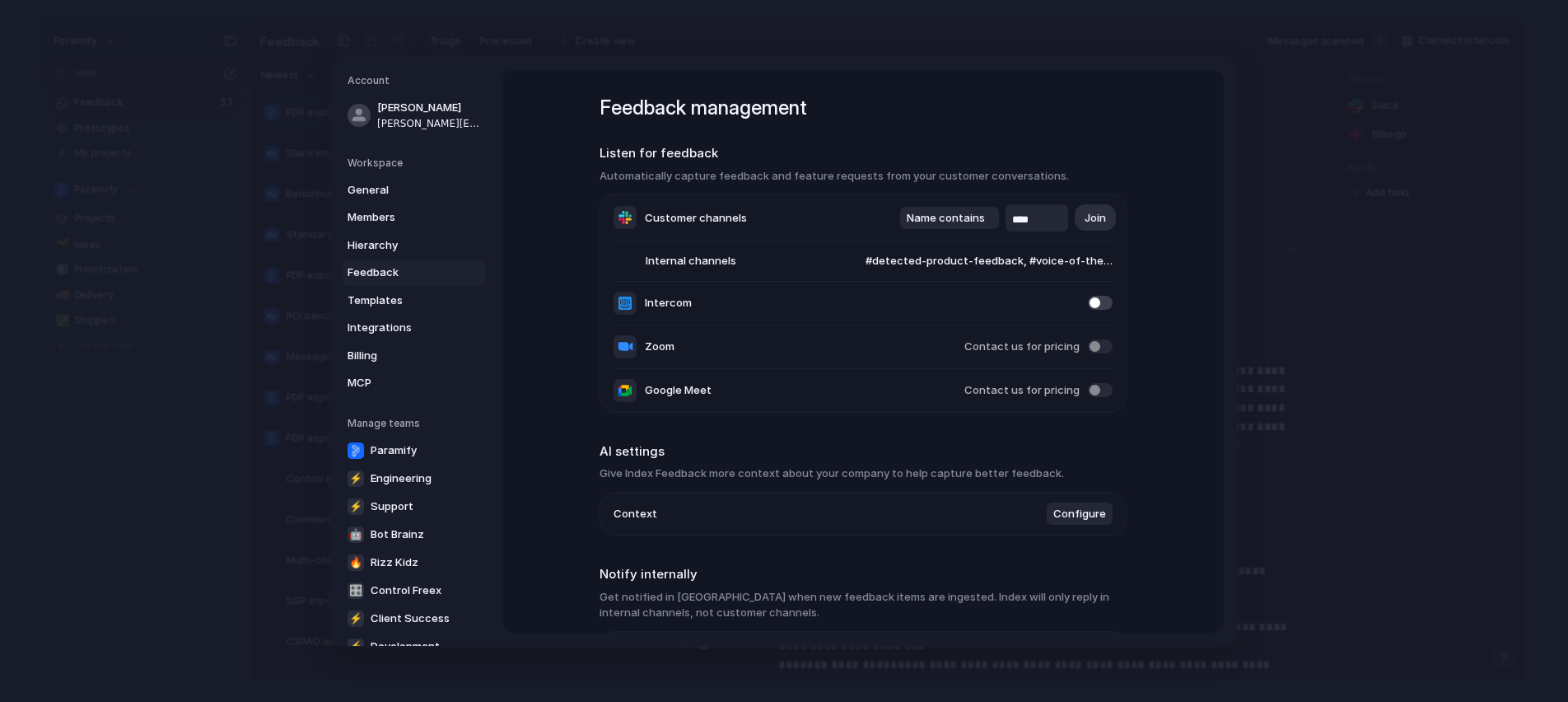
scroll to position [12, 0]
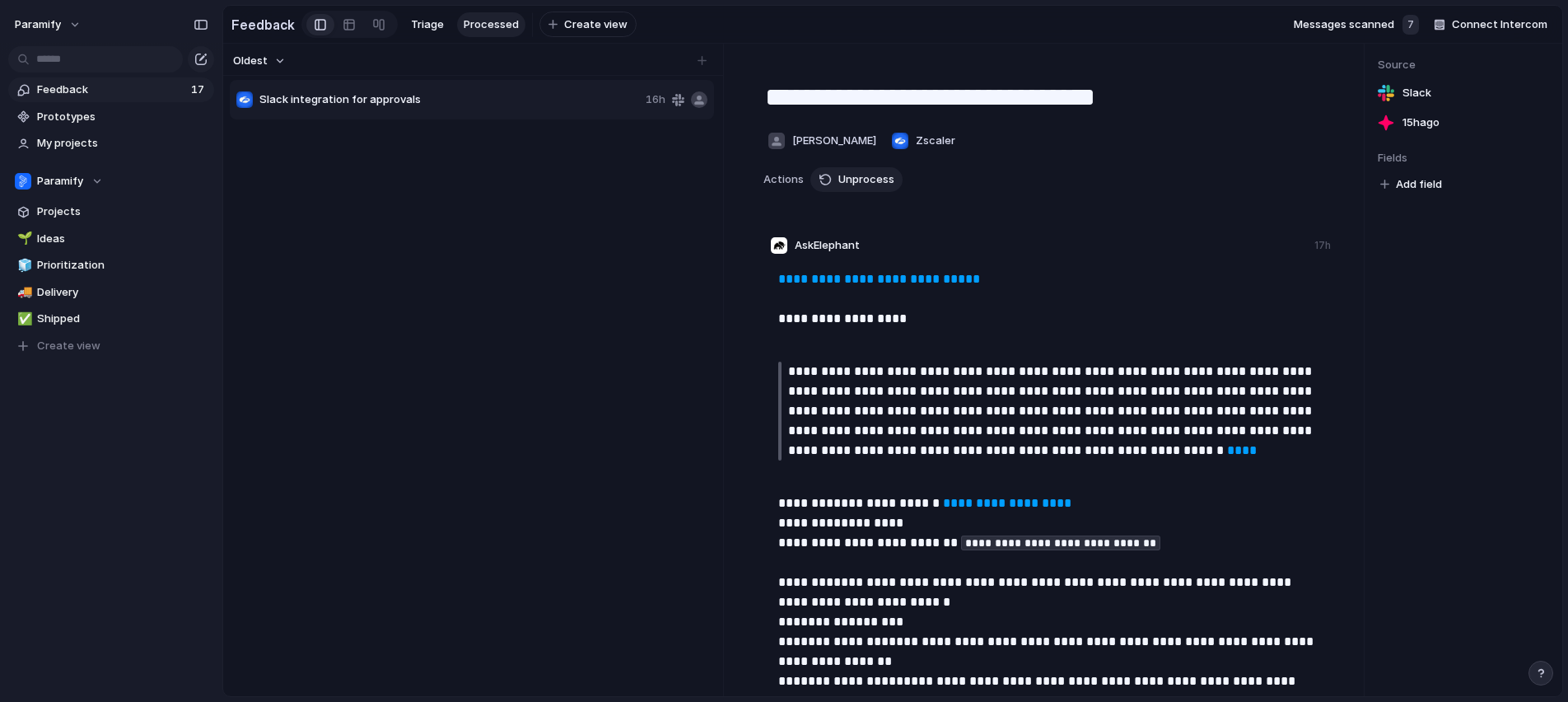
scroll to position [1485, 0]
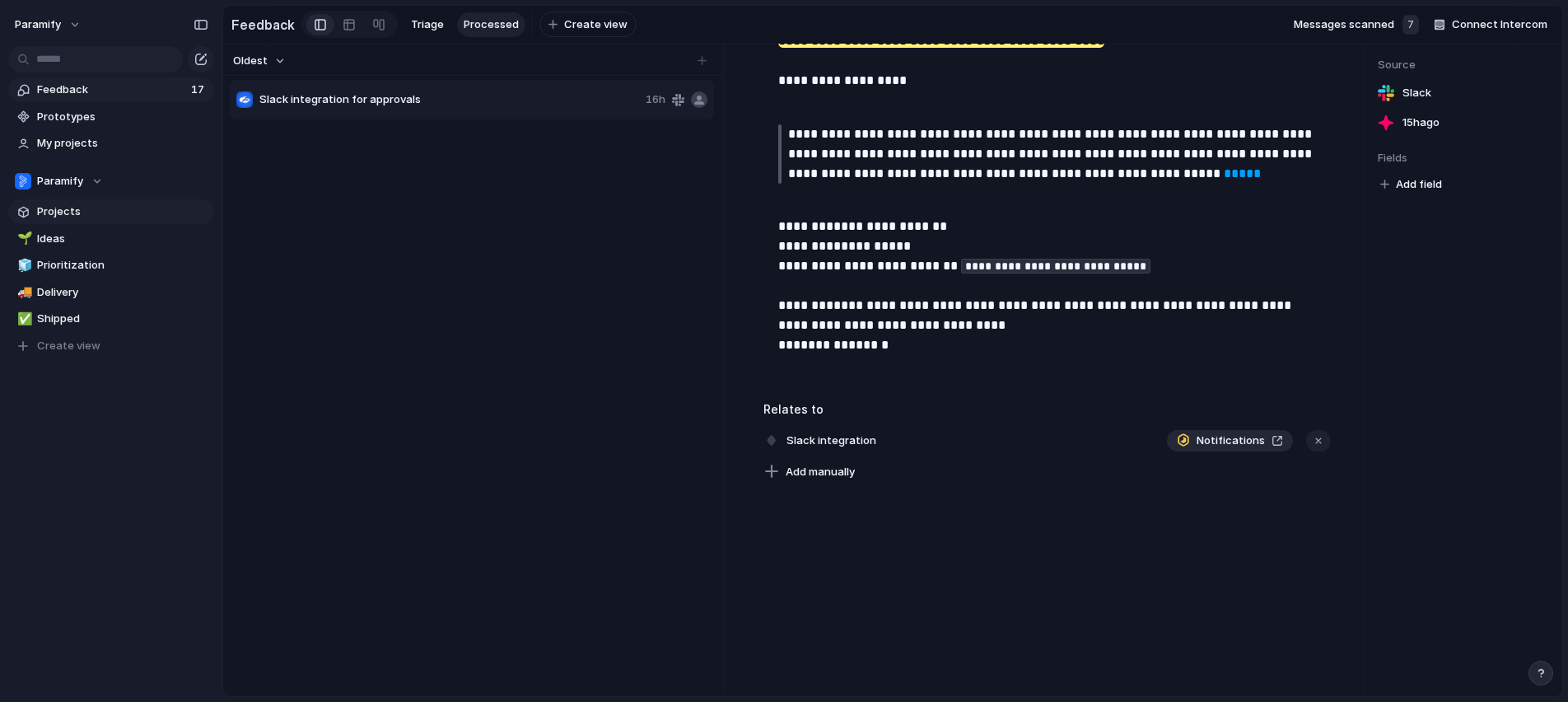
click at [64, 213] on span "Projects" at bounding box center [122, 211] width 171 height 16
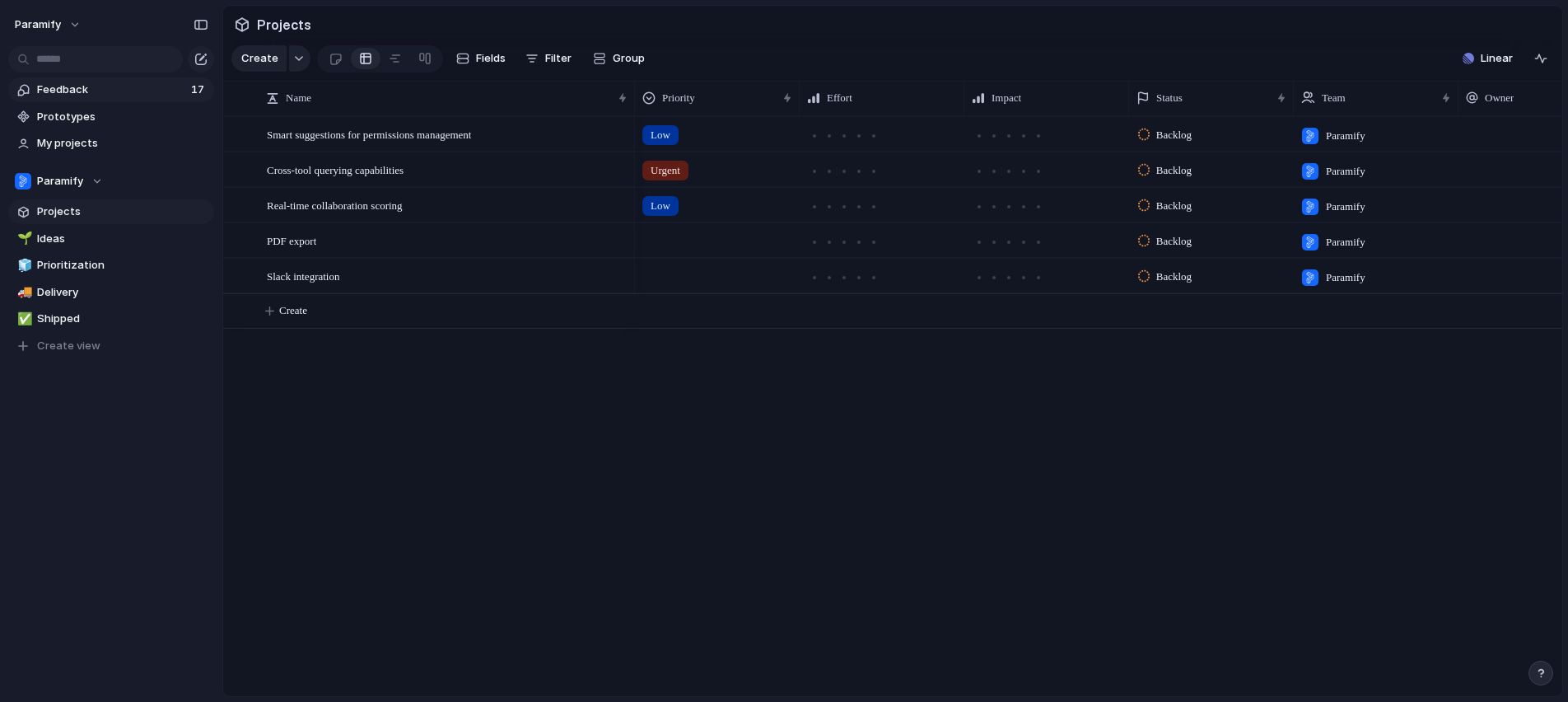
click at [86, 82] on span "Feedback" at bounding box center [111, 90] width 149 height 16
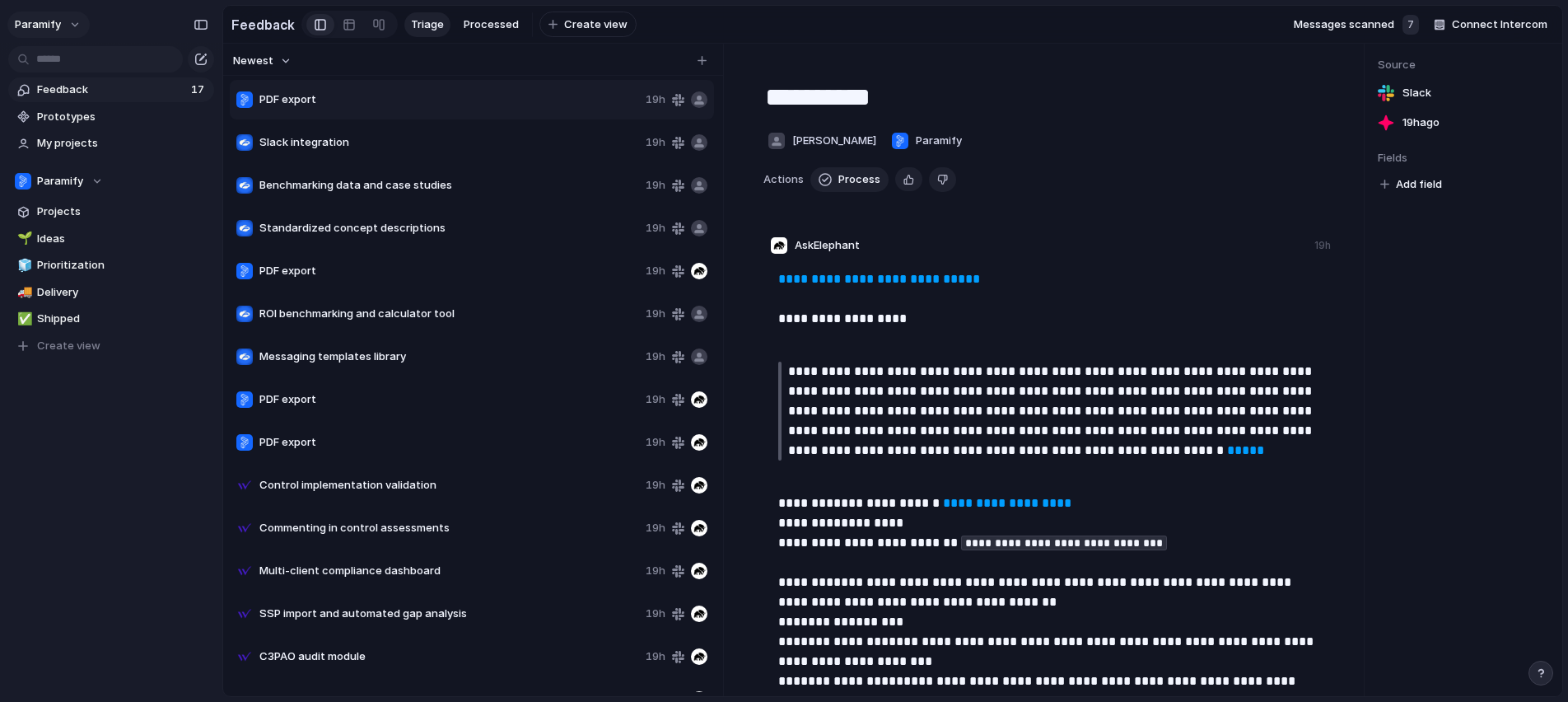
click at [74, 30] on button "Paramify" at bounding box center [48, 24] width 82 height 26
click at [90, 58] on li "Settings" at bounding box center [80, 61] width 137 height 26
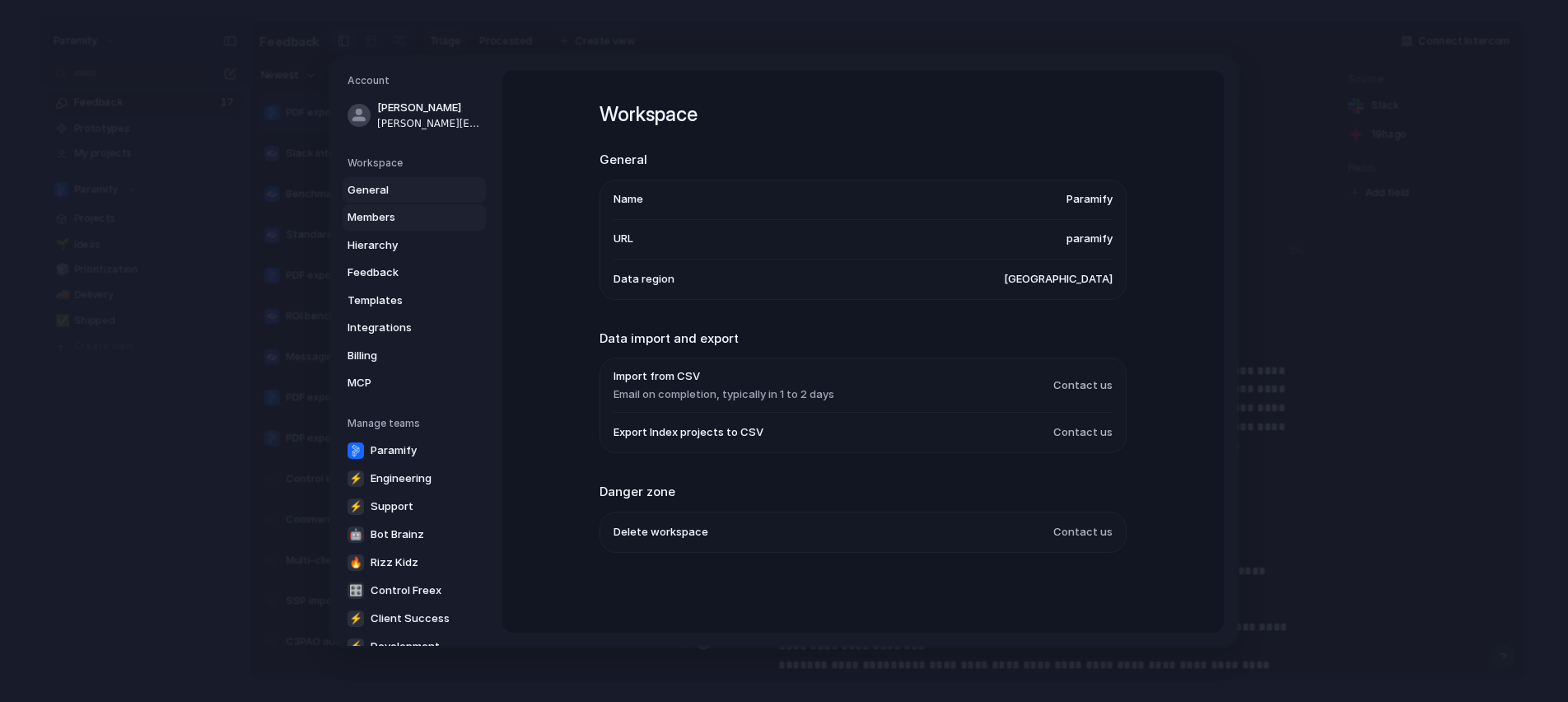
click at [405, 211] on span "Members" at bounding box center [400, 218] width 106 height 16
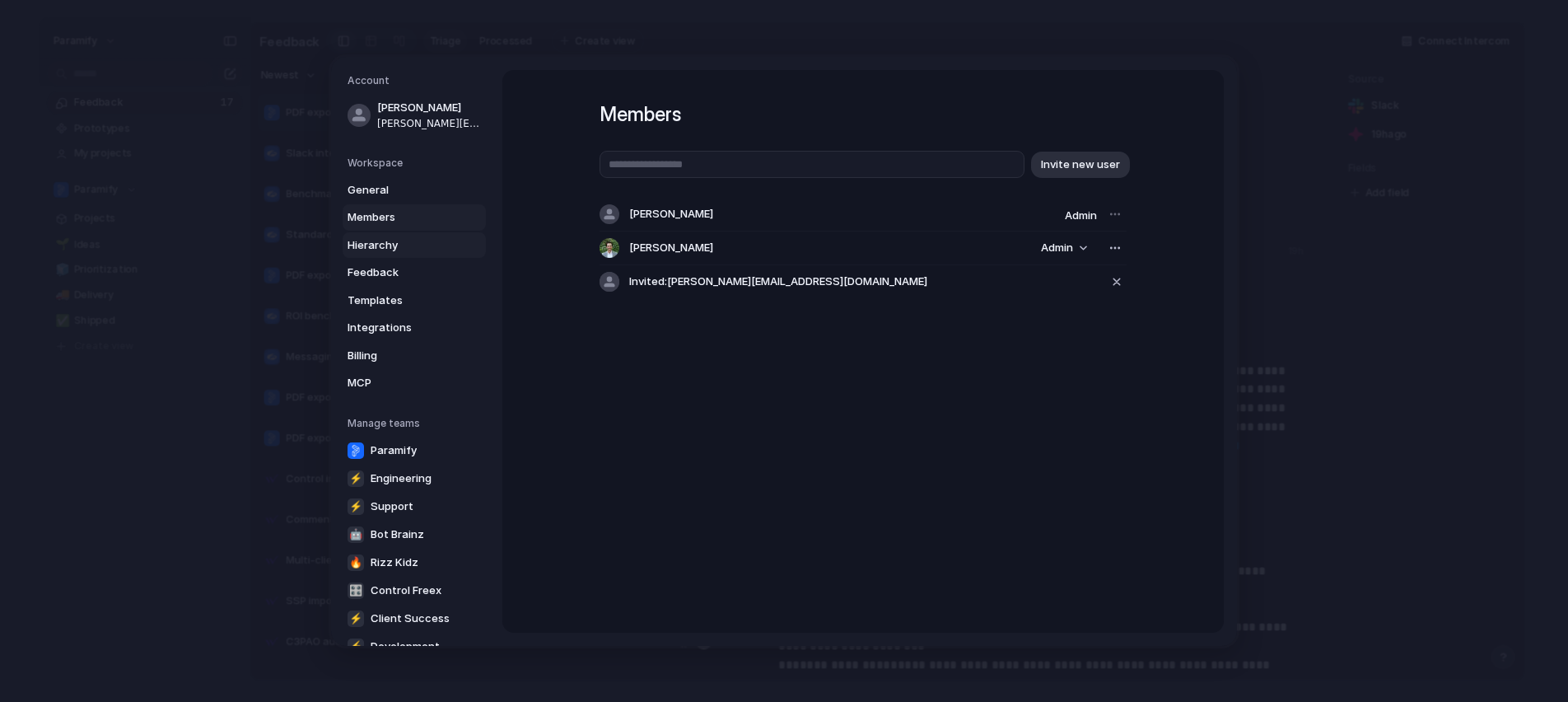
click at [420, 241] on span "Hierarchy" at bounding box center [400, 244] width 106 height 16
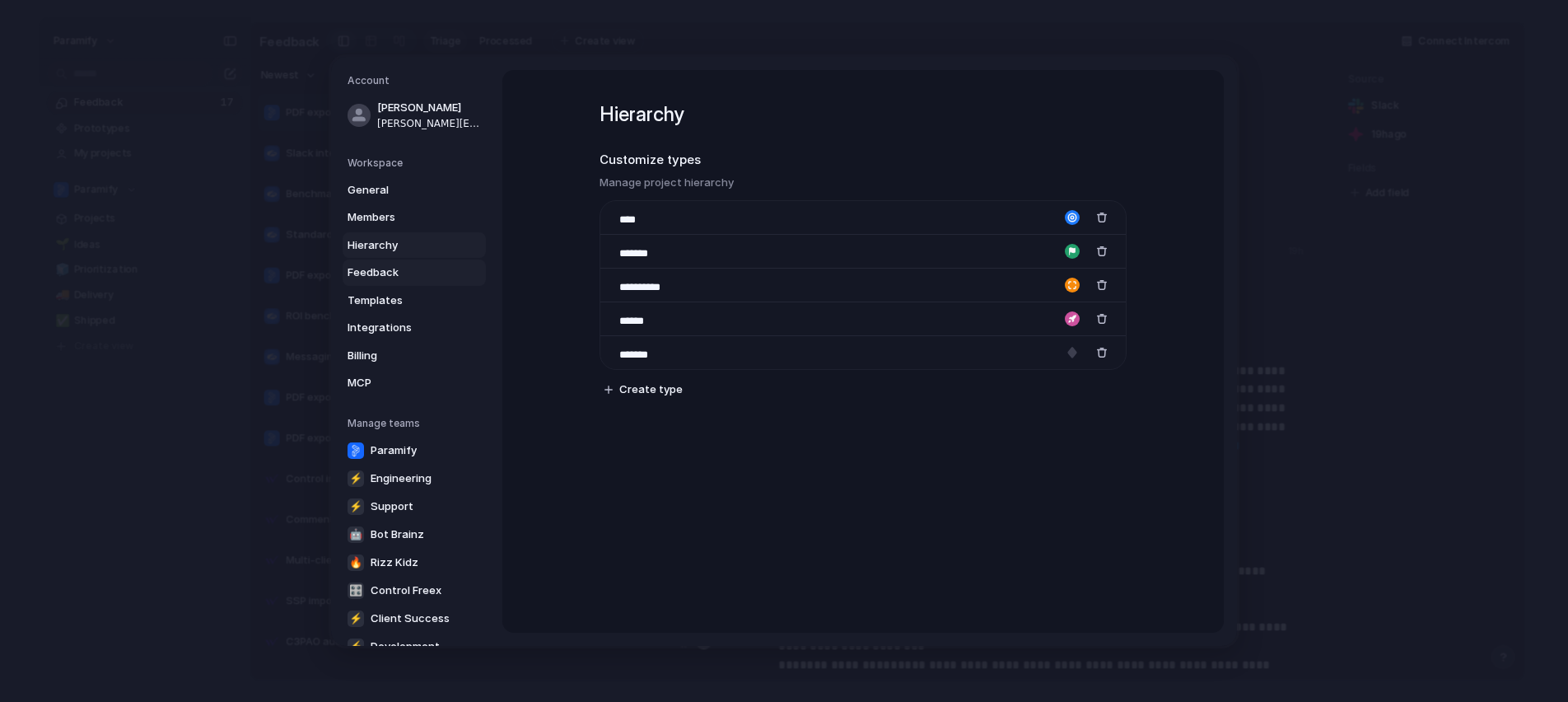
click at [367, 272] on span "Feedback" at bounding box center [400, 272] width 106 height 16
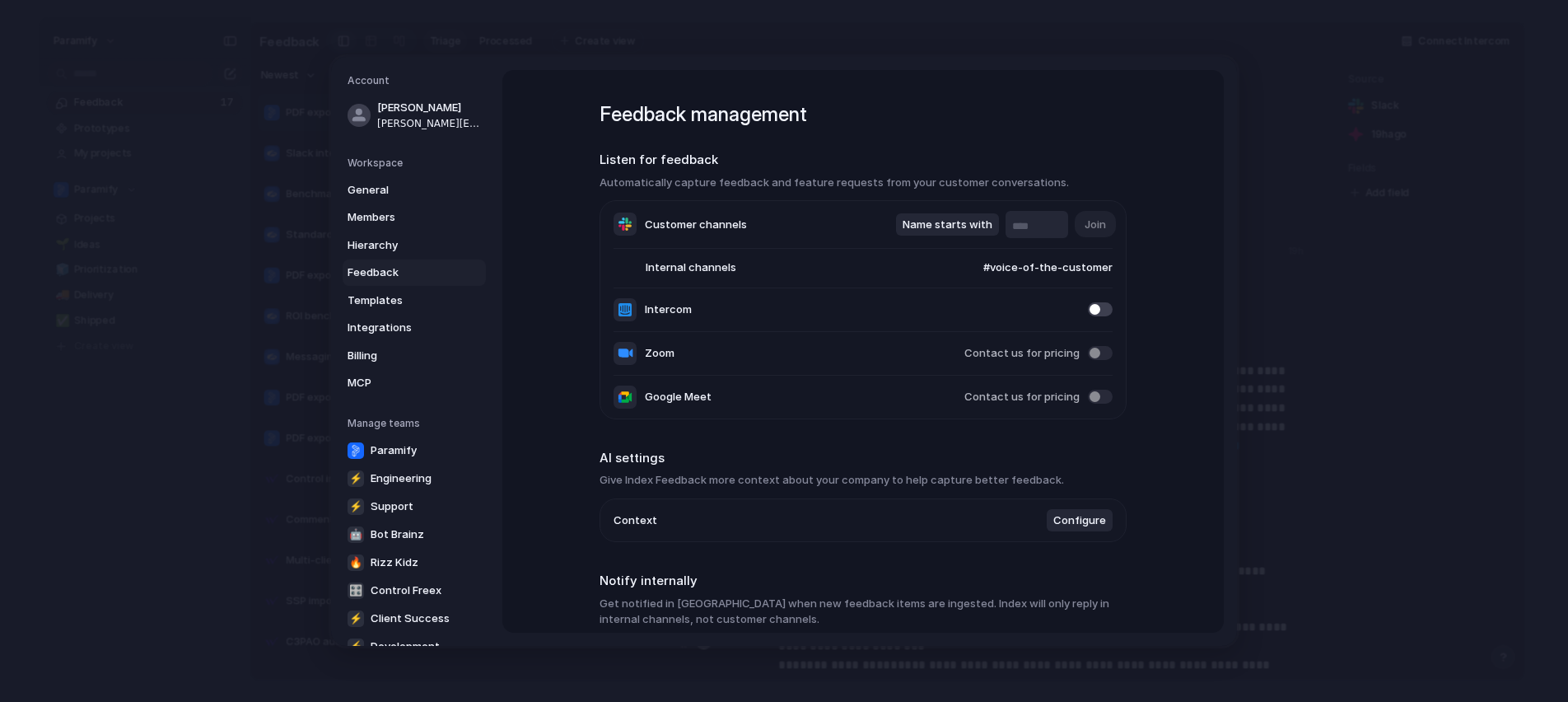
type input "****"
click at [957, 216] on button "Name contains" at bounding box center [950, 224] width 98 height 23
click at [957, 193] on div "Name contains Name starts with Name ends with" at bounding box center [784, 351] width 1568 height 702
click at [997, 270] on span "#detected-product-feedback, #voice-of-the-customer" at bounding box center [973, 268] width 279 height 16
click at [789, 274] on div "#voice-of-the-customer #detected-product-feedback #general #development #random…" at bounding box center [784, 351] width 1568 height 702
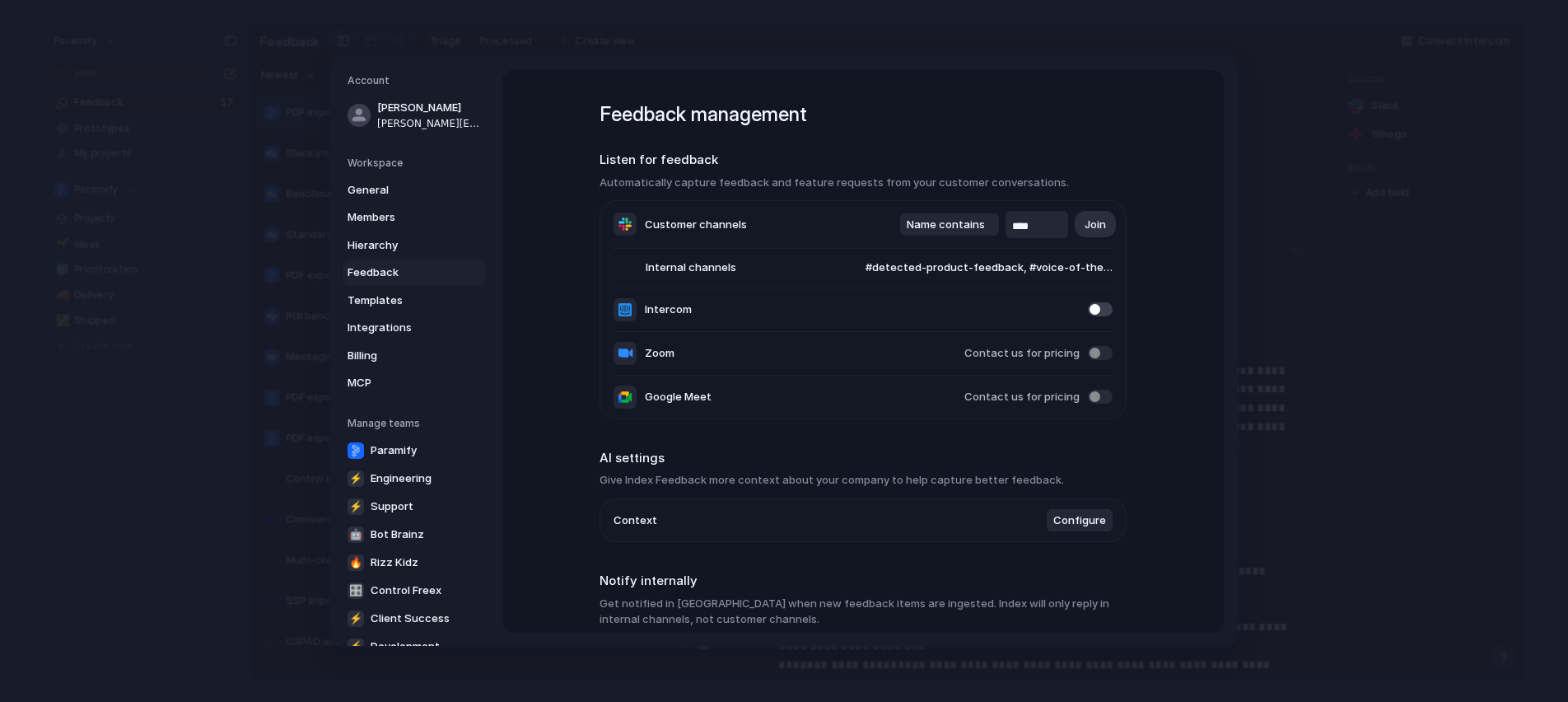
click at [1037, 271] on span "#detected-product-feedback, #voice-of-the-customer" at bounding box center [973, 268] width 279 height 16
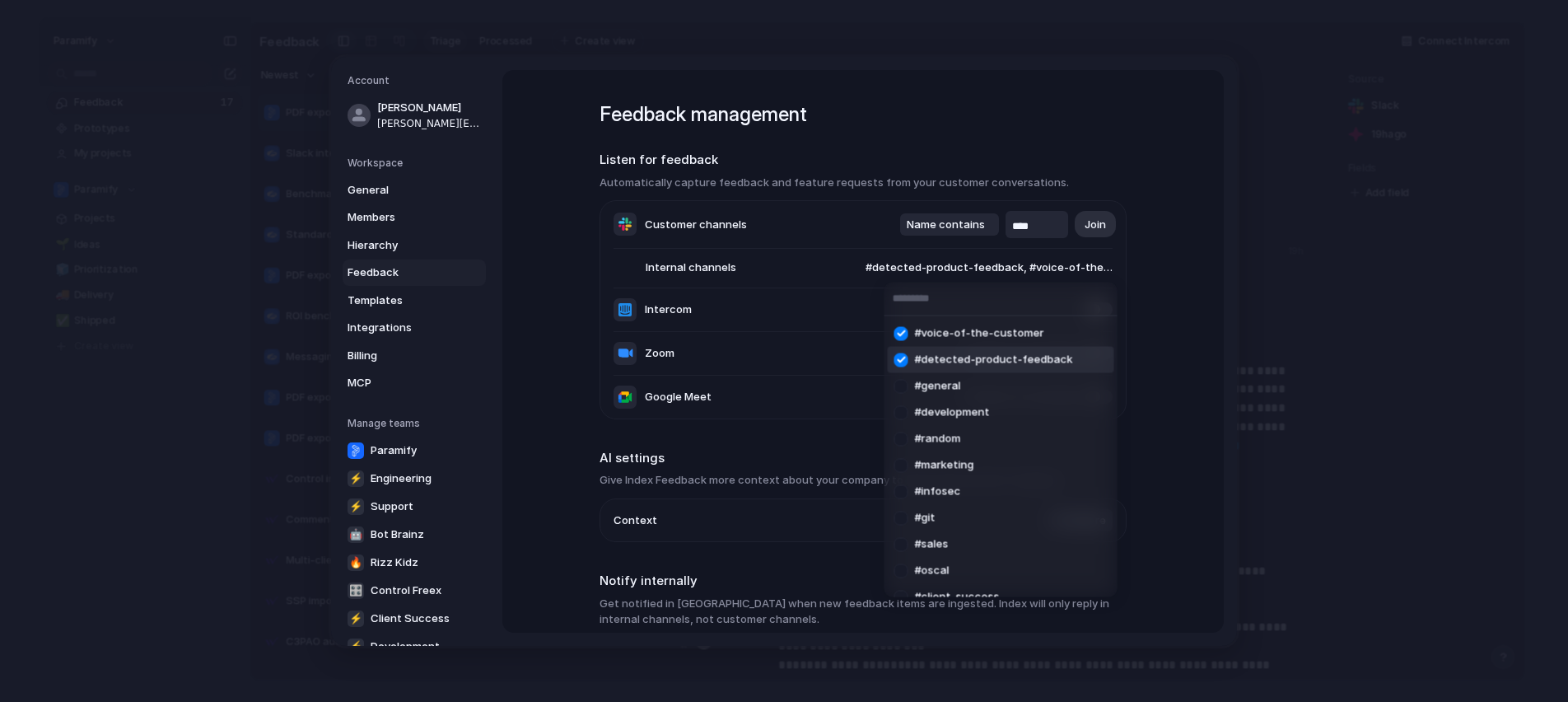
click at [943, 358] on span "#detected-product-feedback" at bounding box center [994, 360] width 158 height 16
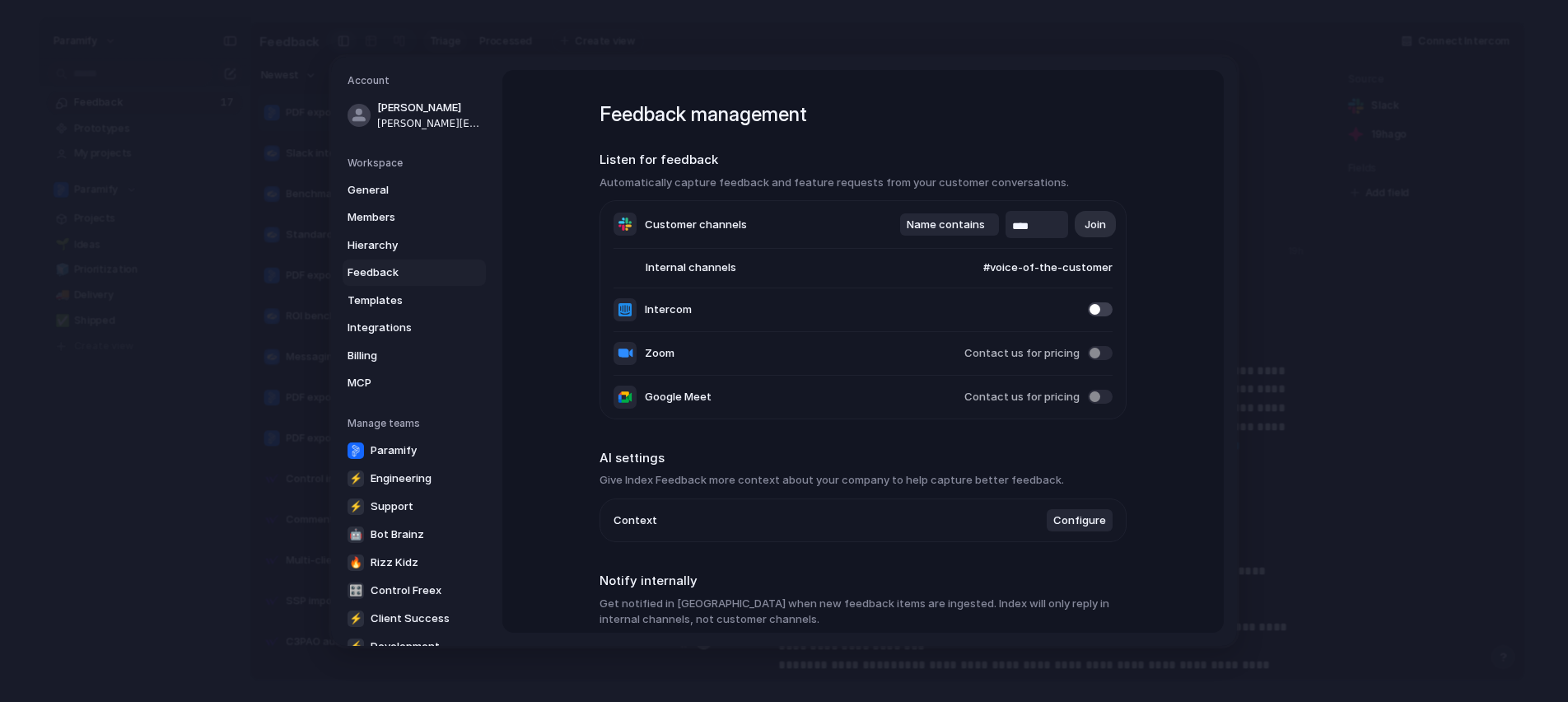
click at [1040, 271] on span "#voice-of-the-customer" at bounding box center [1032, 268] width 161 height 16
type input "****"
click at [986, 328] on span "#detected-product-feedback" at bounding box center [994, 334] width 158 height 16
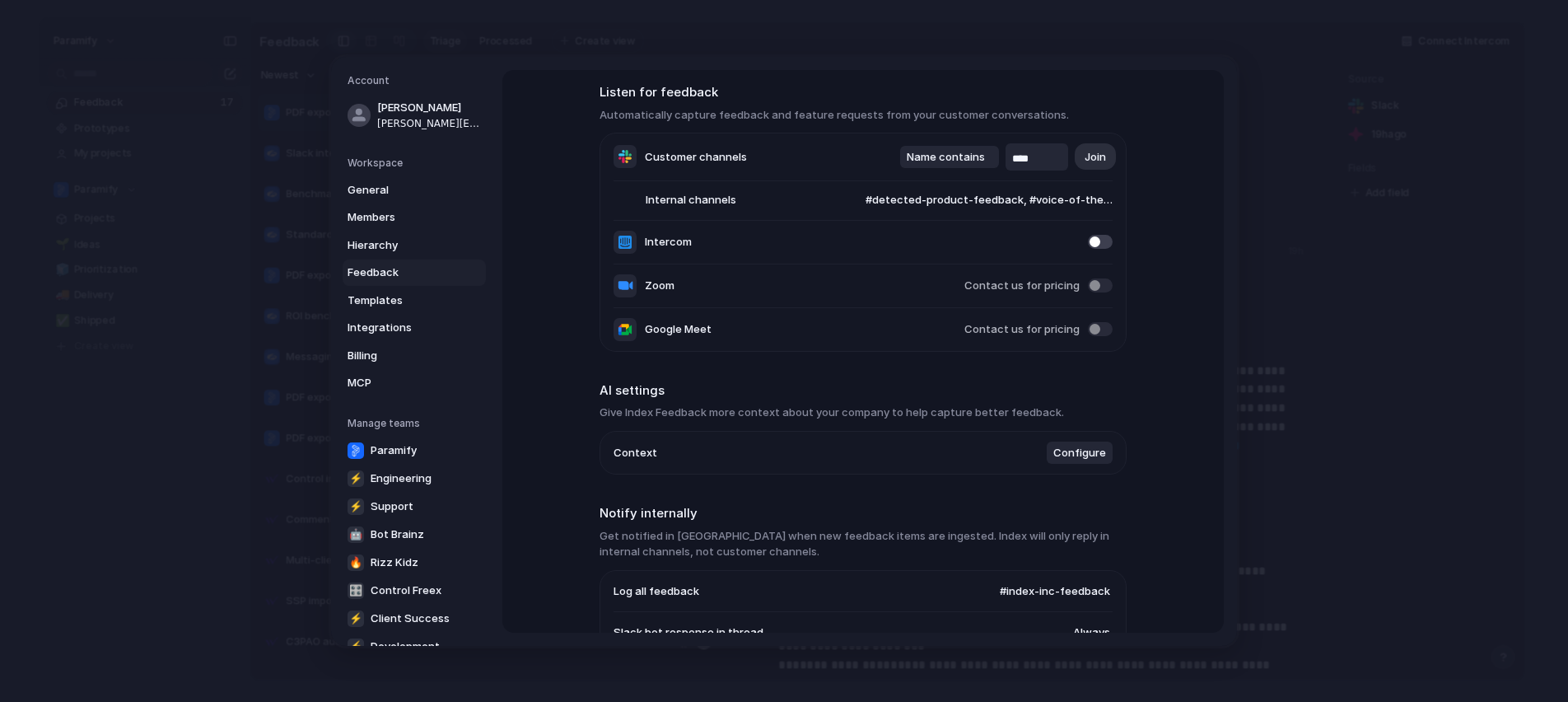
scroll to position [69, 0]
click at [1079, 453] on span "Configure" at bounding box center [1079, 450] width 53 height 16
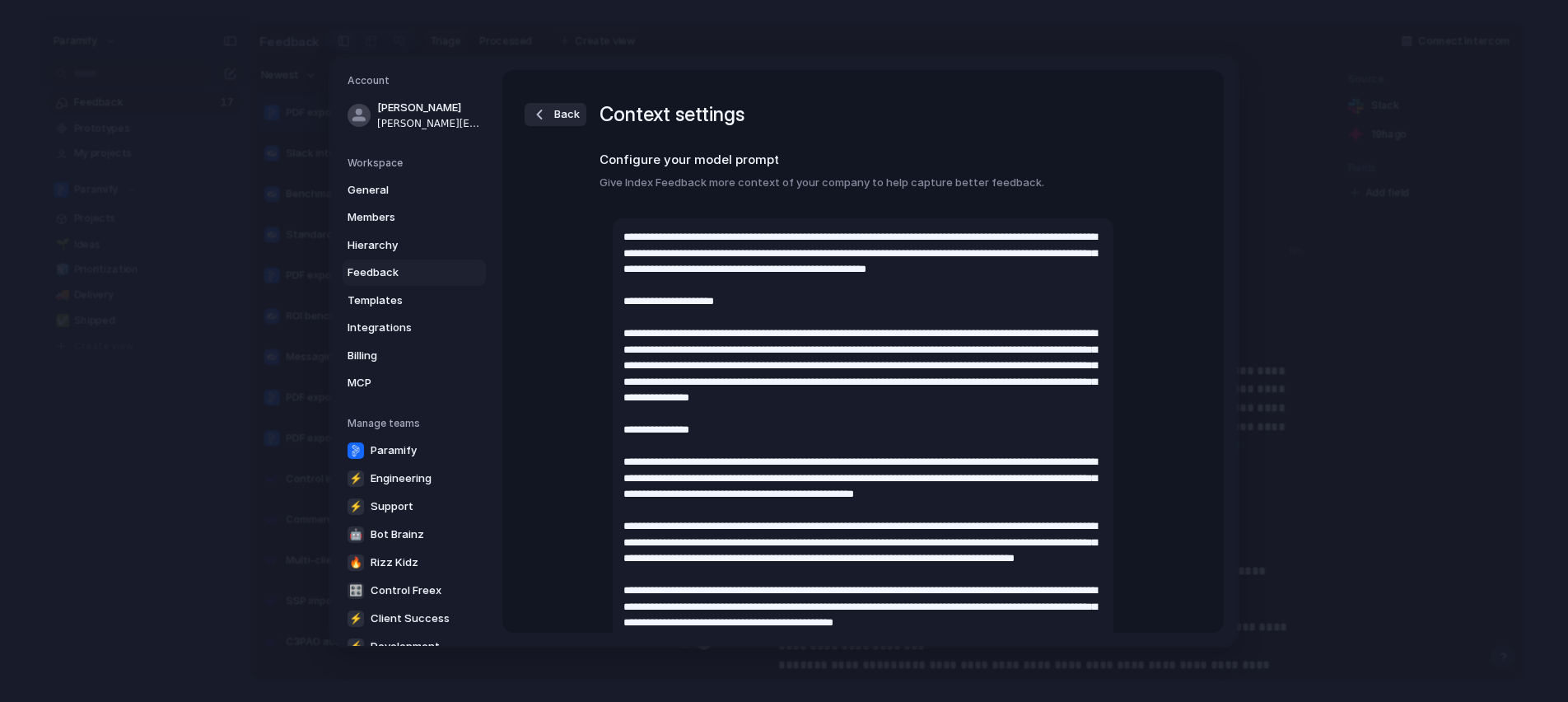
click at [564, 108] on span "Back" at bounding box center [567, 115] width 26 height 16
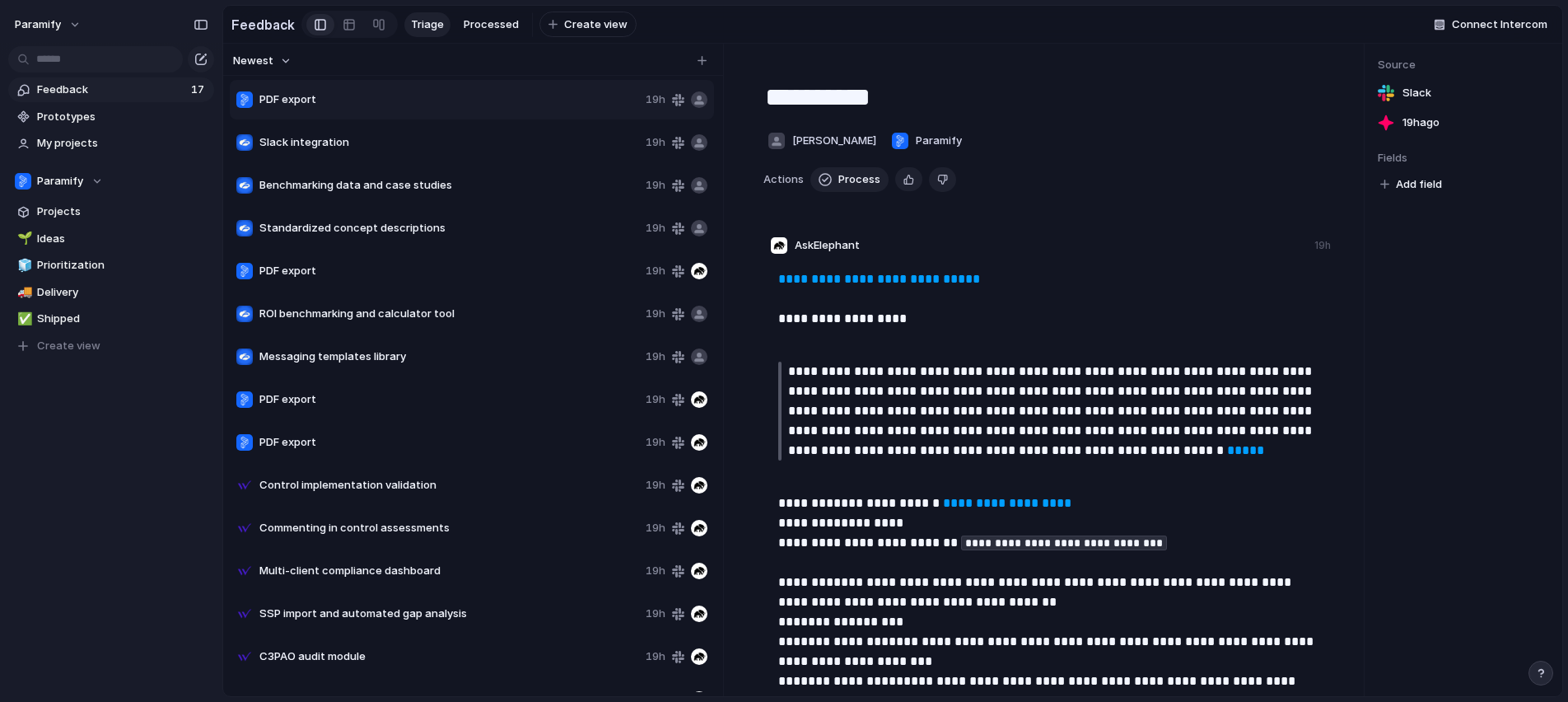
click at [456, 136] on span "Slack integration" at bounding box center [449, 142] width 379 height 16
click at [433, 187] on span "Benchmarking data and case studies" at bounding box center [449, 185] width 379 height 16
type textarea "**********"
click at [373, 31] on div at bounding box center [379, 24] width 13 height 26
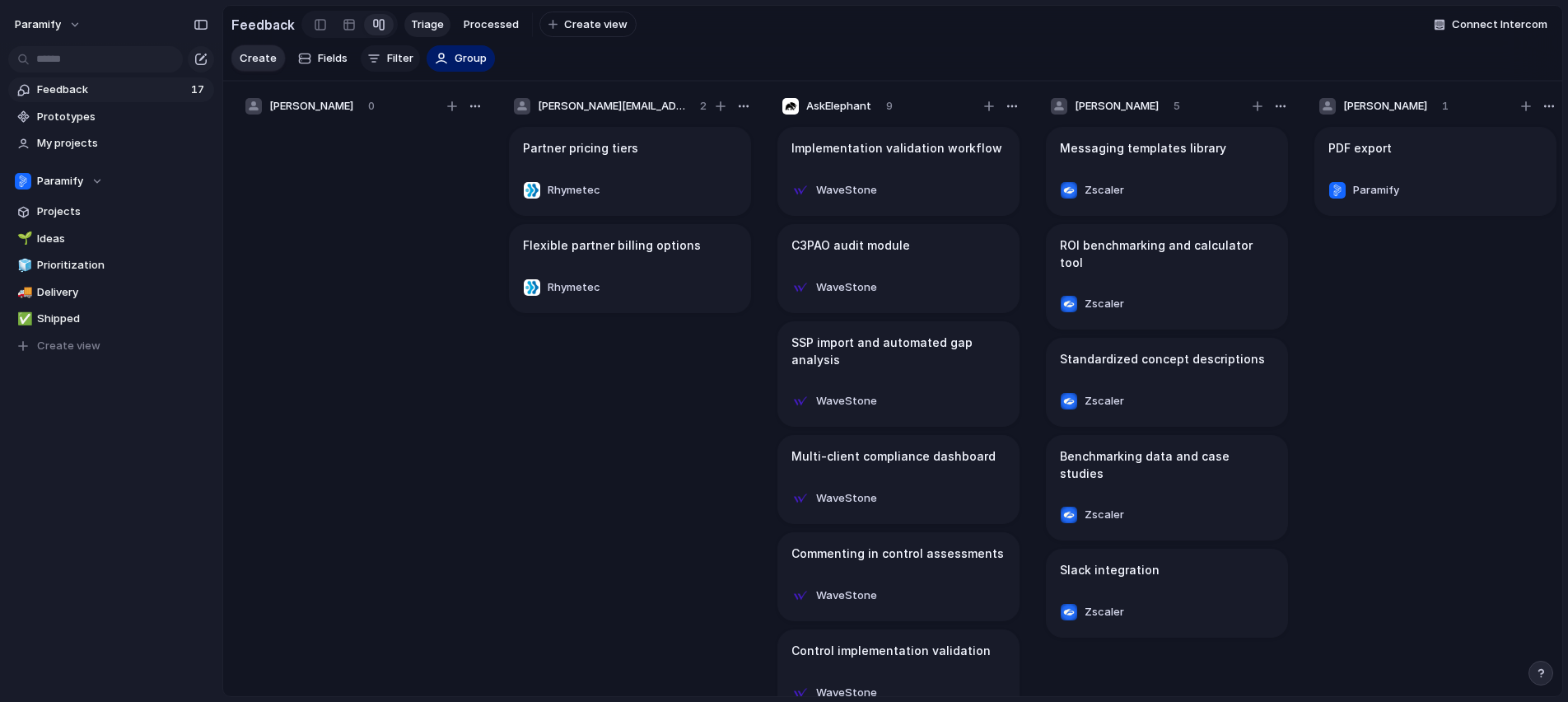
click at [396, 47] on button "Filter" at bounding box center [390, 58] width 59 height 26
click at [484, 30] on span "Processed" at bounding box center [491, 24] width 55 height 16
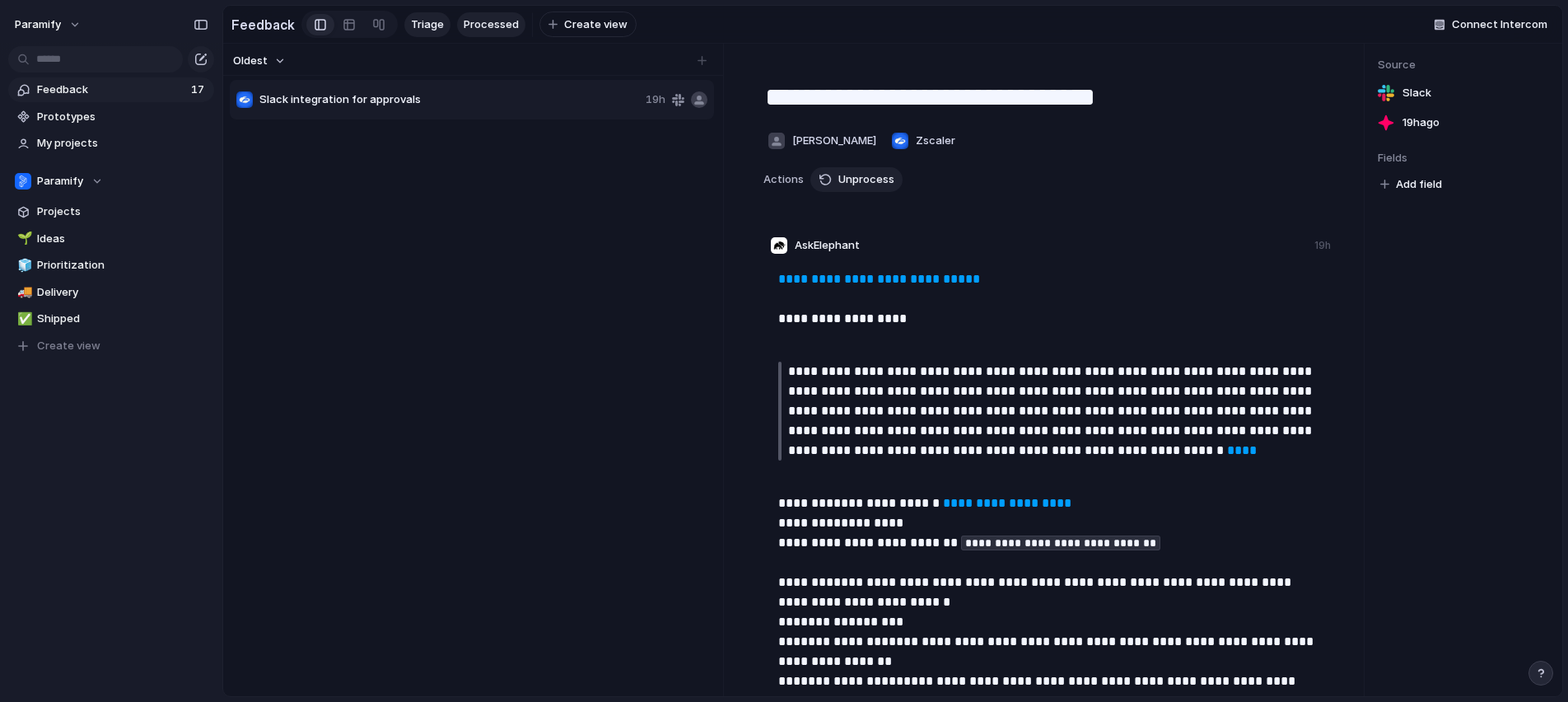
click at [423, 28] on span "Triage" at bounding box center [427, 24] width 33 height 16
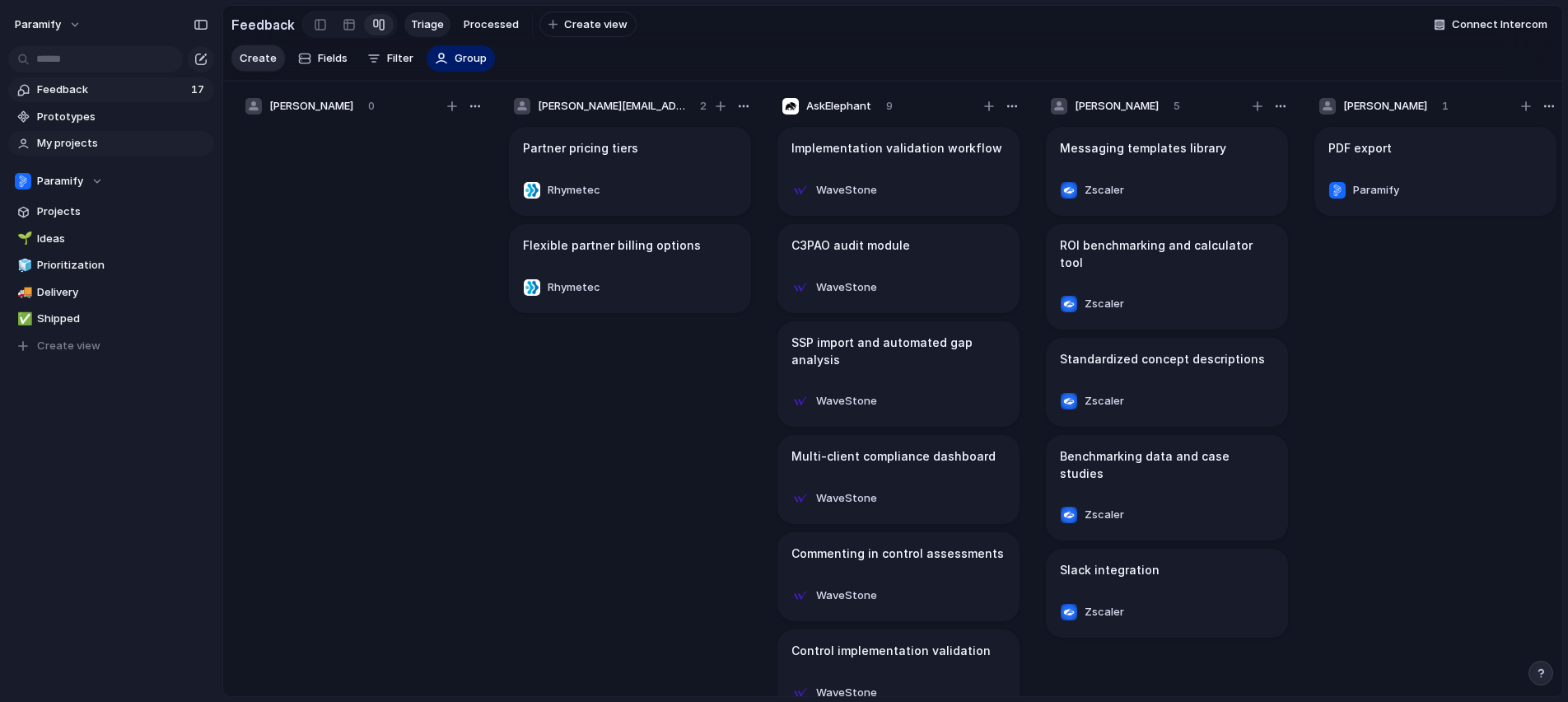
click at [81, 150] on span "My projects" at bounding box center [122, 143] width 171 height 16
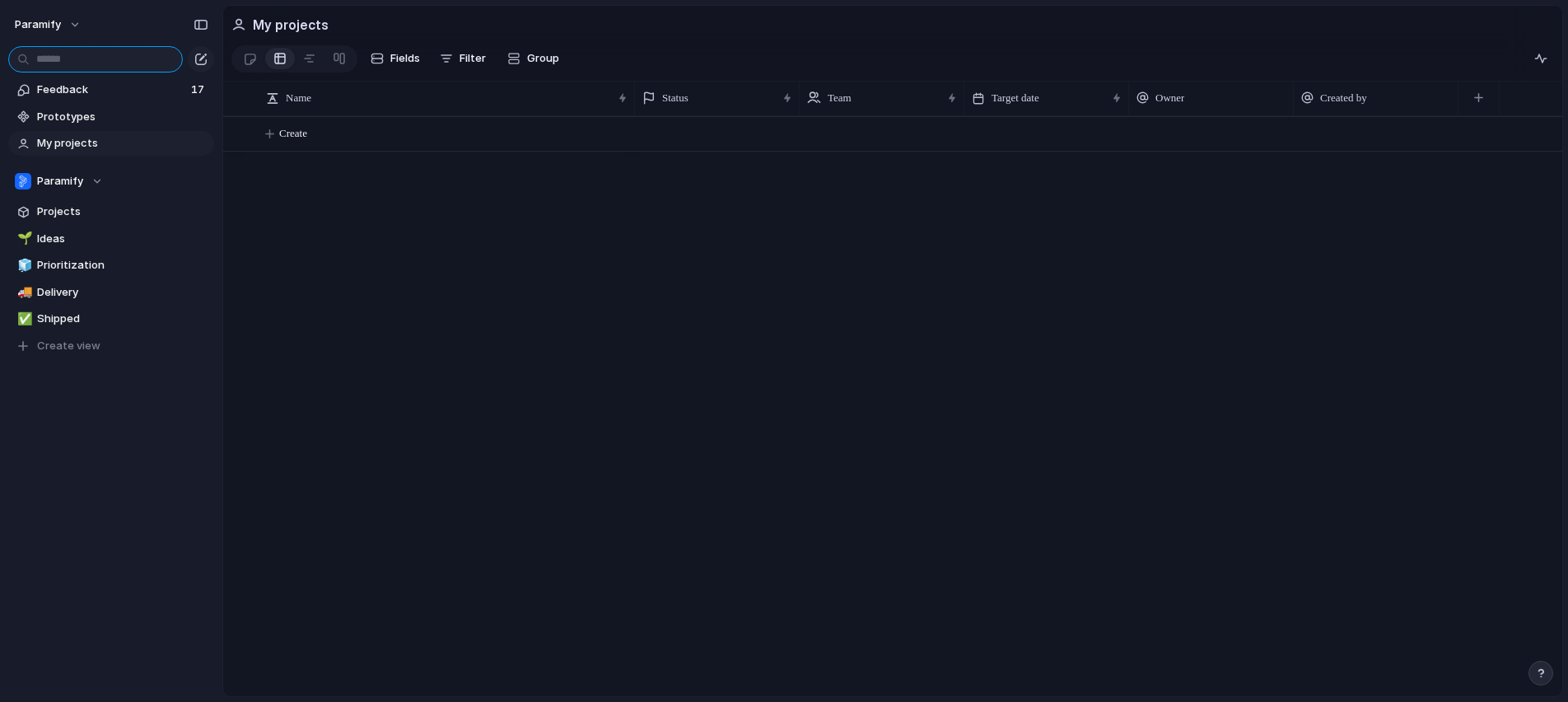
click at [128, 57] on input "text" at bounding box center [95, 59] width 175 height 26
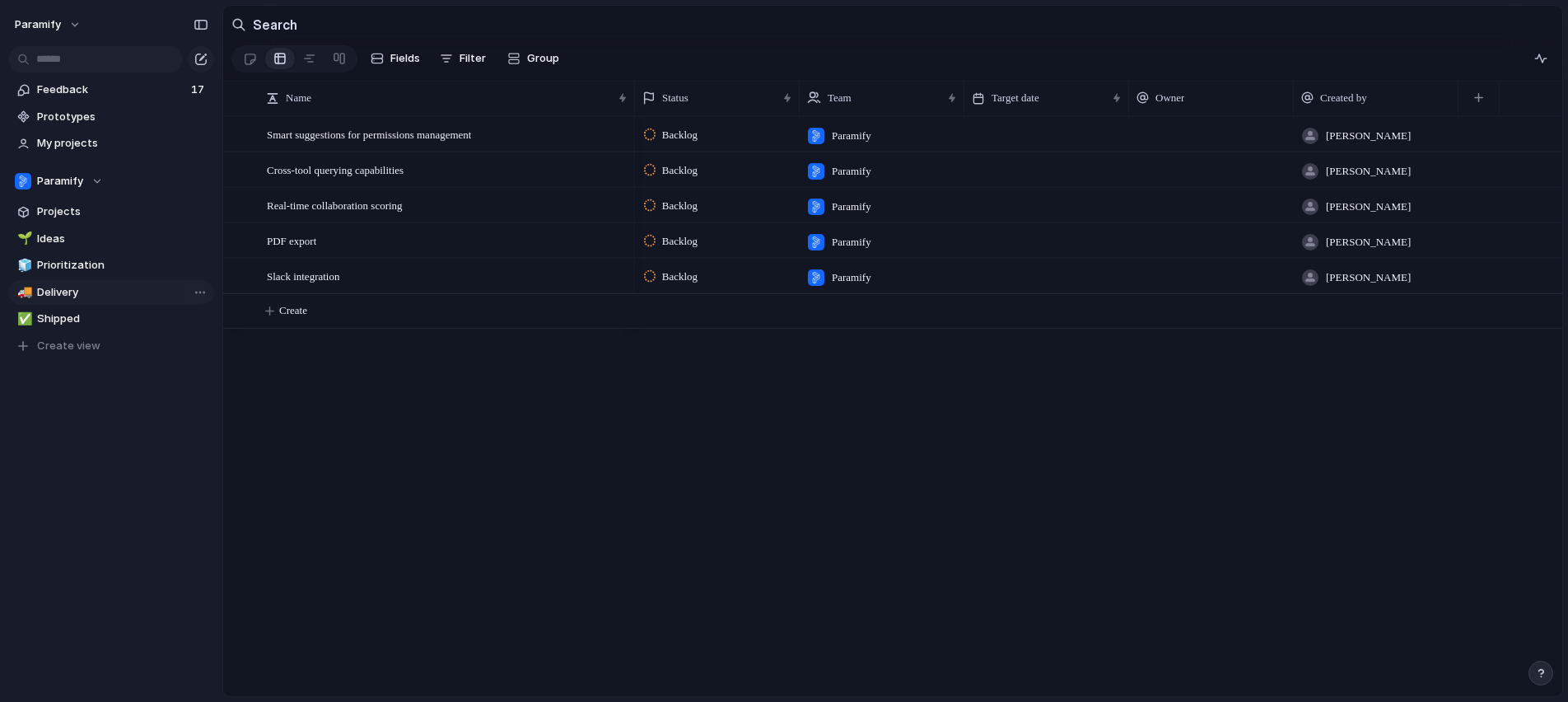
click at [52, 292] on span "Delivery" at bounding box center [122, 293] width 171 height 16
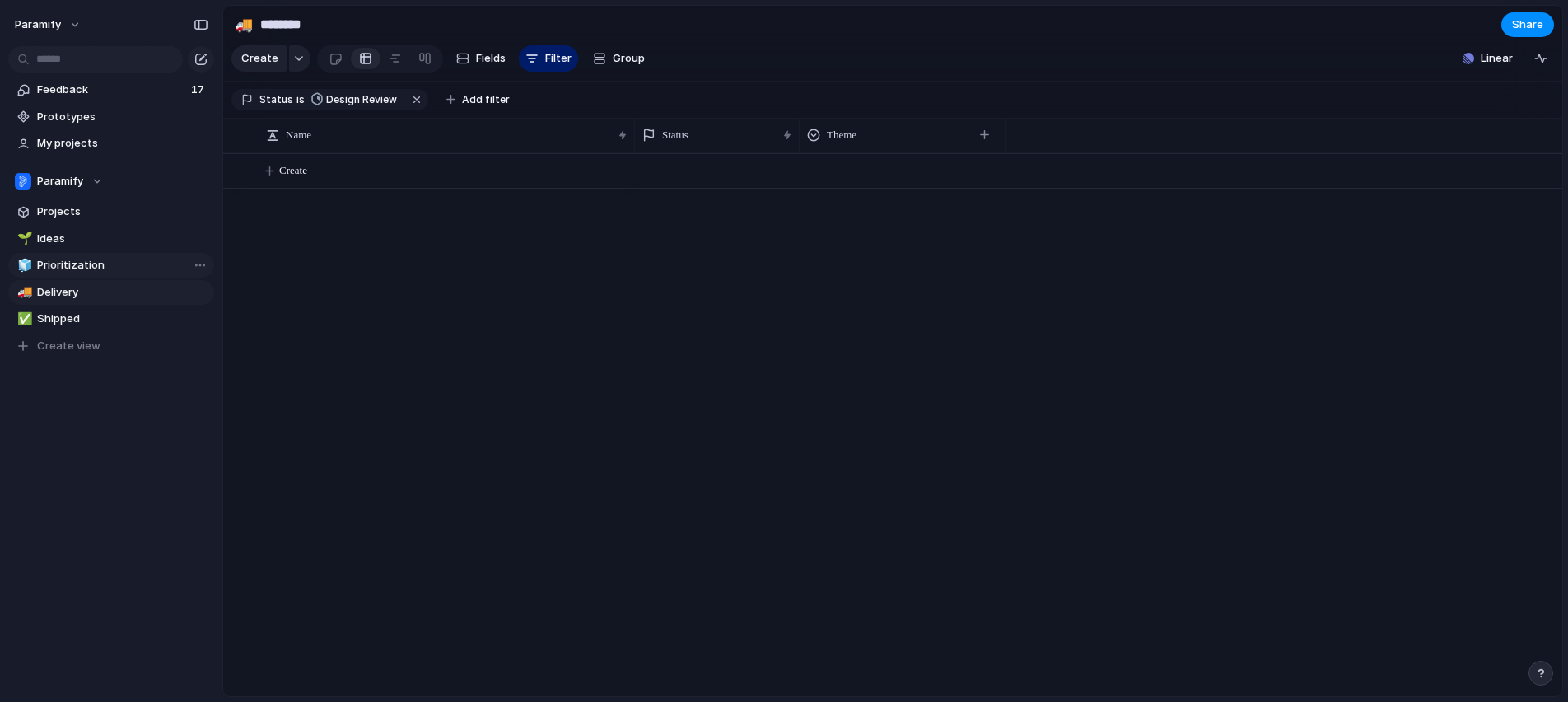
click at [78, 269] on span "Prioritization" at bounding box center [122, 265] width 171 height 16
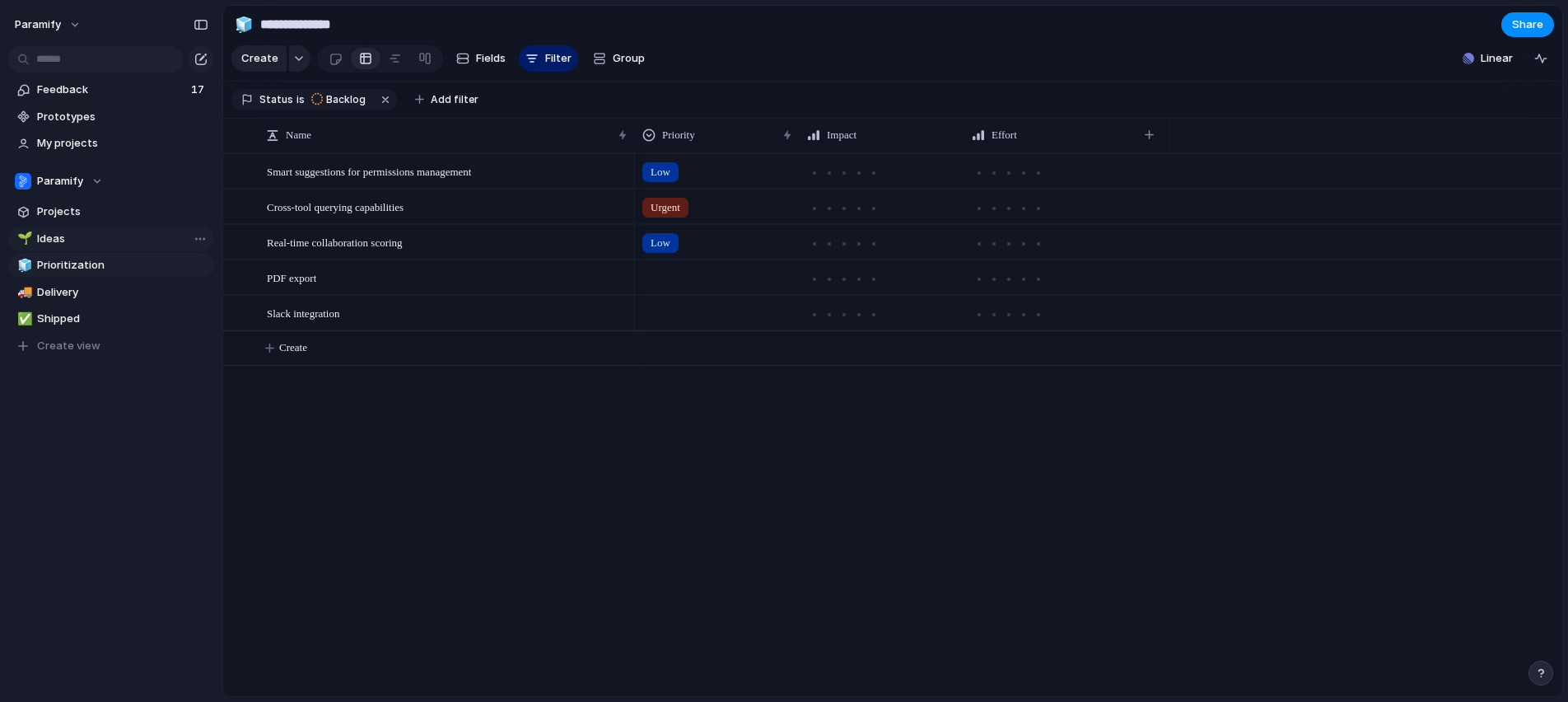
click at [72, 245] on span "Ideas" at bounding box center [122, 239] width 171 height 16
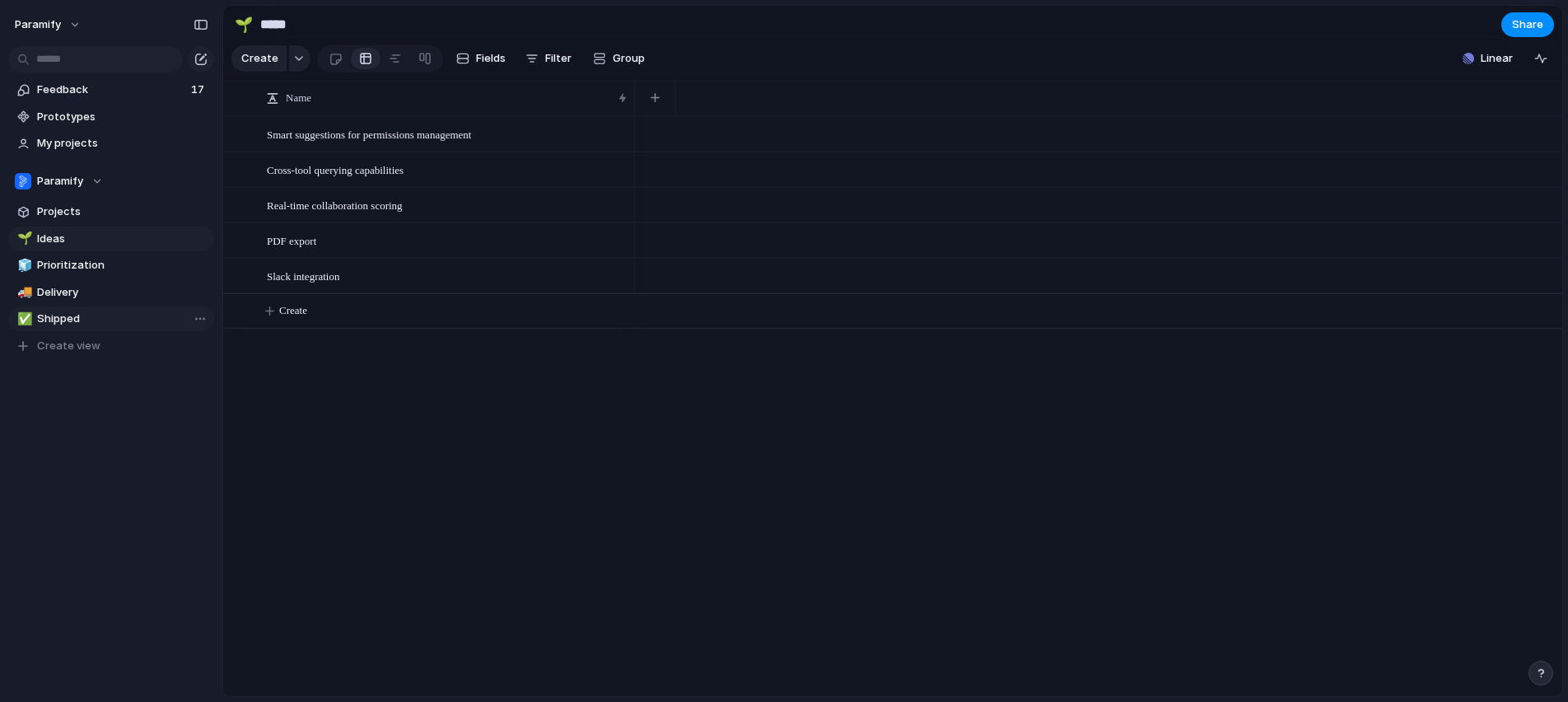
click at [64, 326] on span "Shipped" at bounding box center [122, 319] width 171 height 16
type input "*******"
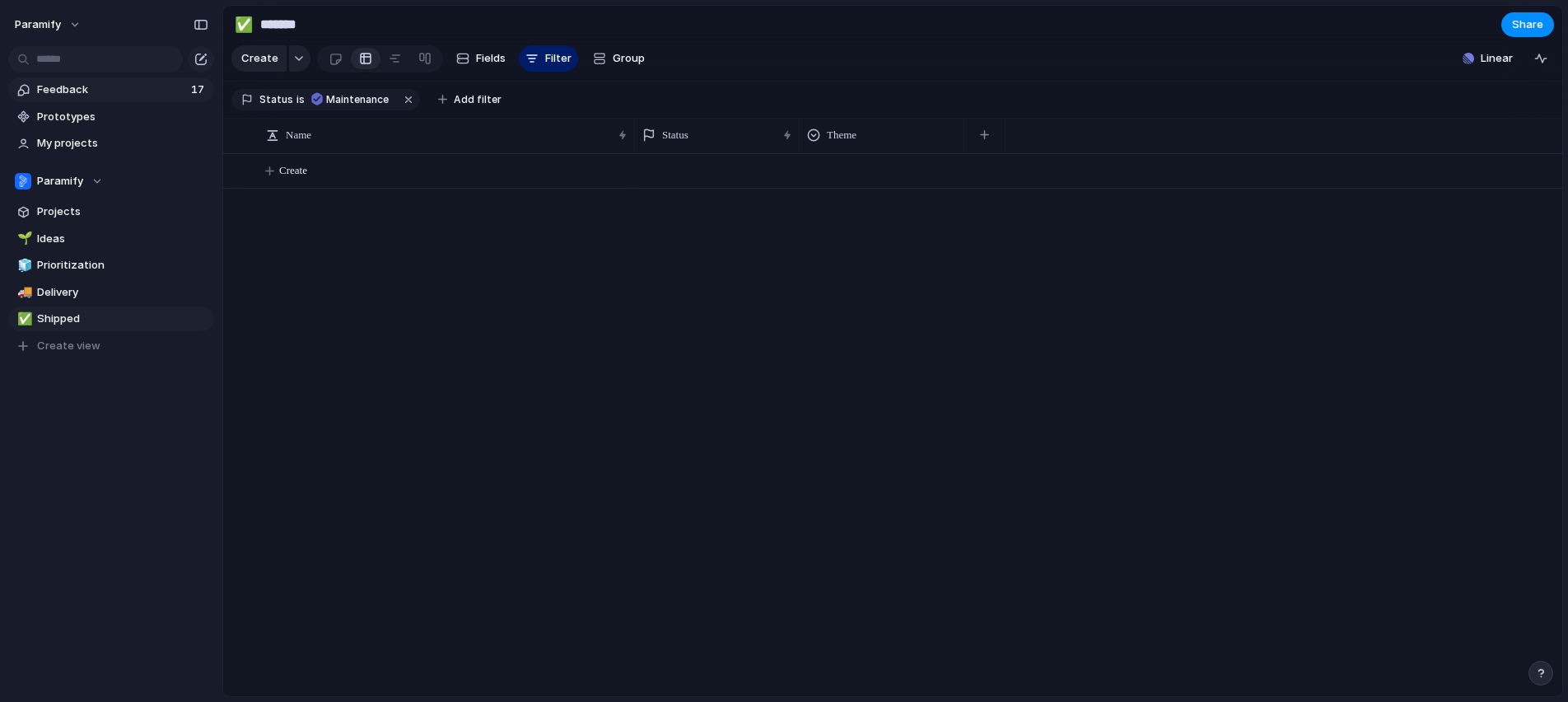
click at [192, 90] on span "17" at bounding box center [200, 90] width 16 height 16
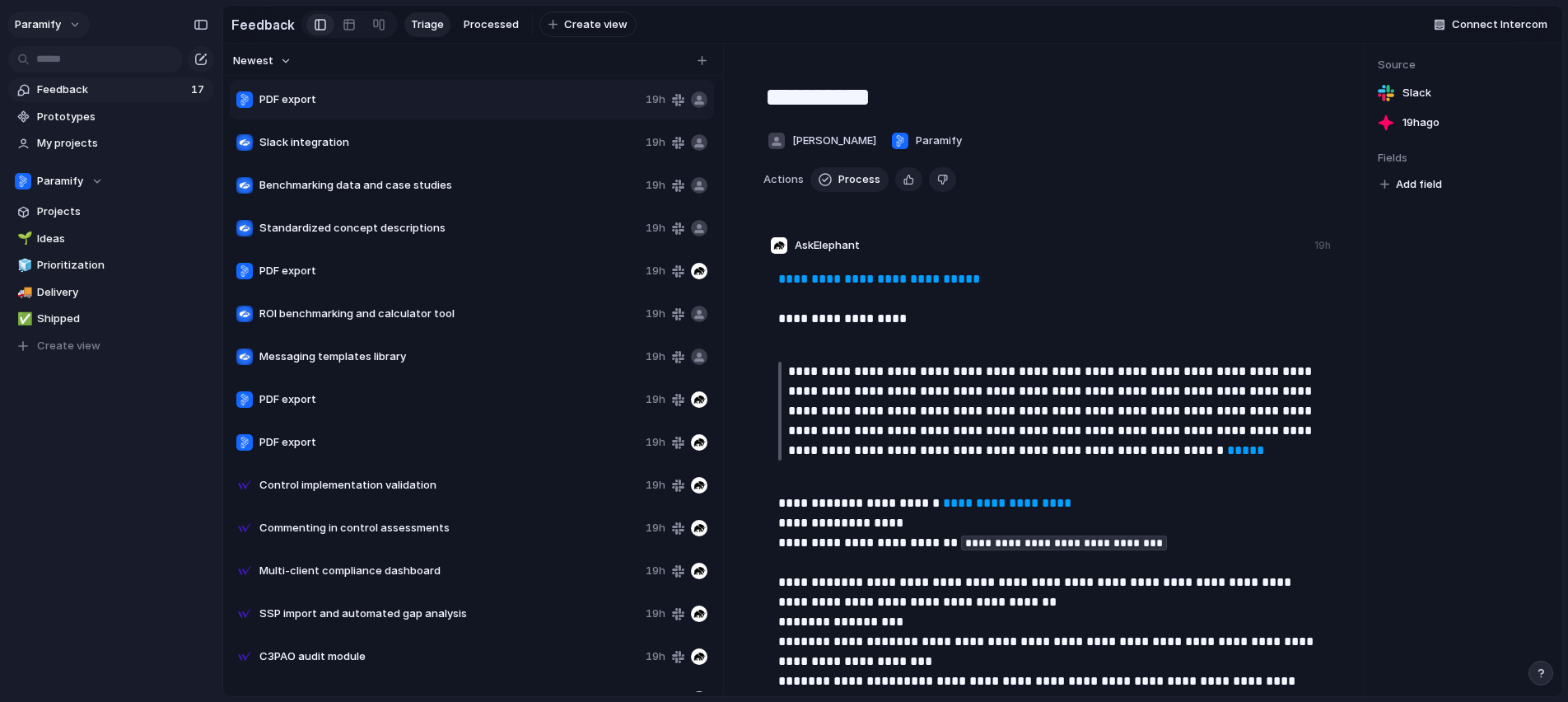
click at [77, 21] on button "Paramify" at bounding box center [48, 24] width 82 height 26
click at [68, 67] on span "Settings" at bounding box center [60, 62] width 46 height 16
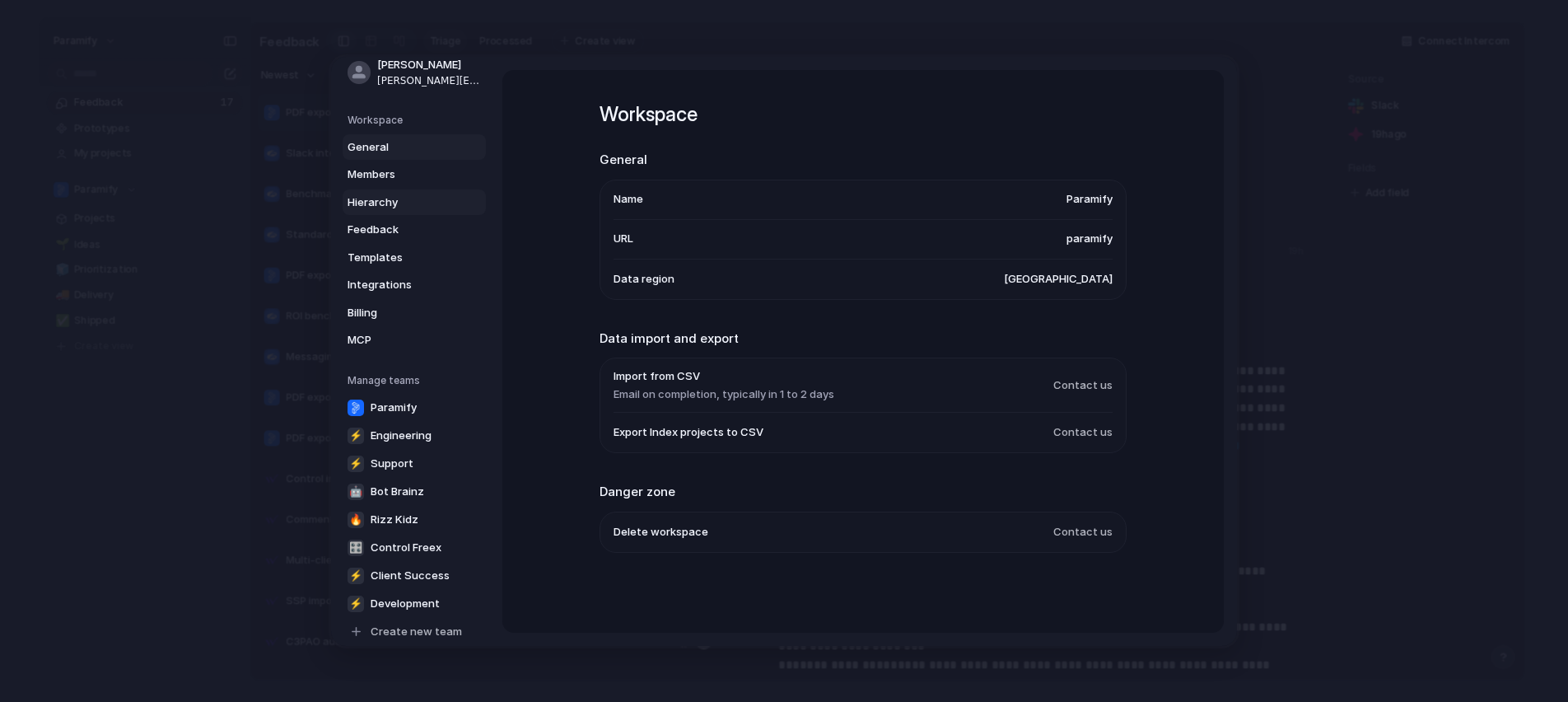
scroll to position [57, 0]
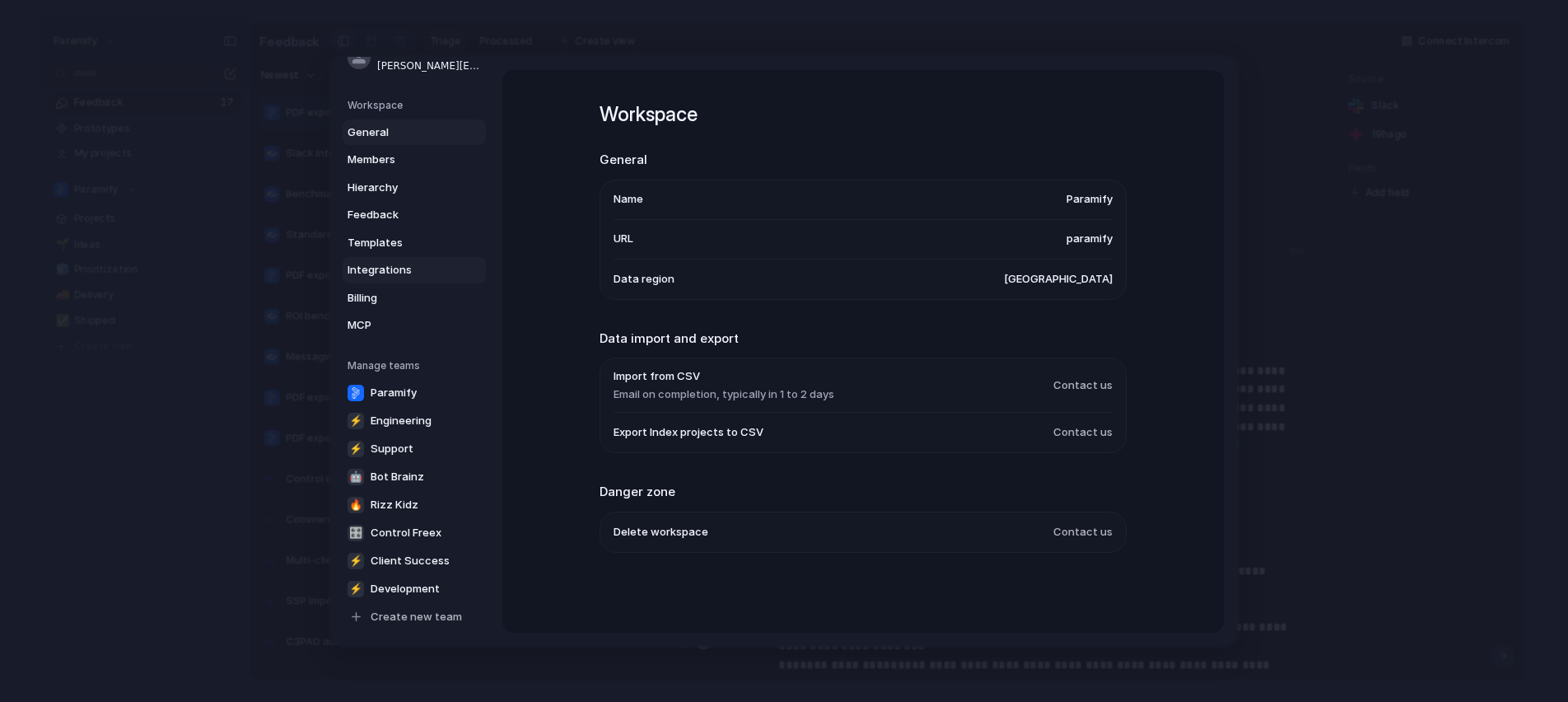
click at [410, 276] on span "Integrations" at bounding box center [400, 270] width 106 height 16
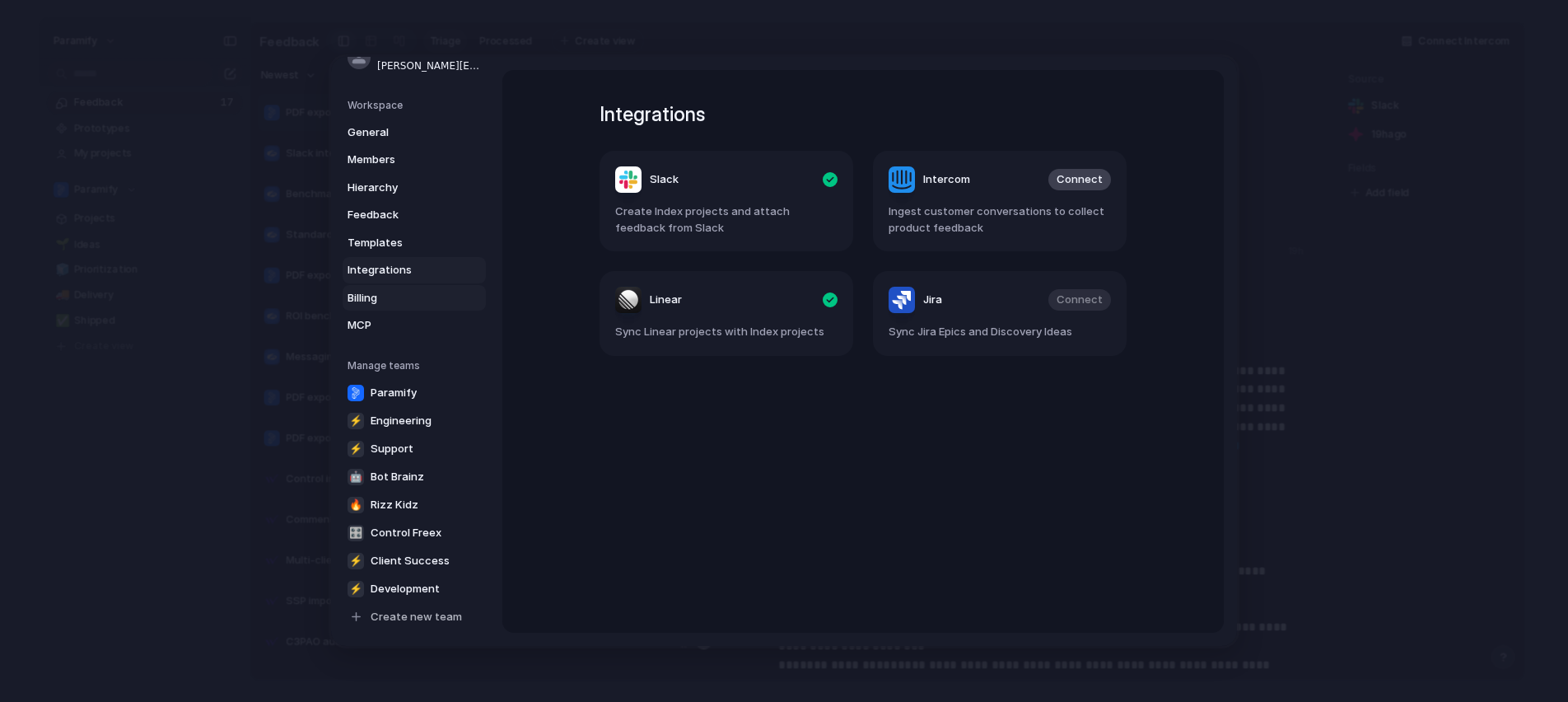
click at [400, 289] on span "Billing" at bounding box center [400, 297] width 106 height 16
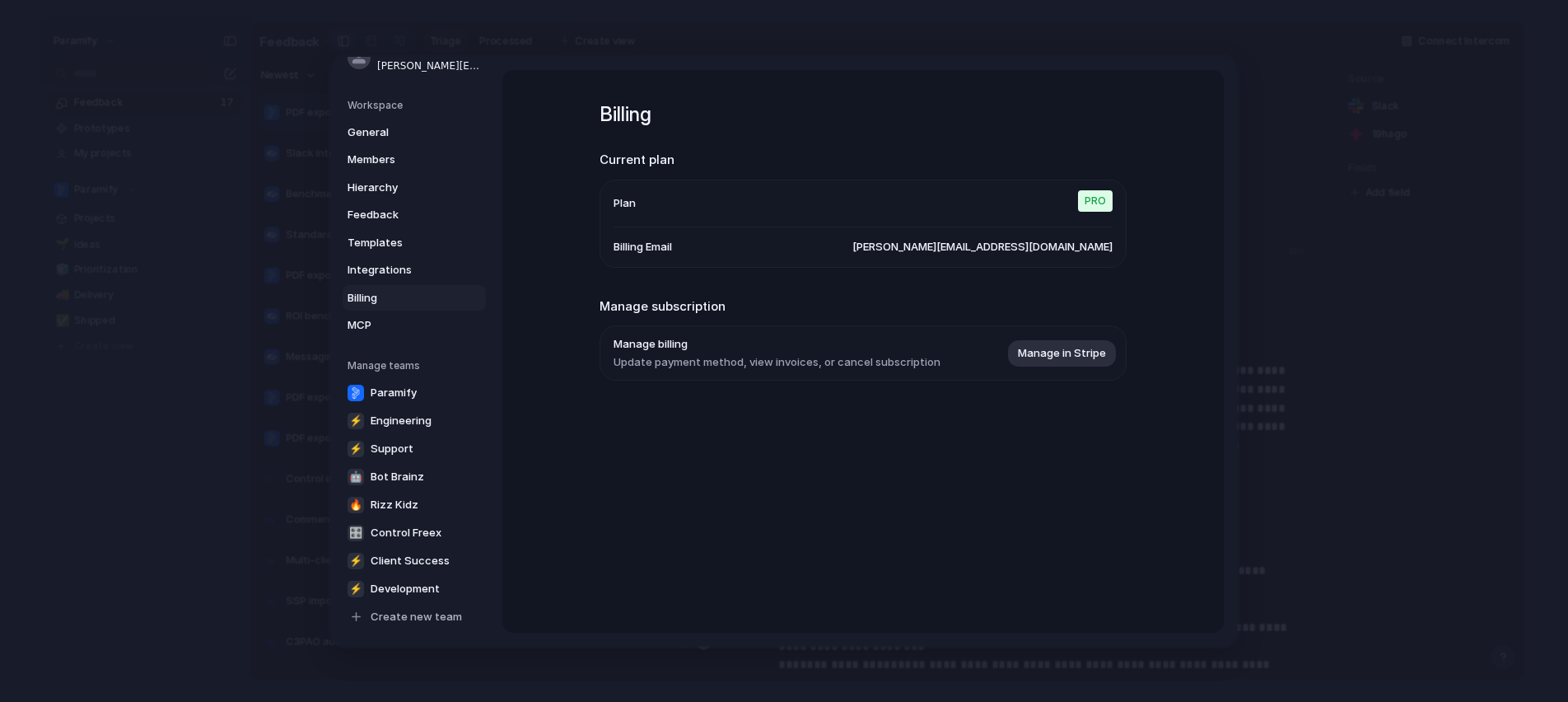
click at [610, 199] on ul "Plan Pro Billing Email adam@paramify.com" at bounding box center [863, 223] width 527 height 88
click at [361, 263] on span "Integrations" at bounding box center [400, 270] width 106 height 16
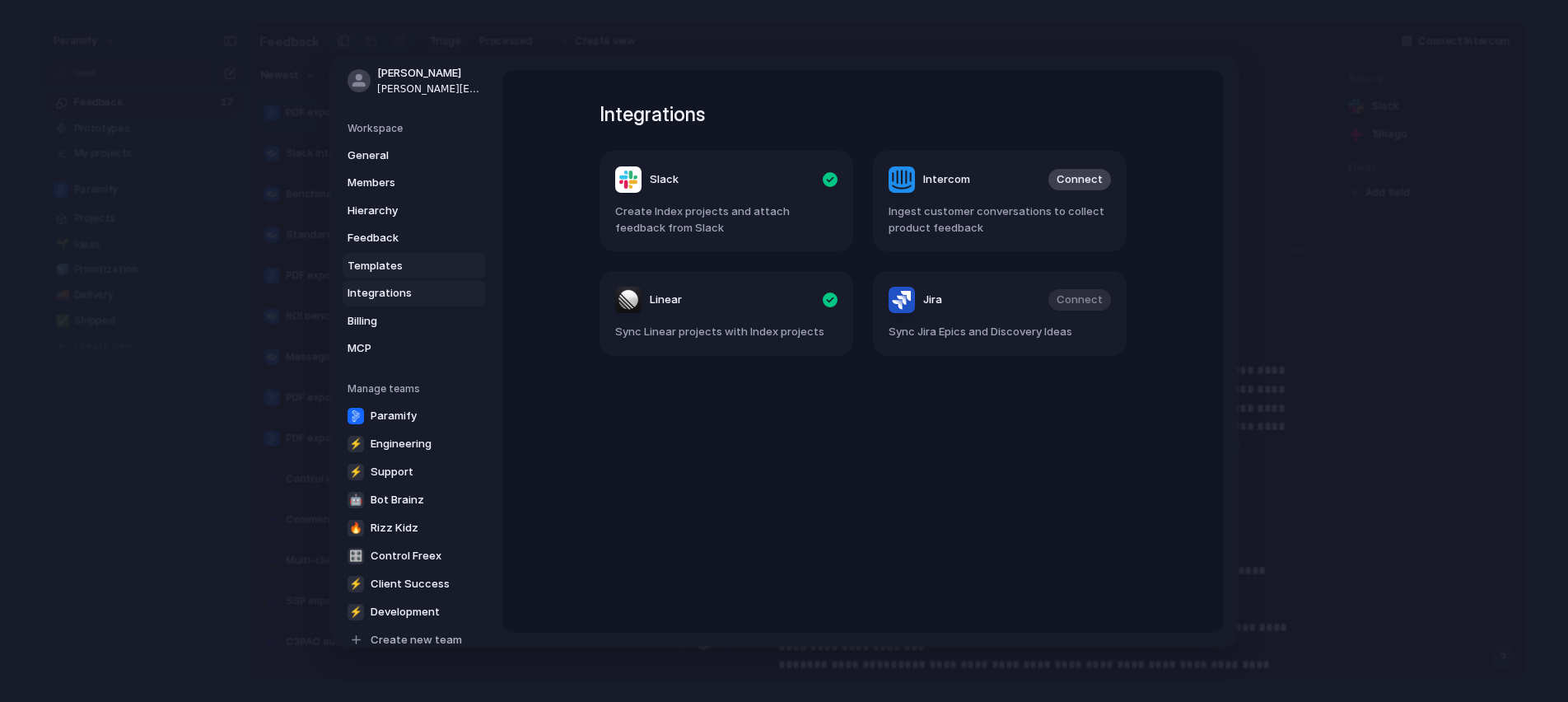
scroll to position [33, 0]
click at [375, 241] on span "Feedback" at bounding box center [400, 240] width 106 height 16
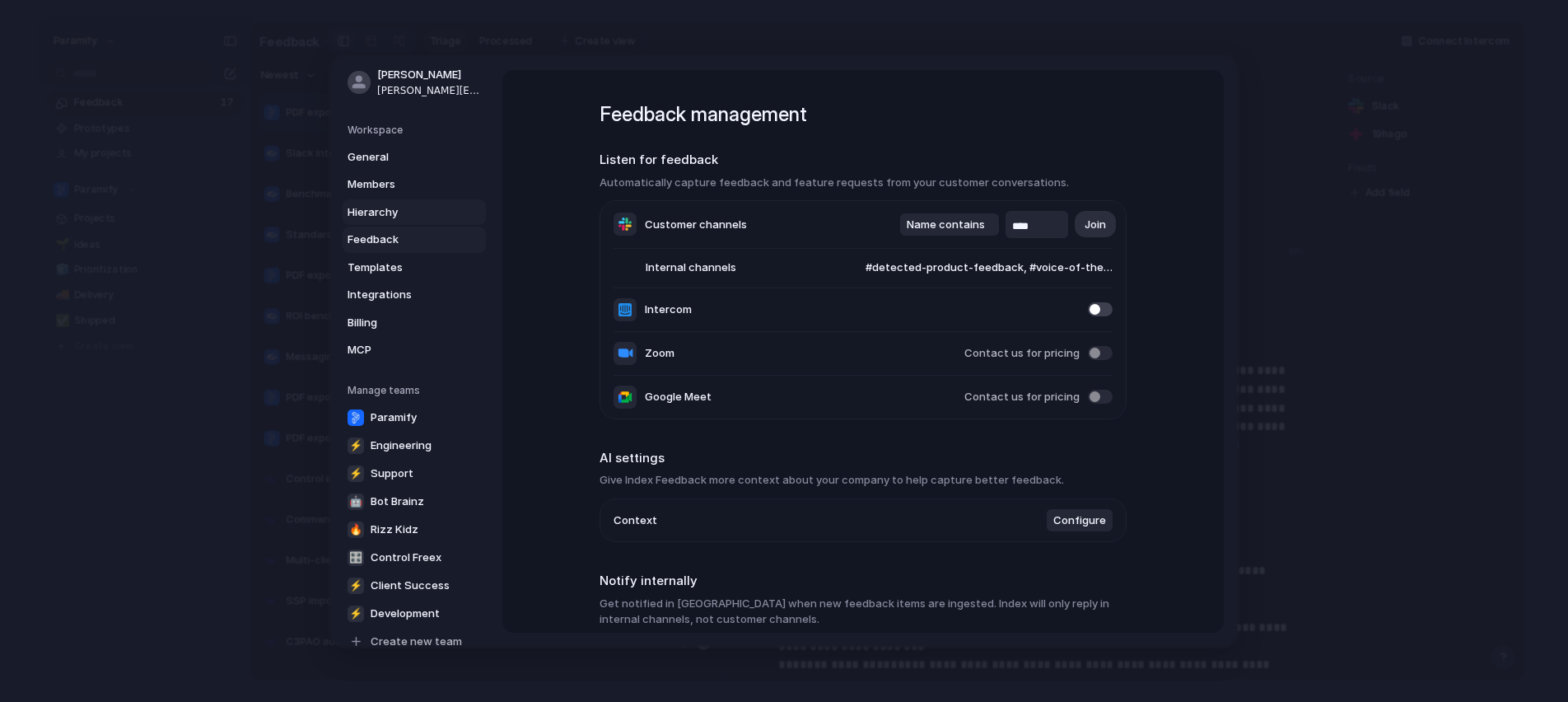
click at [375, 214] on span "Hierarchy" at bounding box center [400, 211] width 106 height 16
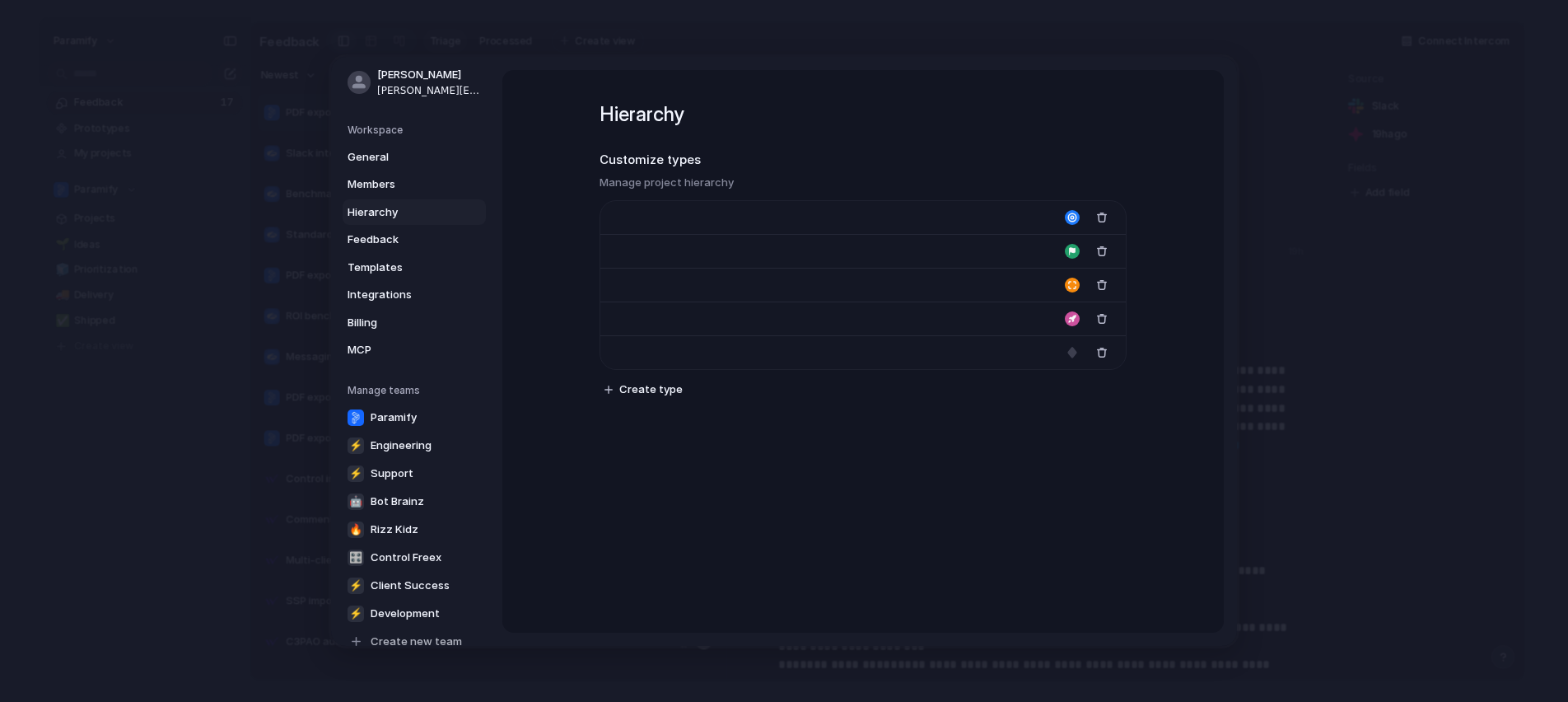
type input "****"
type input "*******"
type input "**********"
type input "******"
type input "*******"
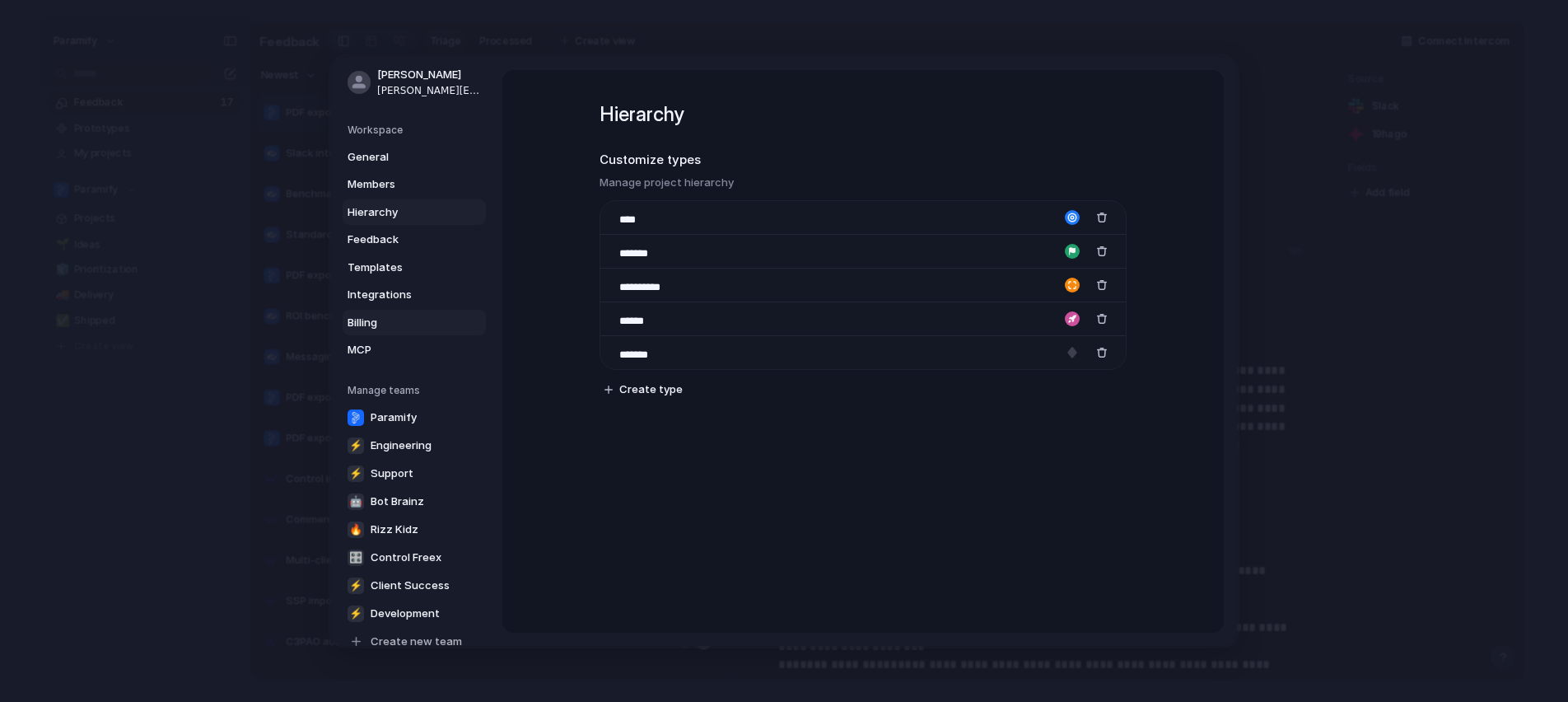
click at [375, 324] on span "Billing" at bounding box center [400, 322] width 106 height 16
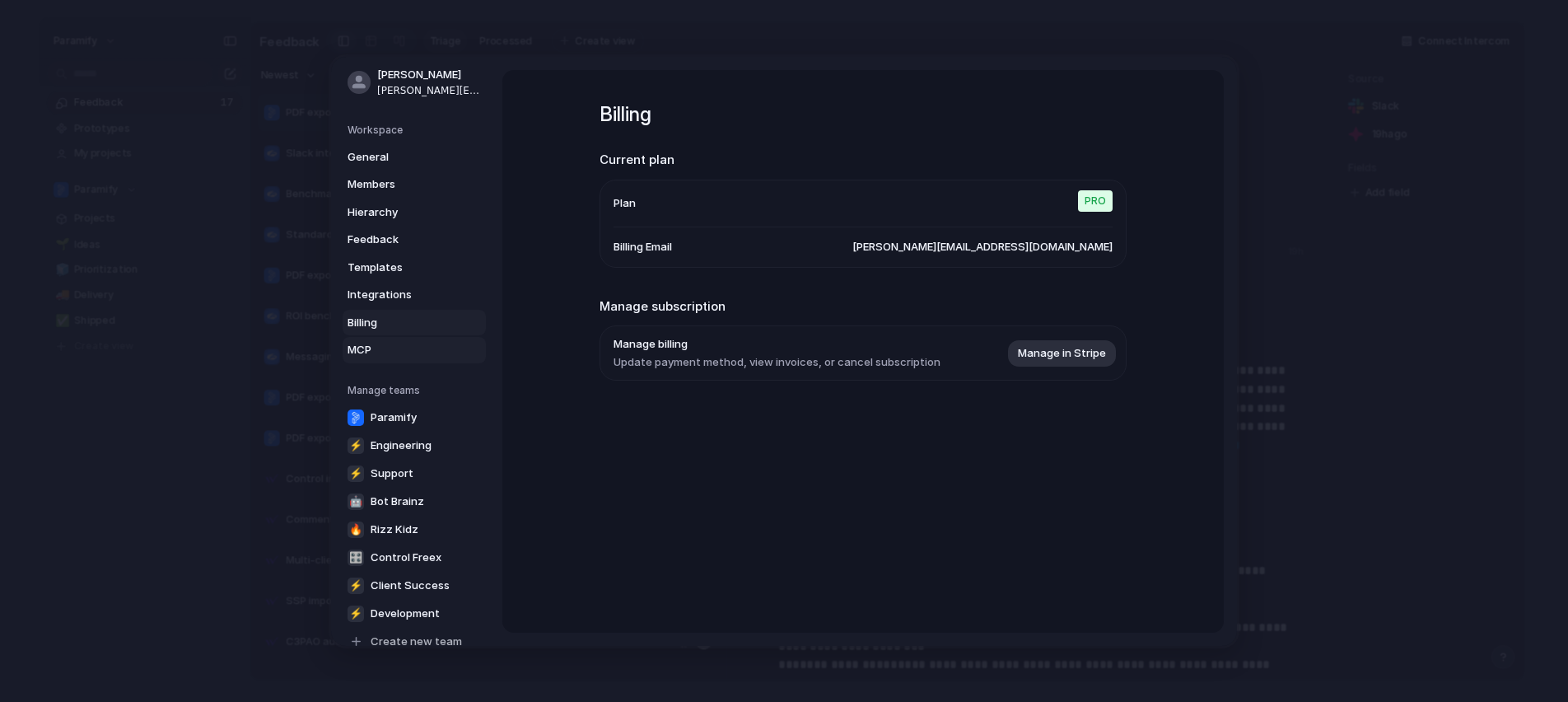
click at [378, 346] on span "MCP" at bounding box center [400, 350] width 106 height 16
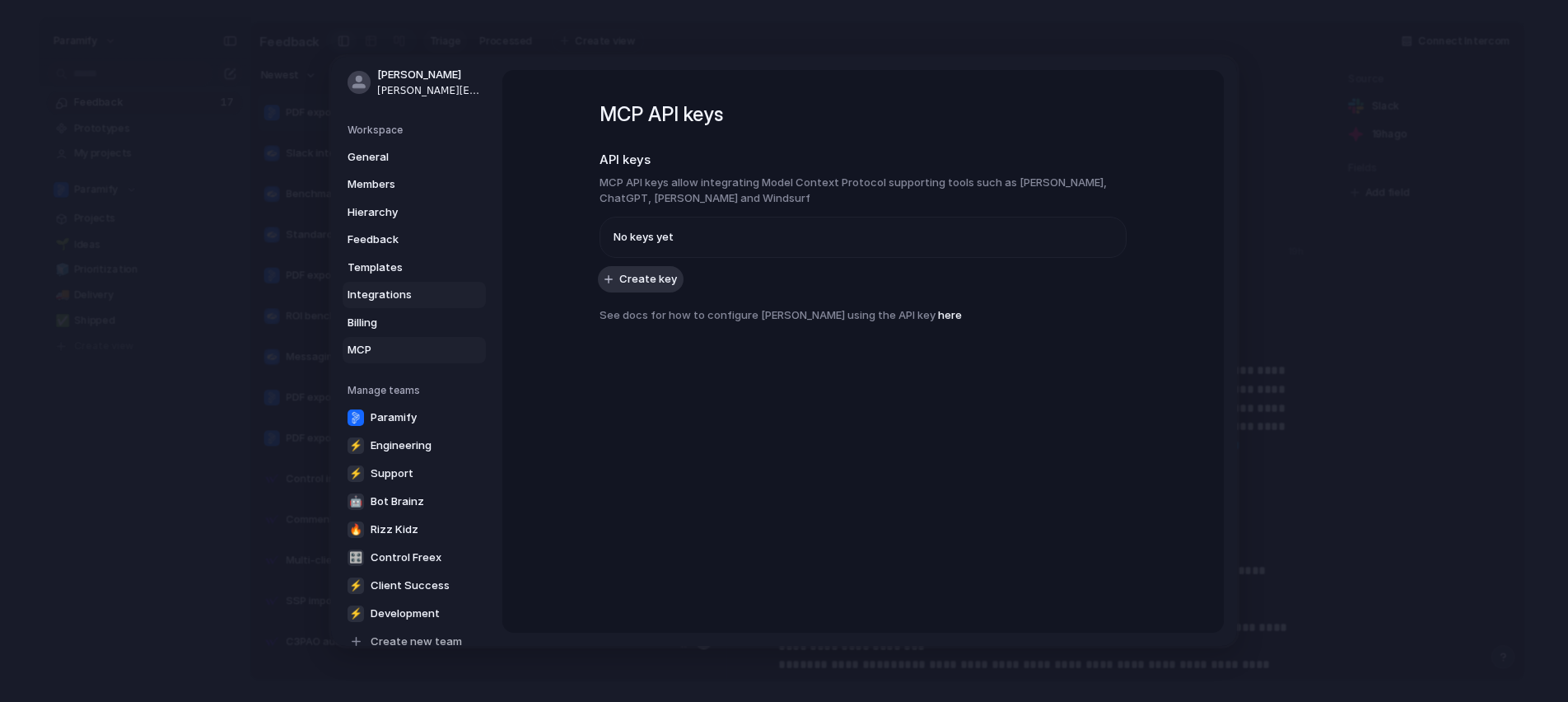
click at [386, 287] on span "Integrations" at bounding box center [400, 295] width 106 height 16
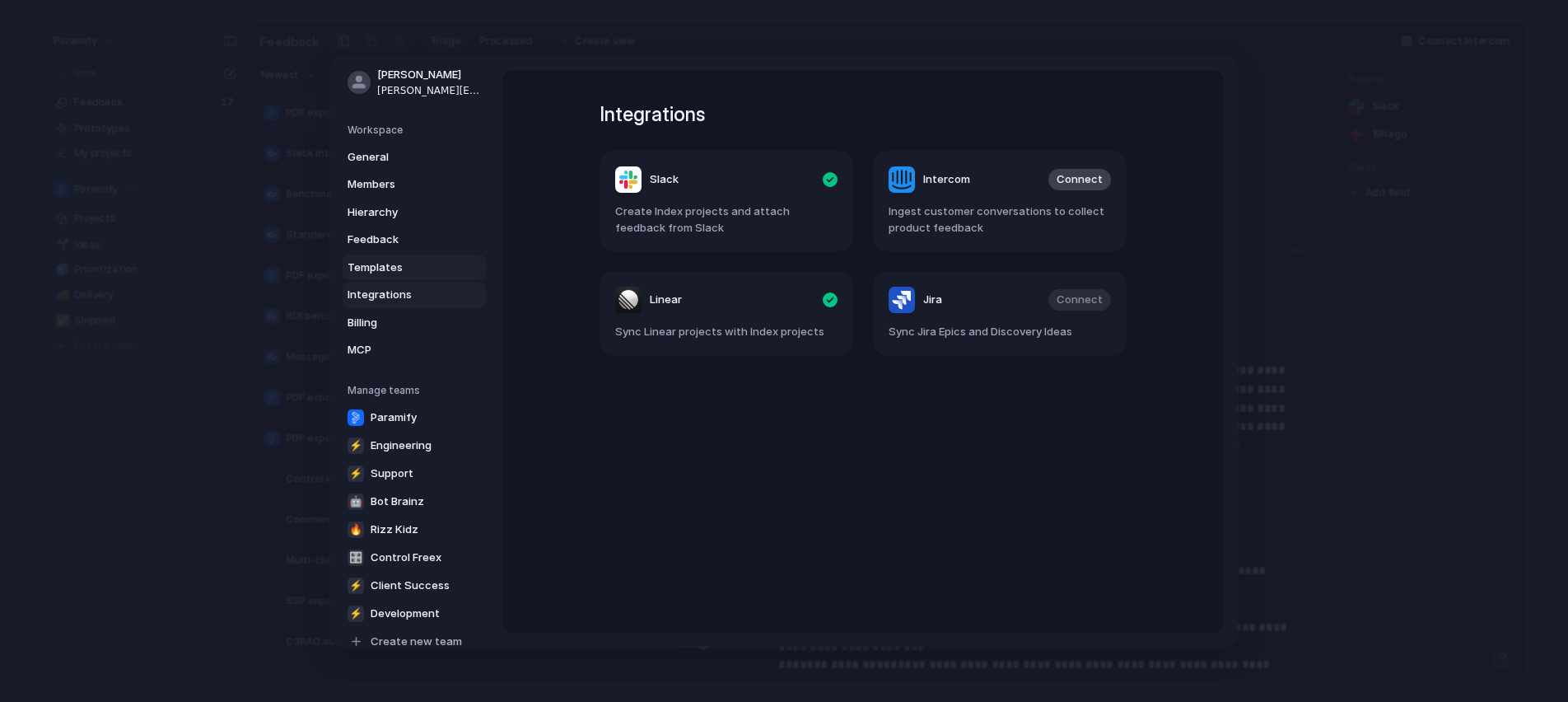
click at [388, 260] on span "Templates" at bounding box center [400, 267] width 106 height 16
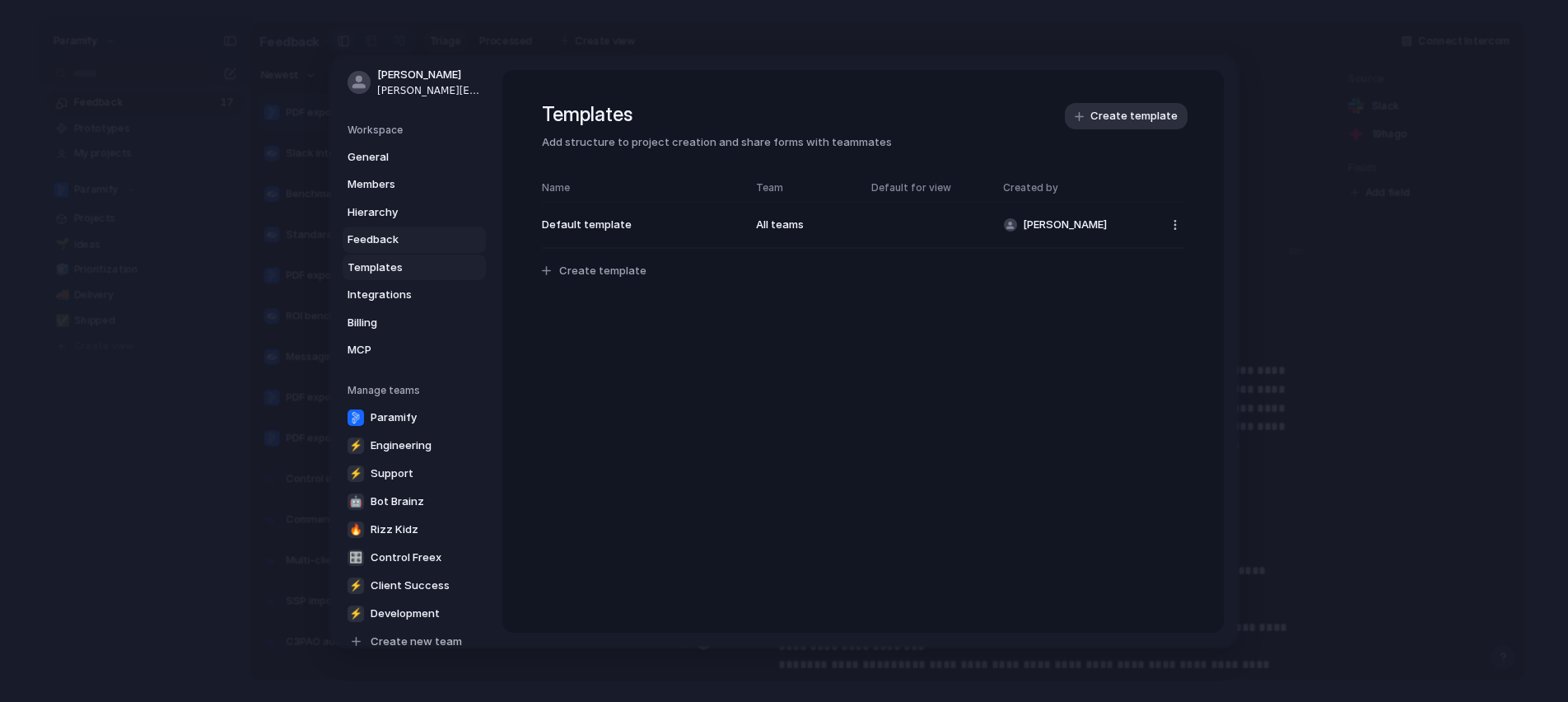
click at [388, 237] on span "Feedback" at bounding box center [400, 240] width 106 height 16
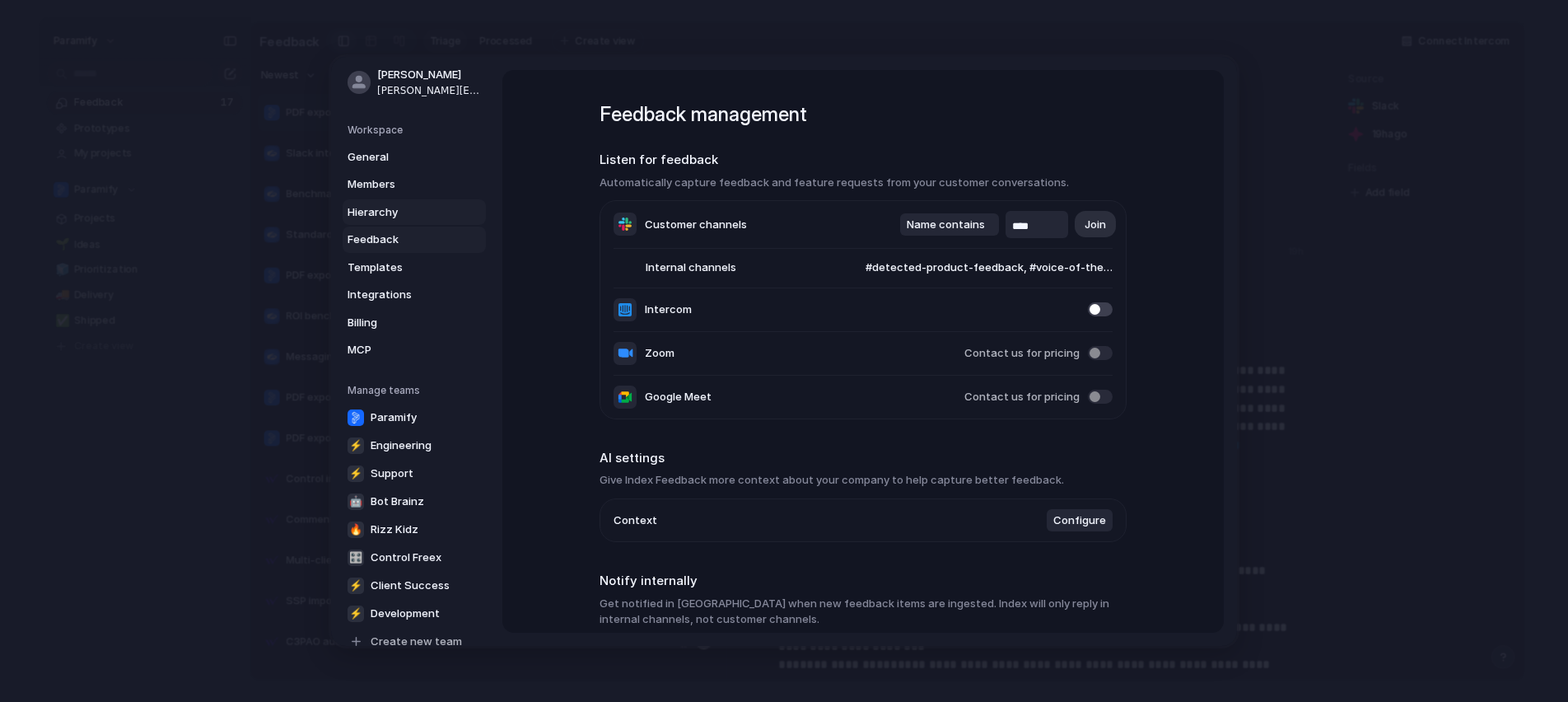
click at [388, 213] on span "Hierarchy" at bounding box center [400, 211] width 106 height 16
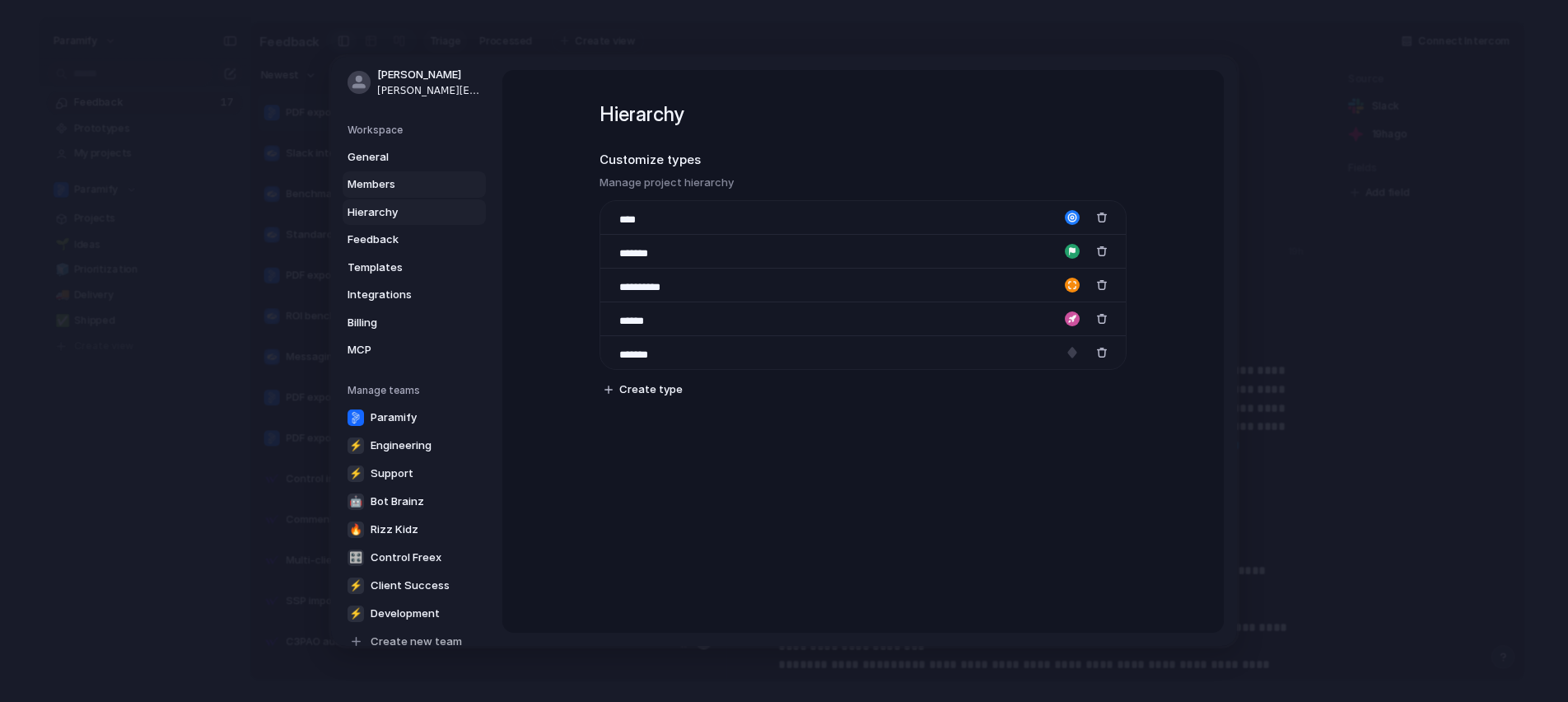
click at [400, 174] on link "Members" at bounding box center [414, 184] width 143 height 26
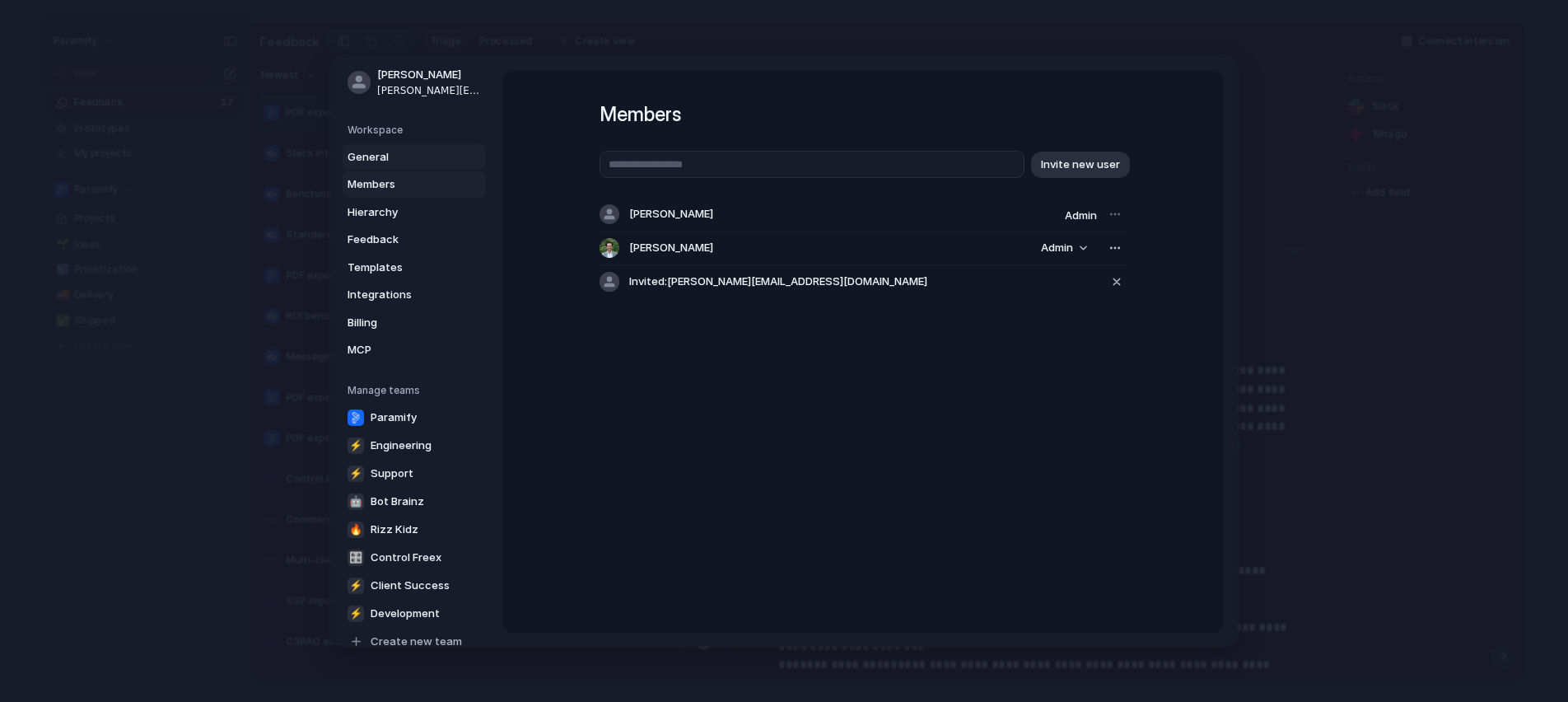
click at [385, 150] on span "General" at bounding box center [400, 157] width 106 height 16
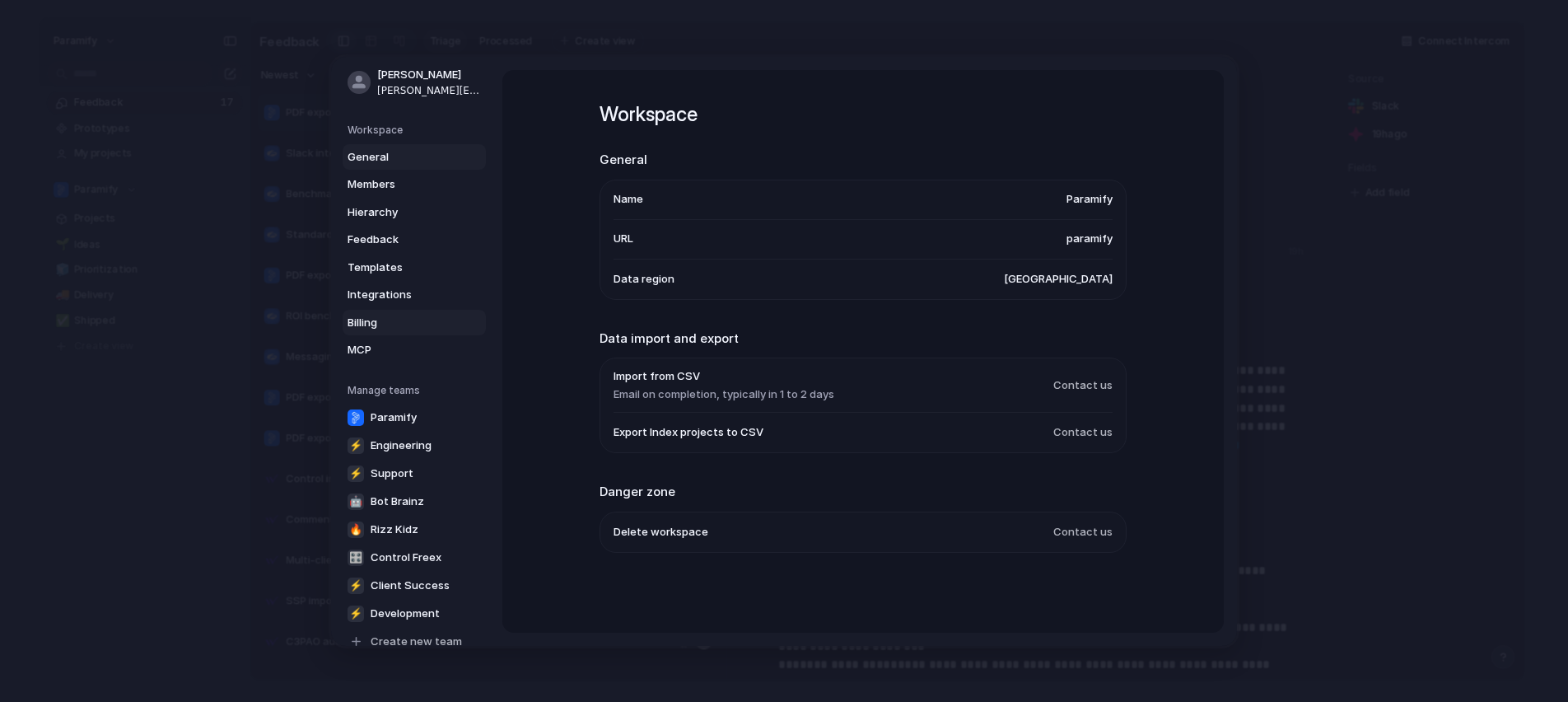
click at [391, 324] on span "Billing" at bounding box center [400, 322] width 106 height 16
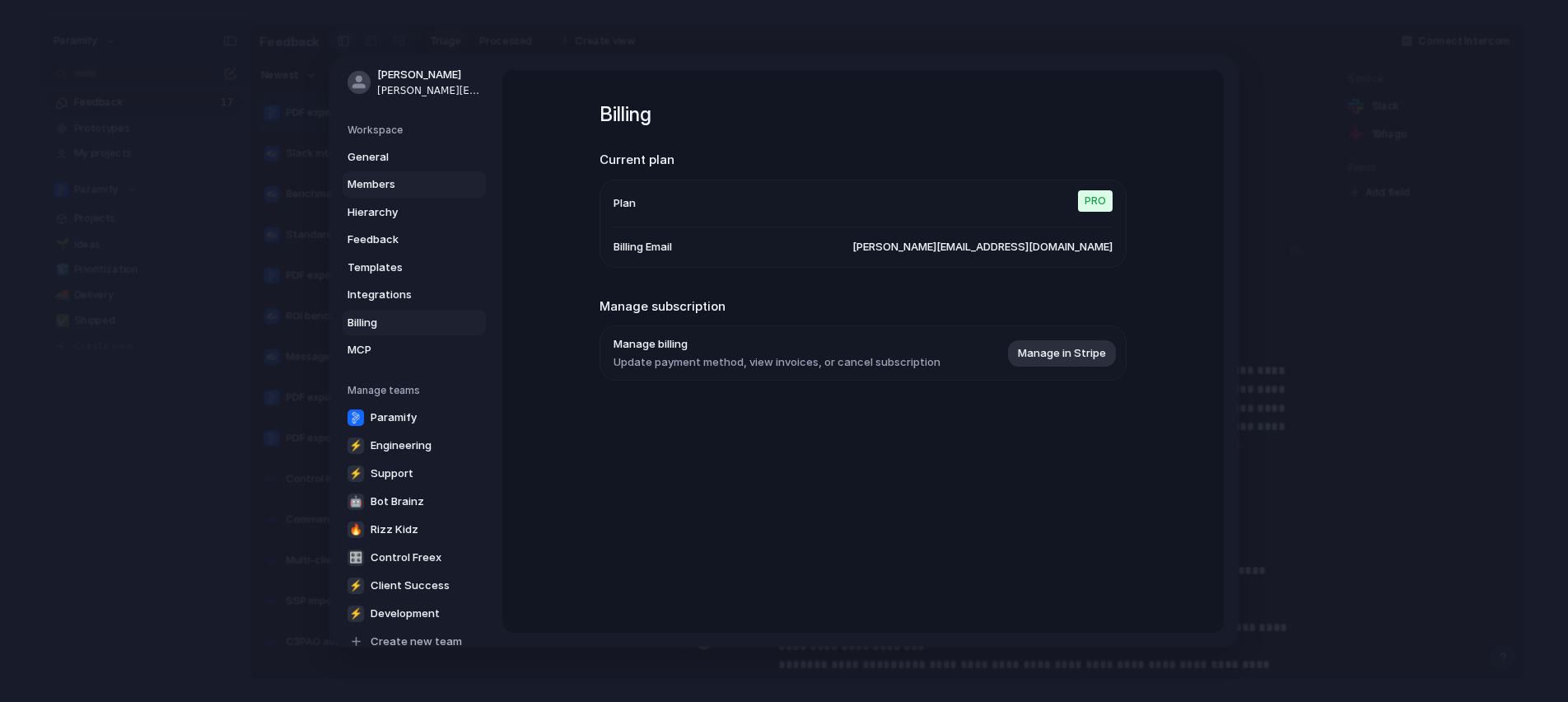
click at [428, 176] on span "Members" at bounding box center [400, 184] width 106 height 16
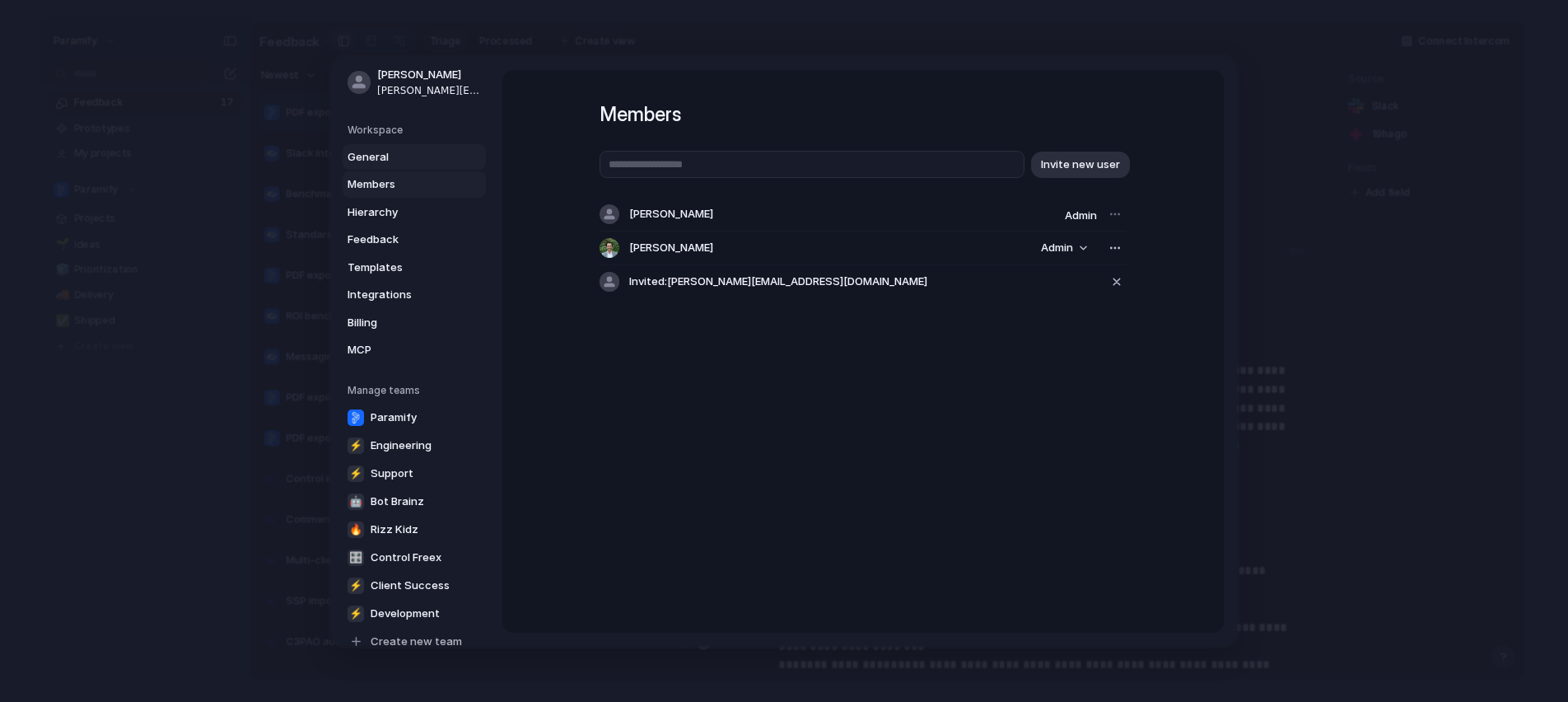
click at [409, 158] on span "General" at bounding box center [400, 157] width 106 height 16
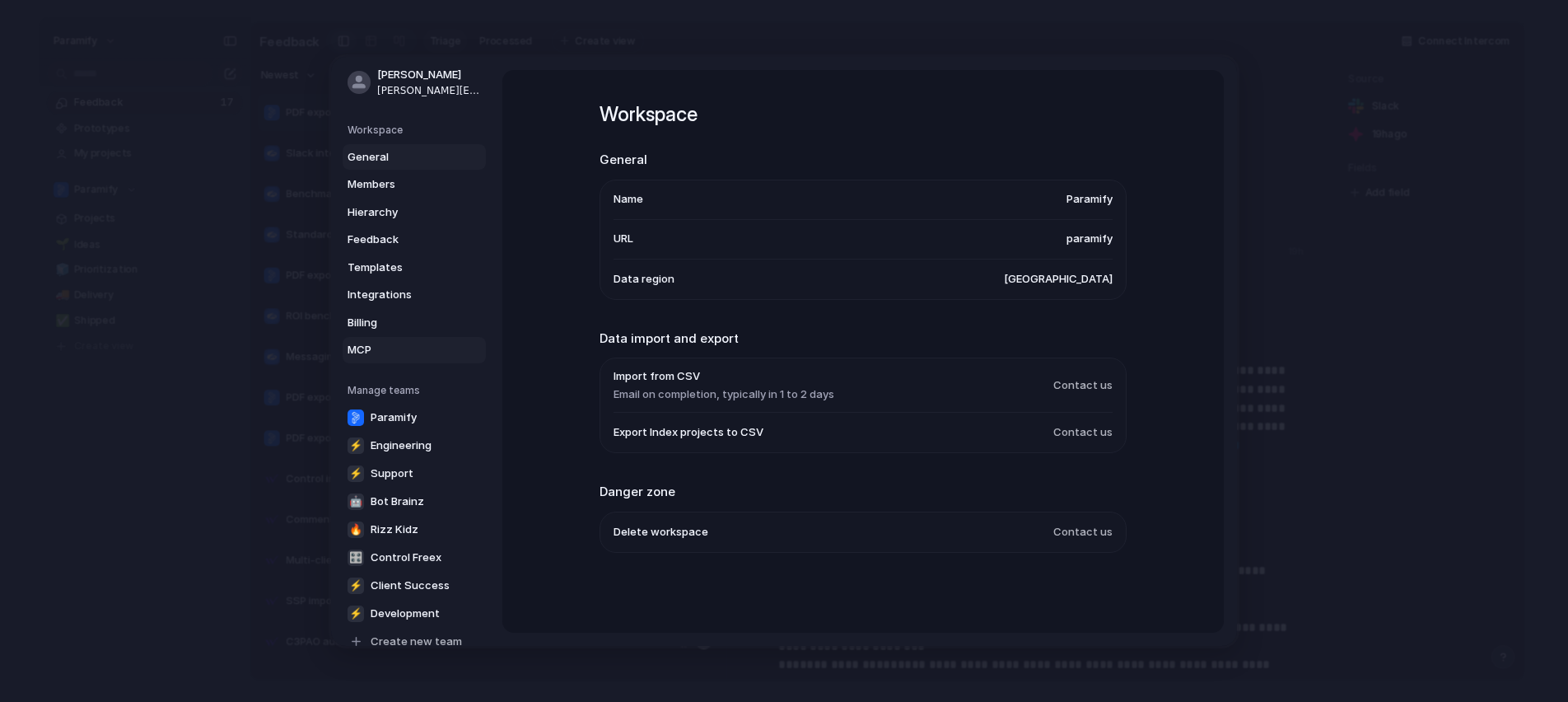
click at [389, 343] on span "MCP" at bounding box center [400, 350] width 106 height 16
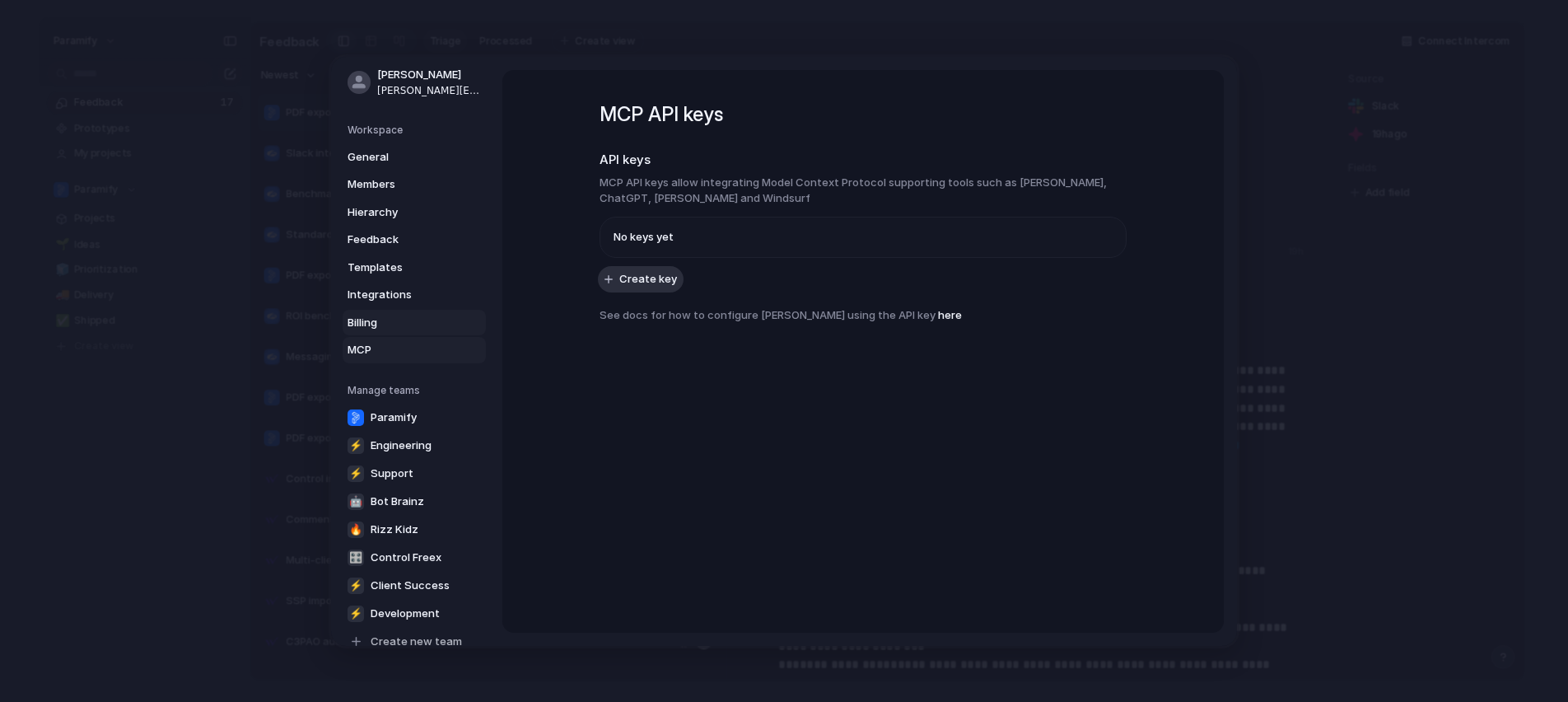
click at [389, 326] on span "Billing" at bounding box center [400, 322] width 106 height 16
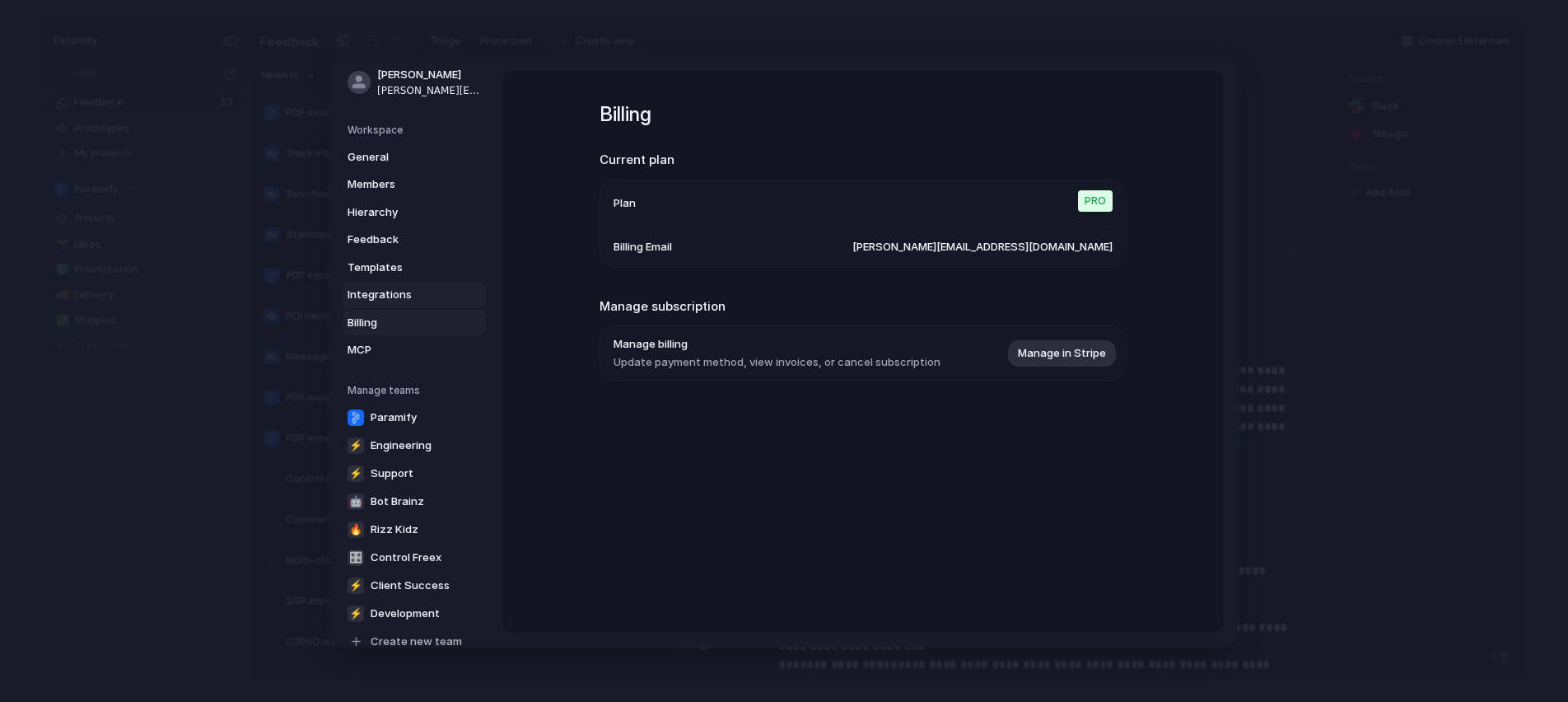
click at [396, 282] on link "Integrations" at bounding box center [414, 295] width 143 height 26
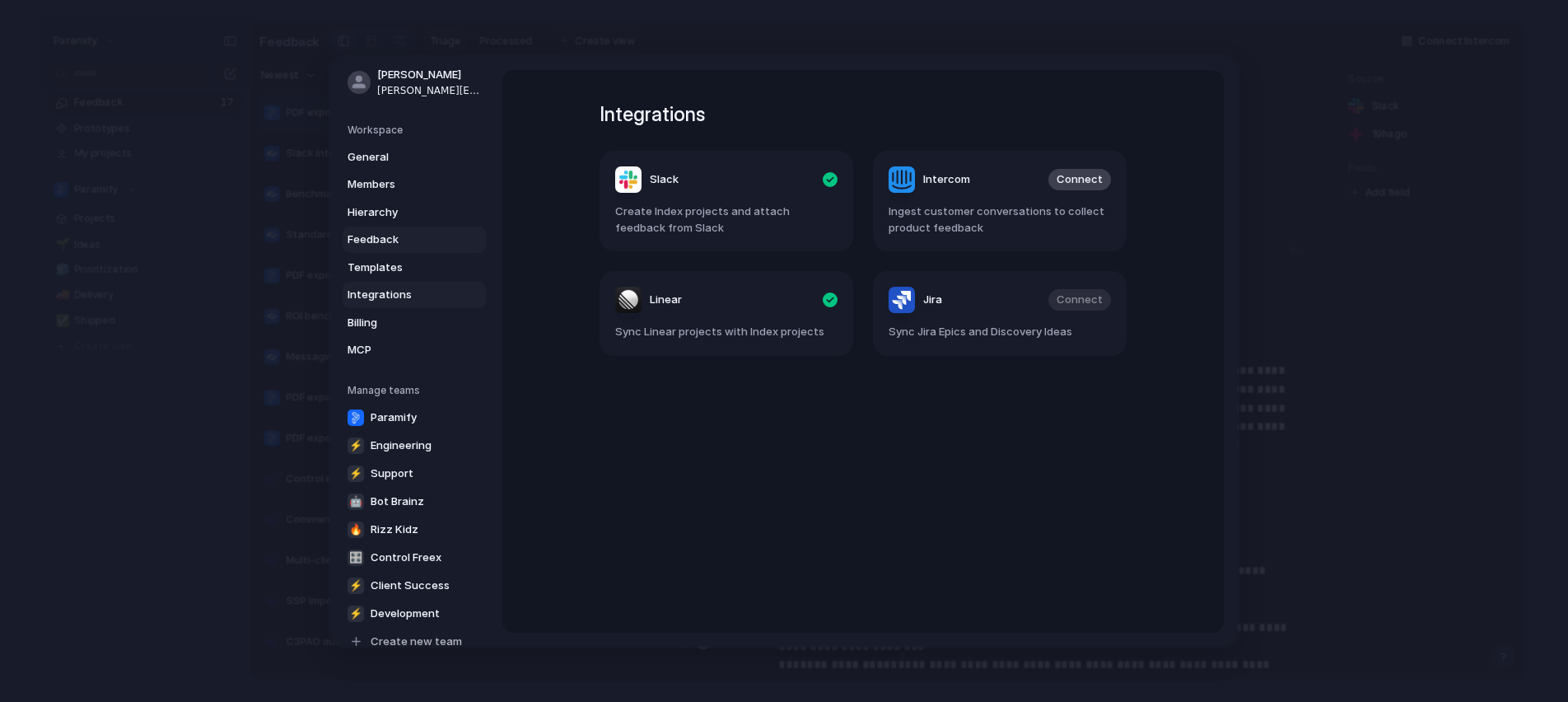
click at [390, 246] on link "Feedback" at bounding box center [414, 239] width 143 height 26
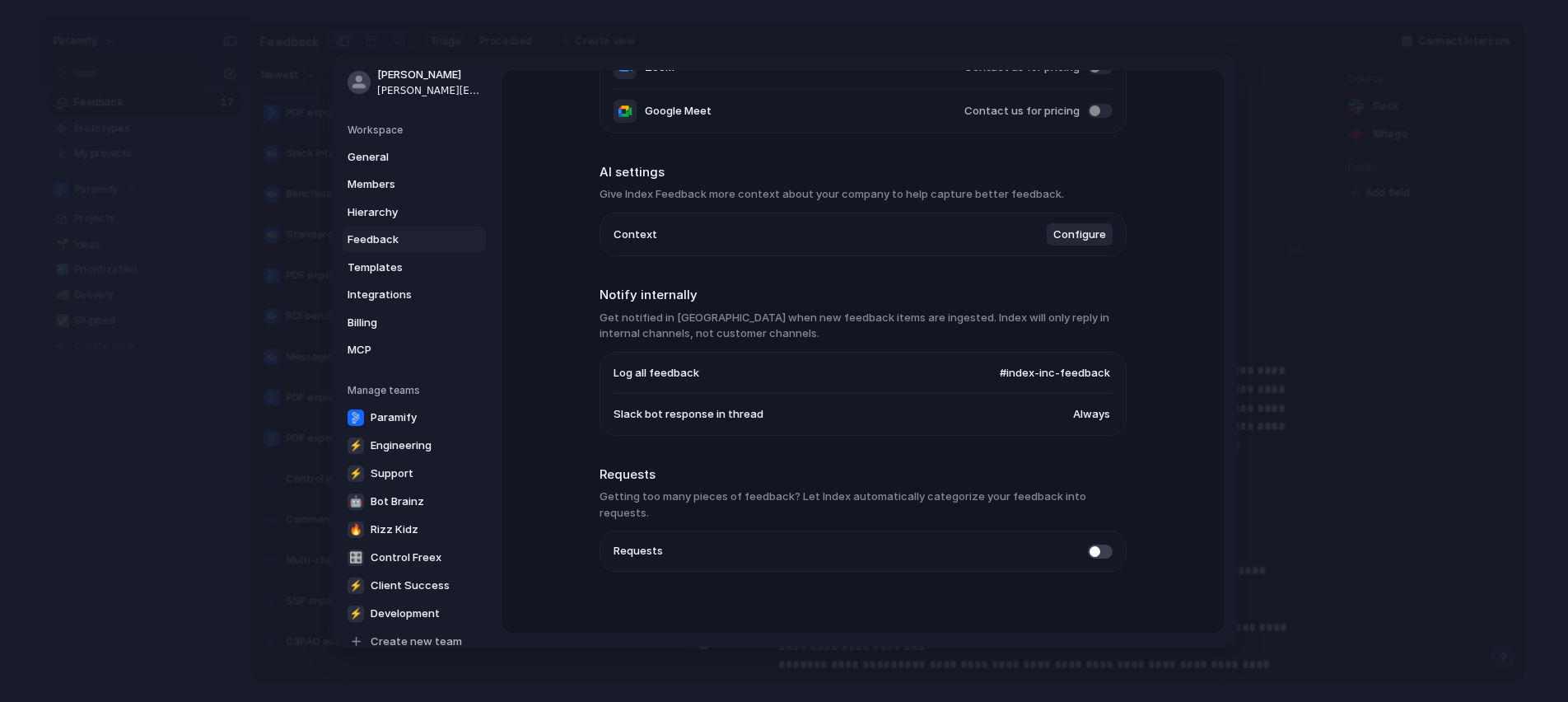
scroll to position [287, 0]
click at [1036, 364] on button "#index-inc-feedback" at bounding box center [1055, 371] width 115 height 21
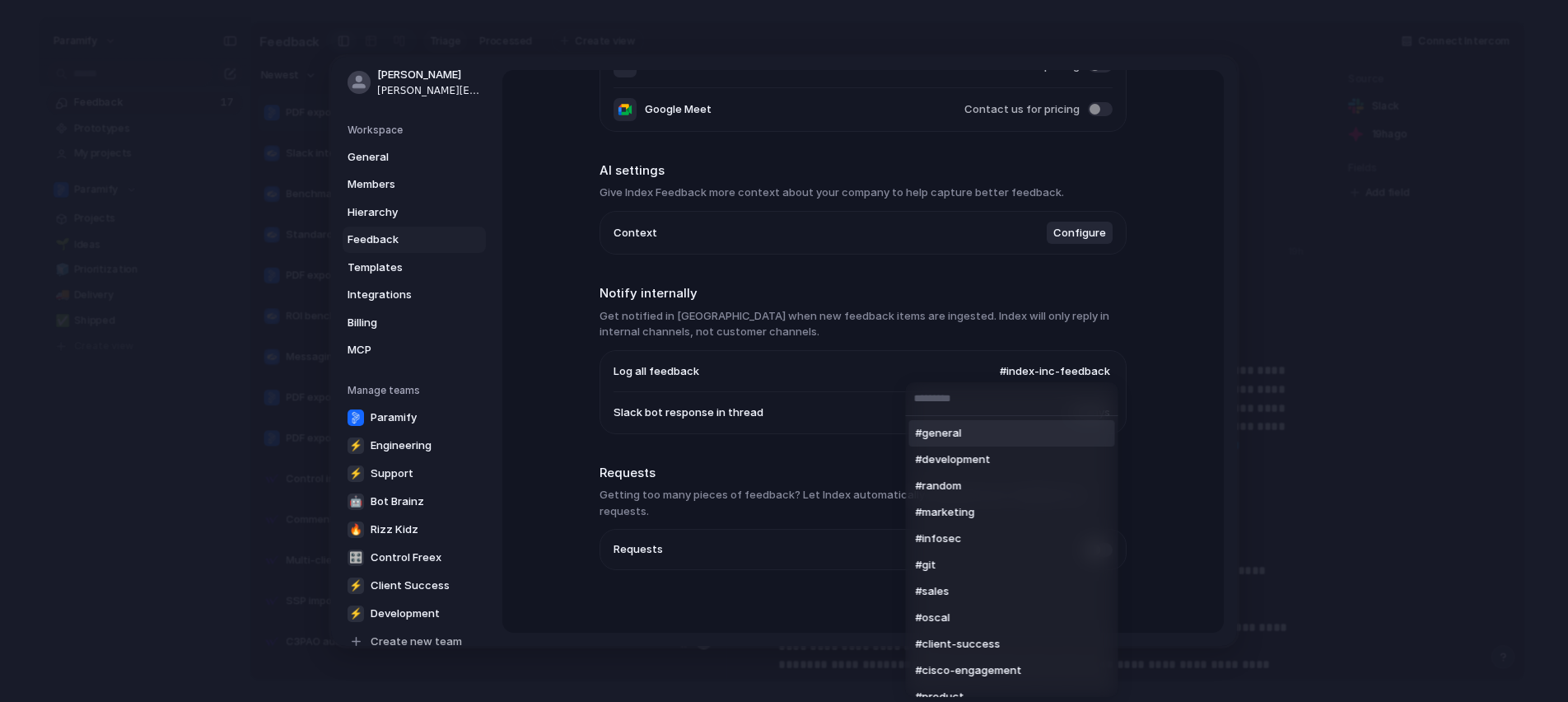
click at [914, 354] on div "#general #development #random #marketing #infosec #git #sales #oscal #client-su…" at bounding box center [784, 351] width 1568 height 702
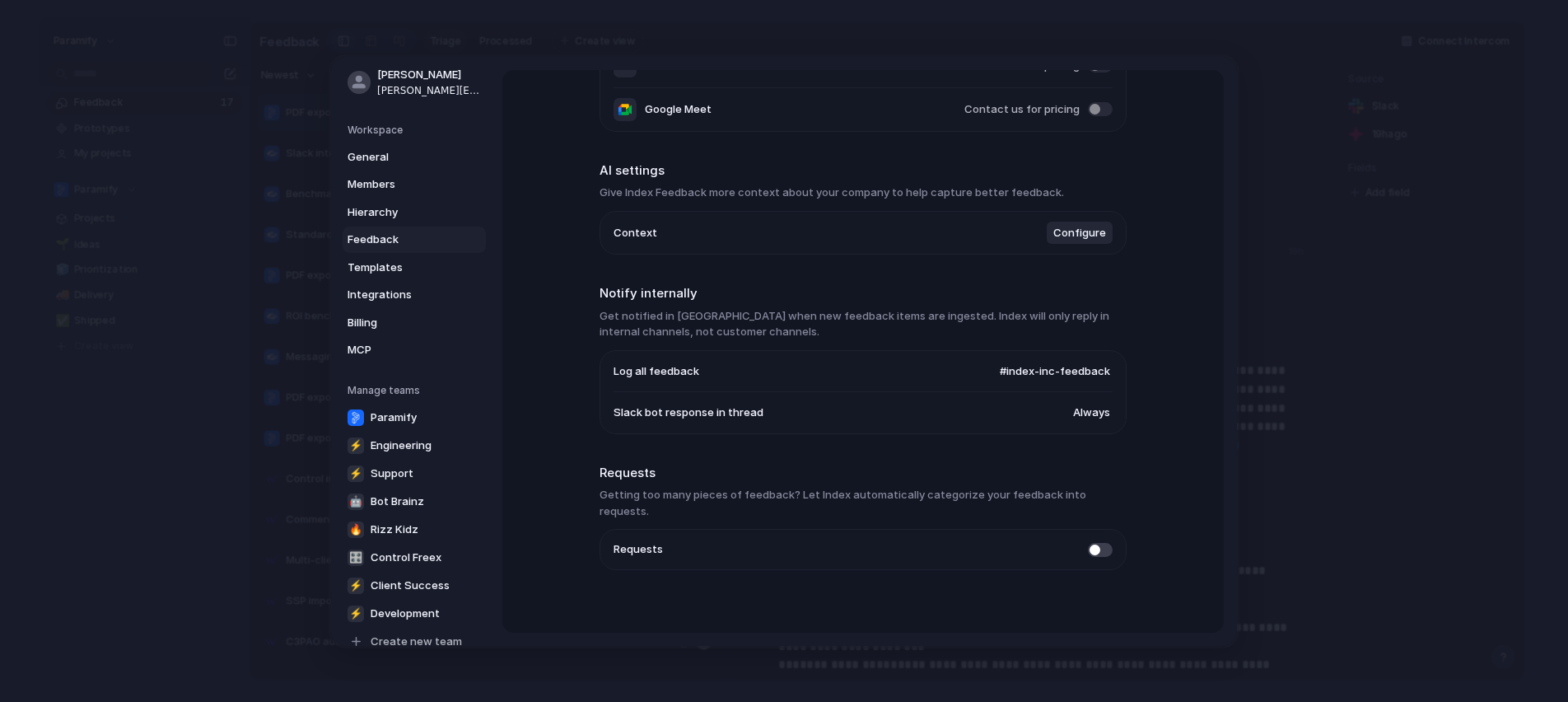
click at [1086, 424] on button "Always" at bounding box center [1092, 413] width 42 height 21
click at [1104, 446] on span "When feedback found" at bounding box center [1131, 441] width 117 height 16
click at [1059, 413] on span "When feedback found" at bounding box center [1052, 413] width 117 height 16
click at [1020, 393] on span "Always" at bounding box center [1015, 389] width 37 height 16
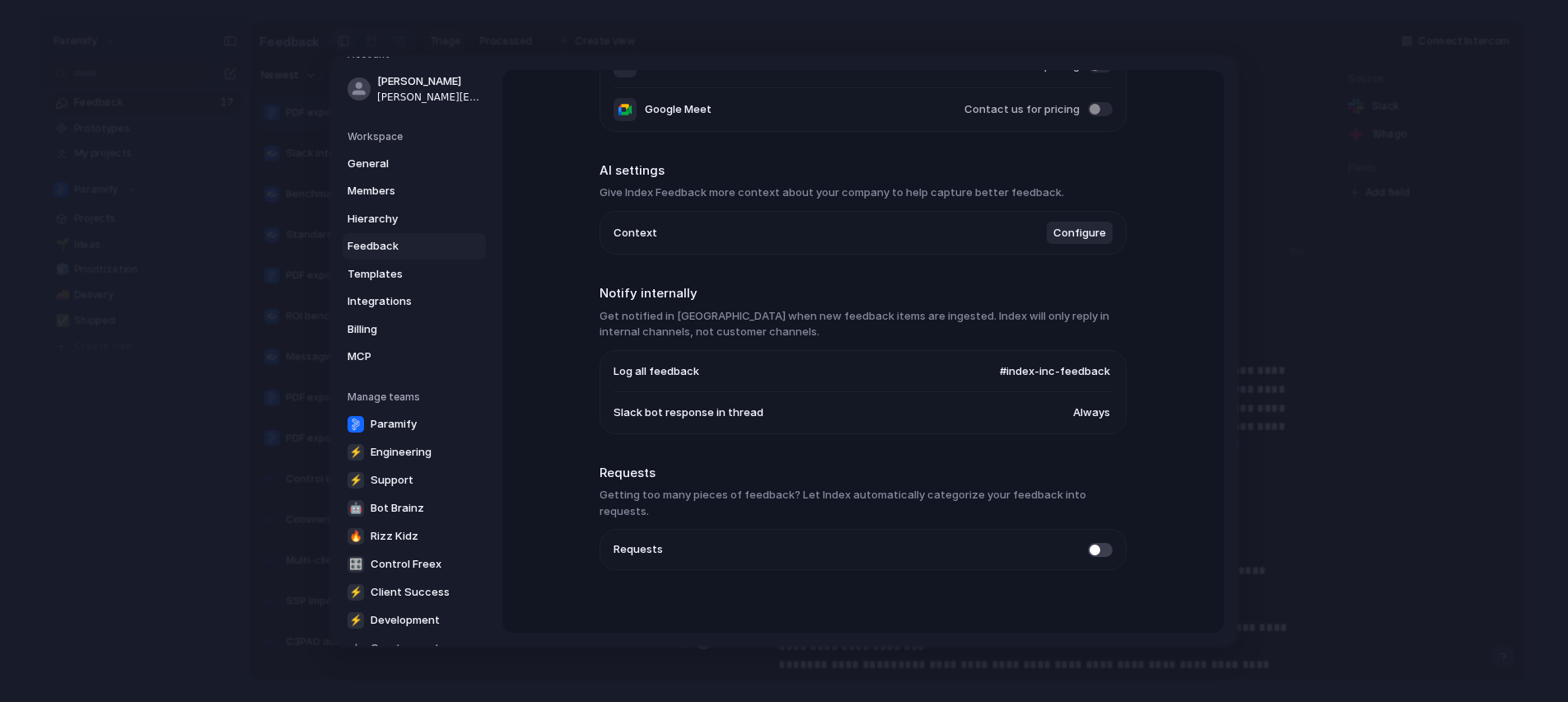
scroll to position [57, 0]
